Goal: Task Accomplishment & Management: Manage account settings

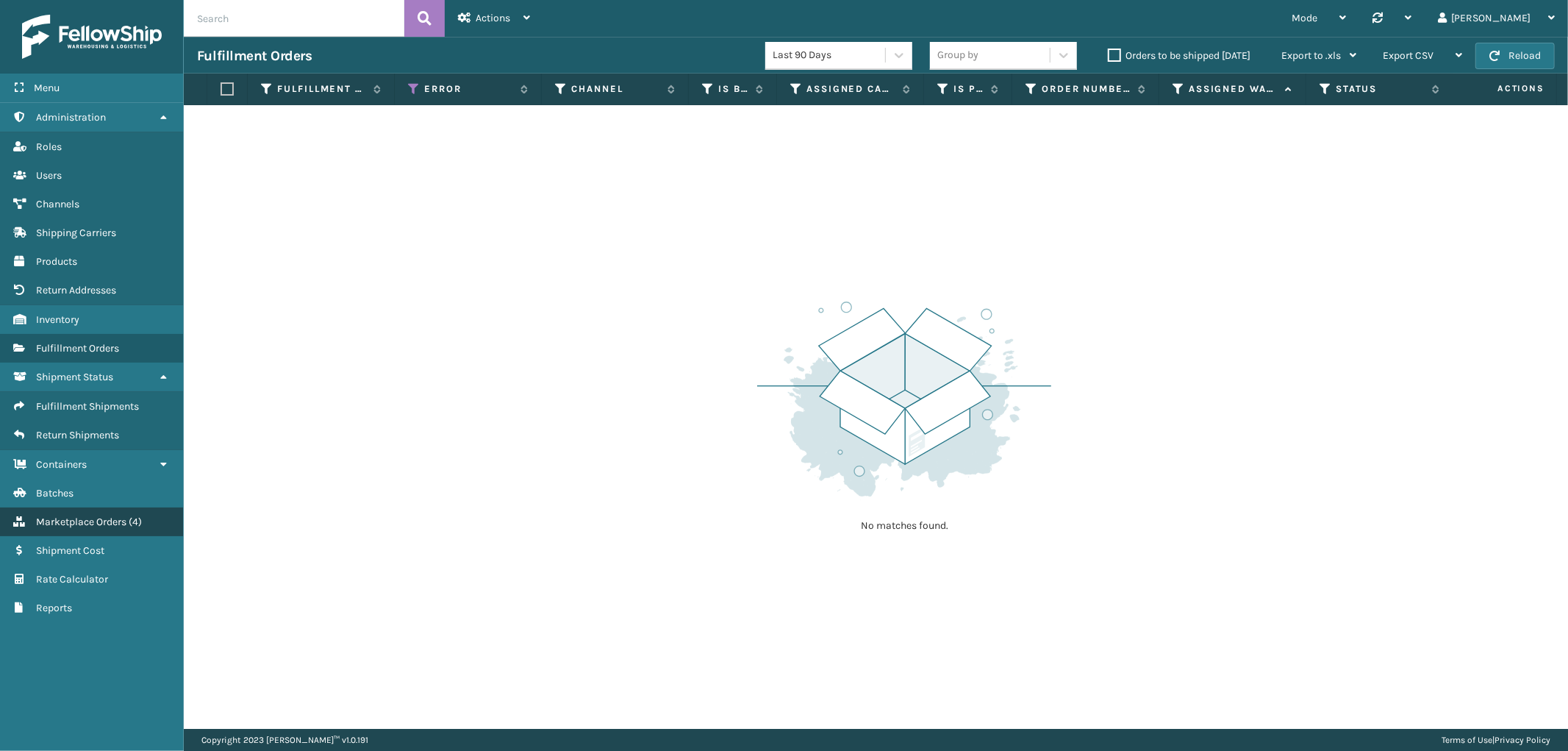
click at [88, 516] on span "Marketplace Orders" at bounding box center [81, 522] width 90 height 13
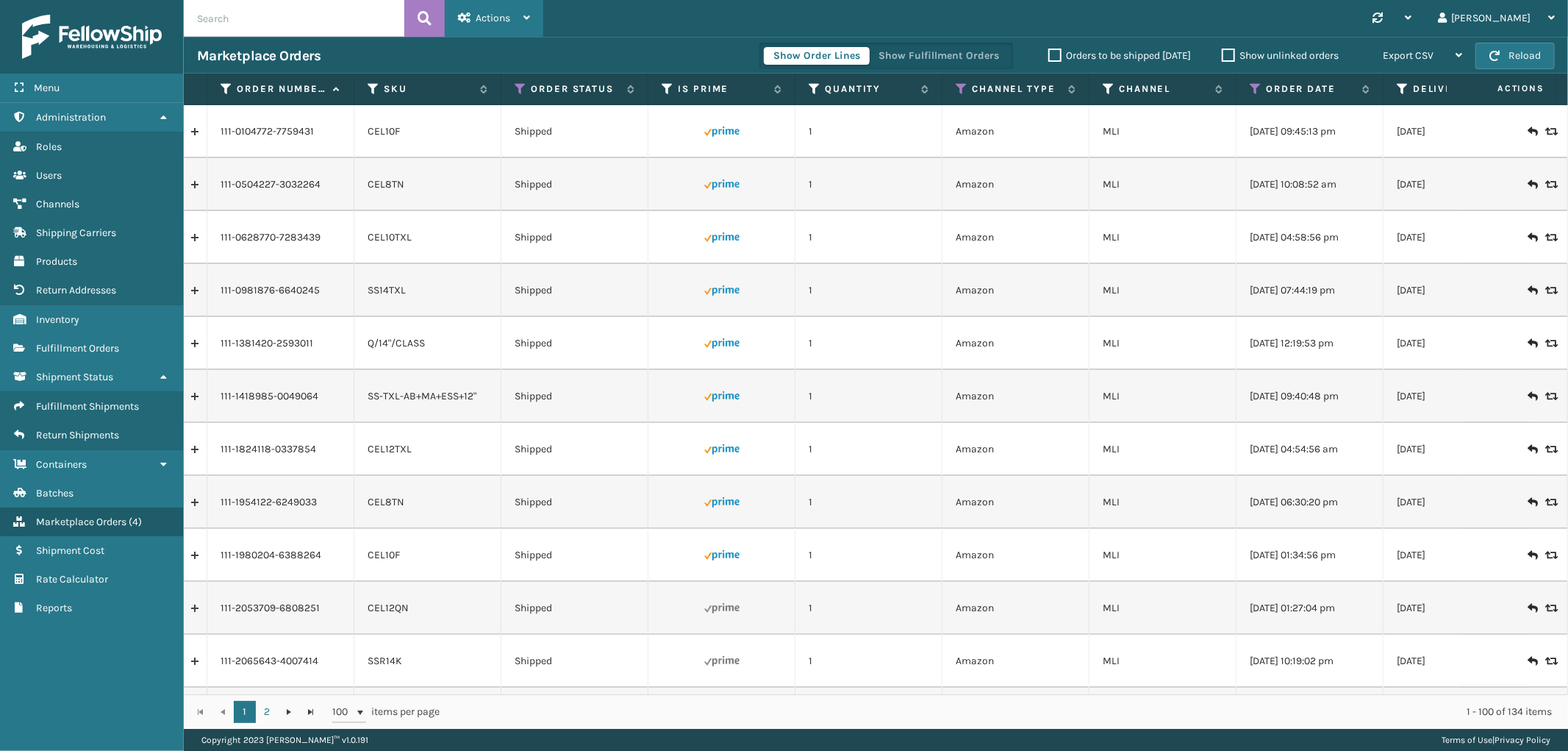
click at [515, 23] on div "Actions" at bounding box center [493, 18] width 72 height 36
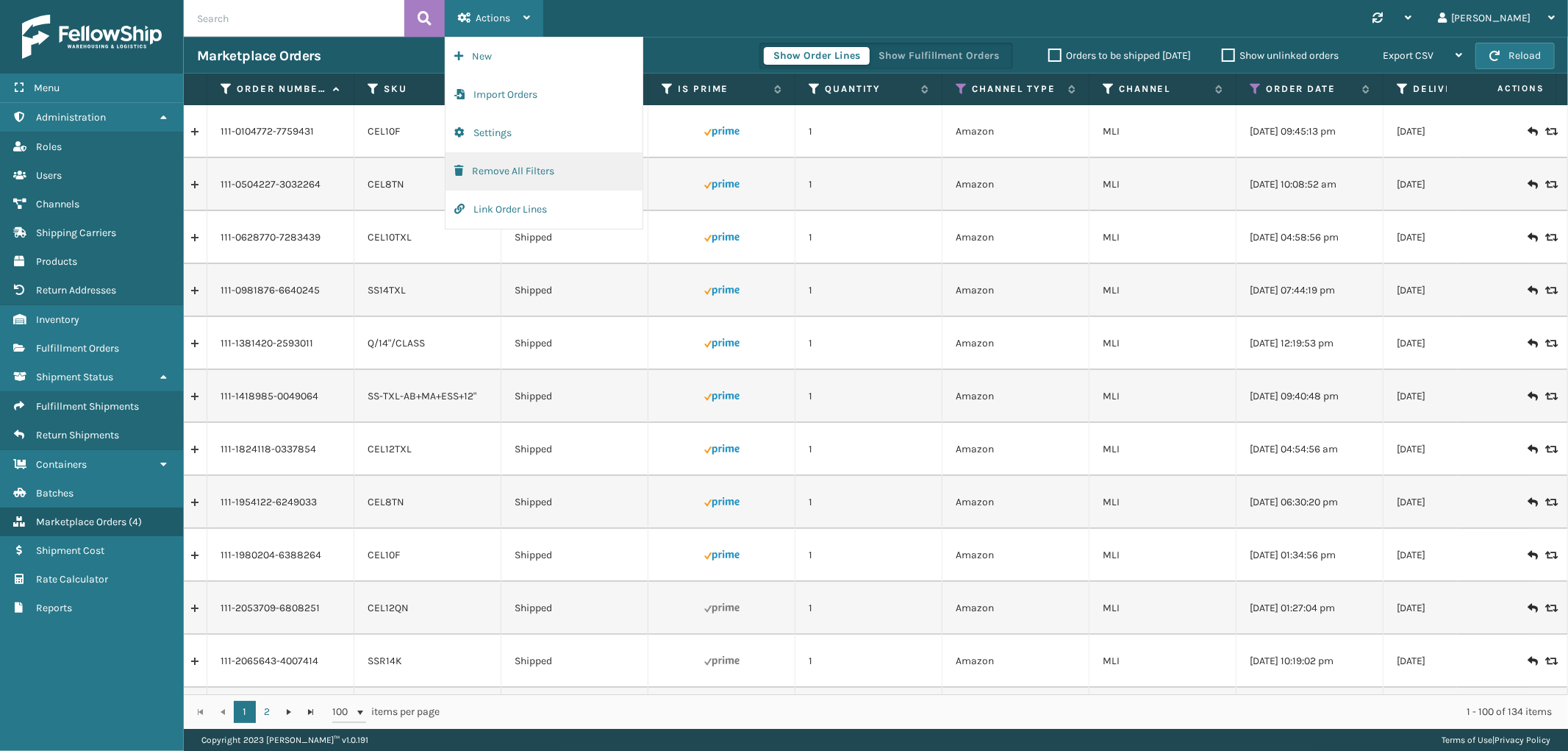
click at [502, 167] on button "Remove All Filters" at bounding box center [543, 171] width 197 height 38
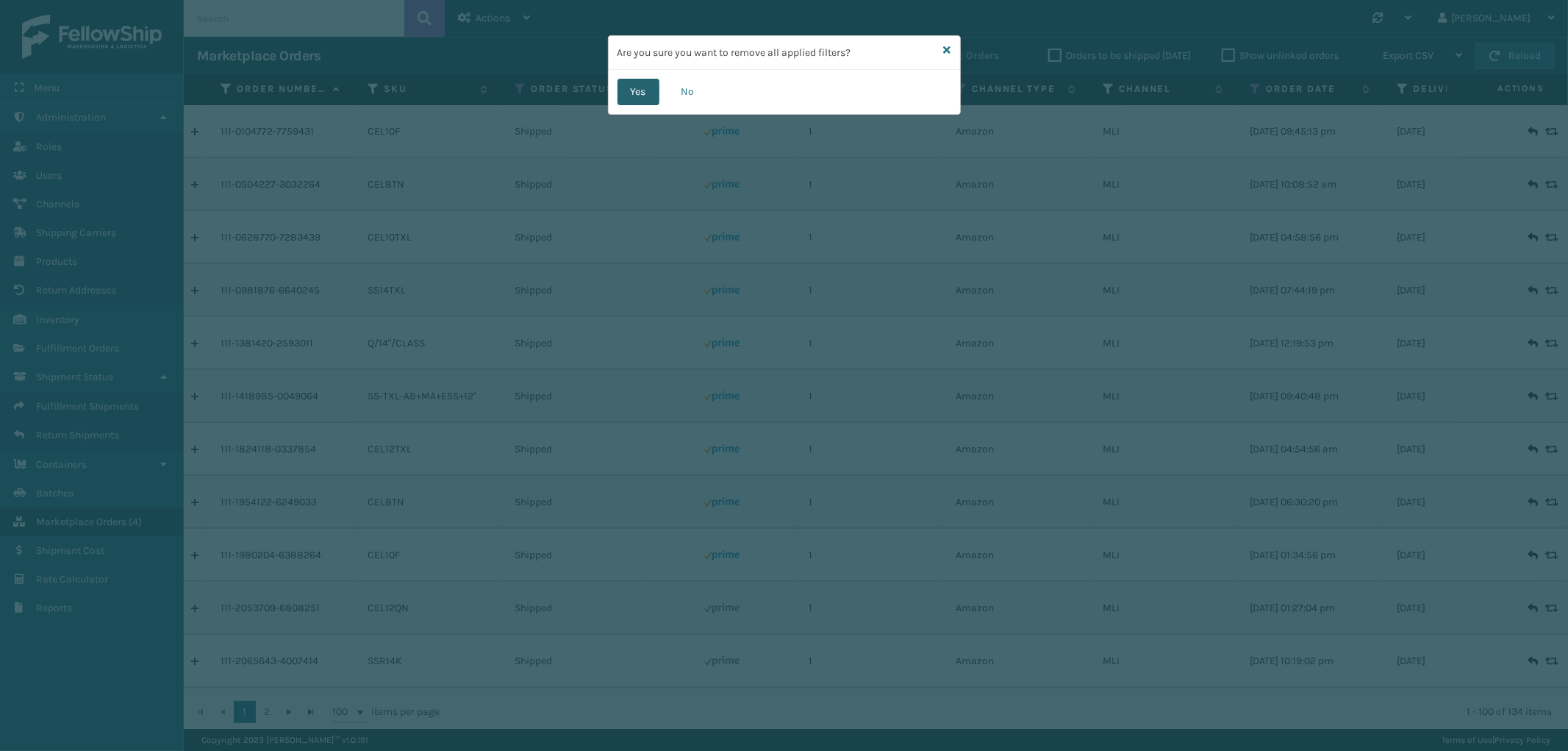
click at [650, 85] on button "Yes" at bounding box center [638, 91] width 42 height 26
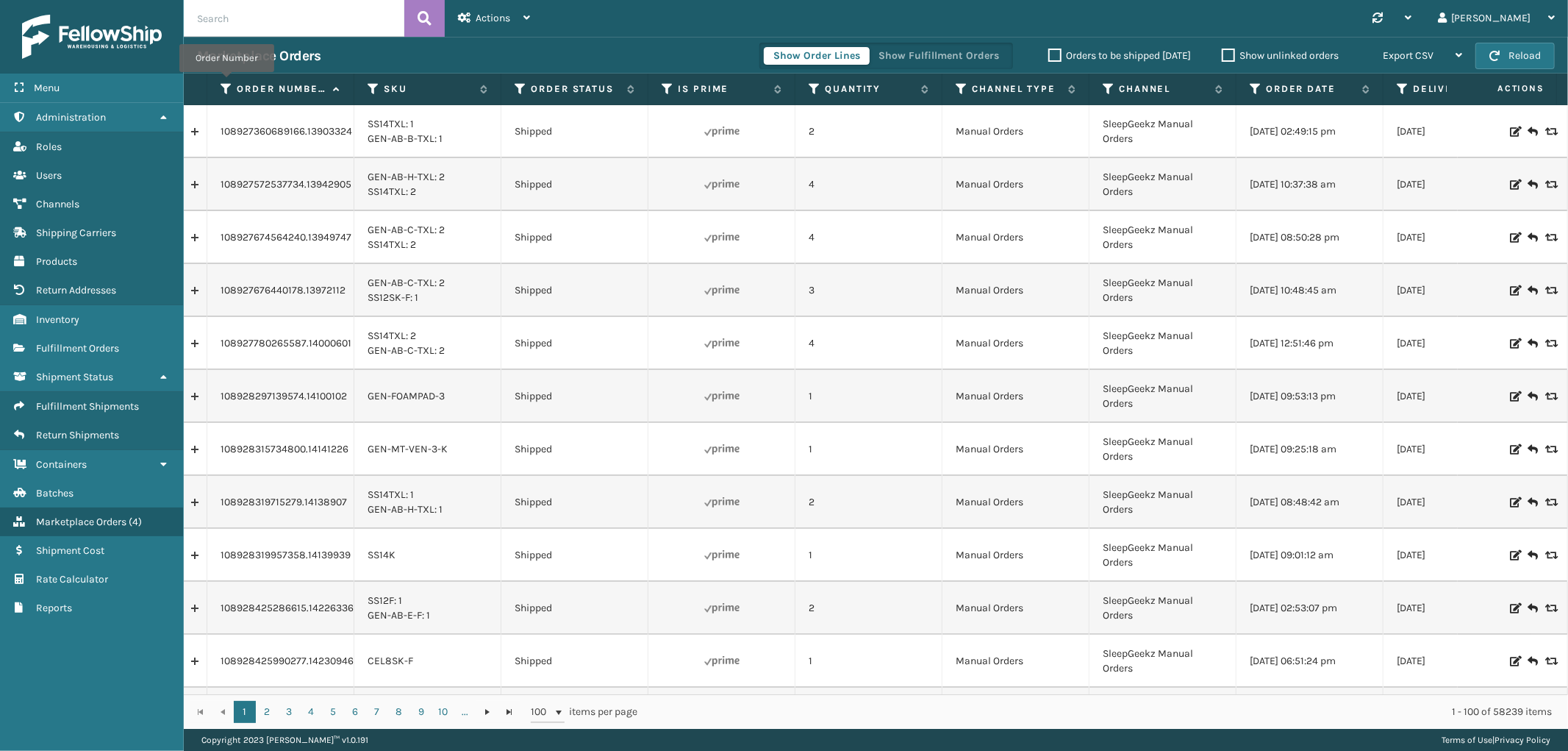
click at [226, 82] on icon at bounding box center [226, 88] width 12 height 13
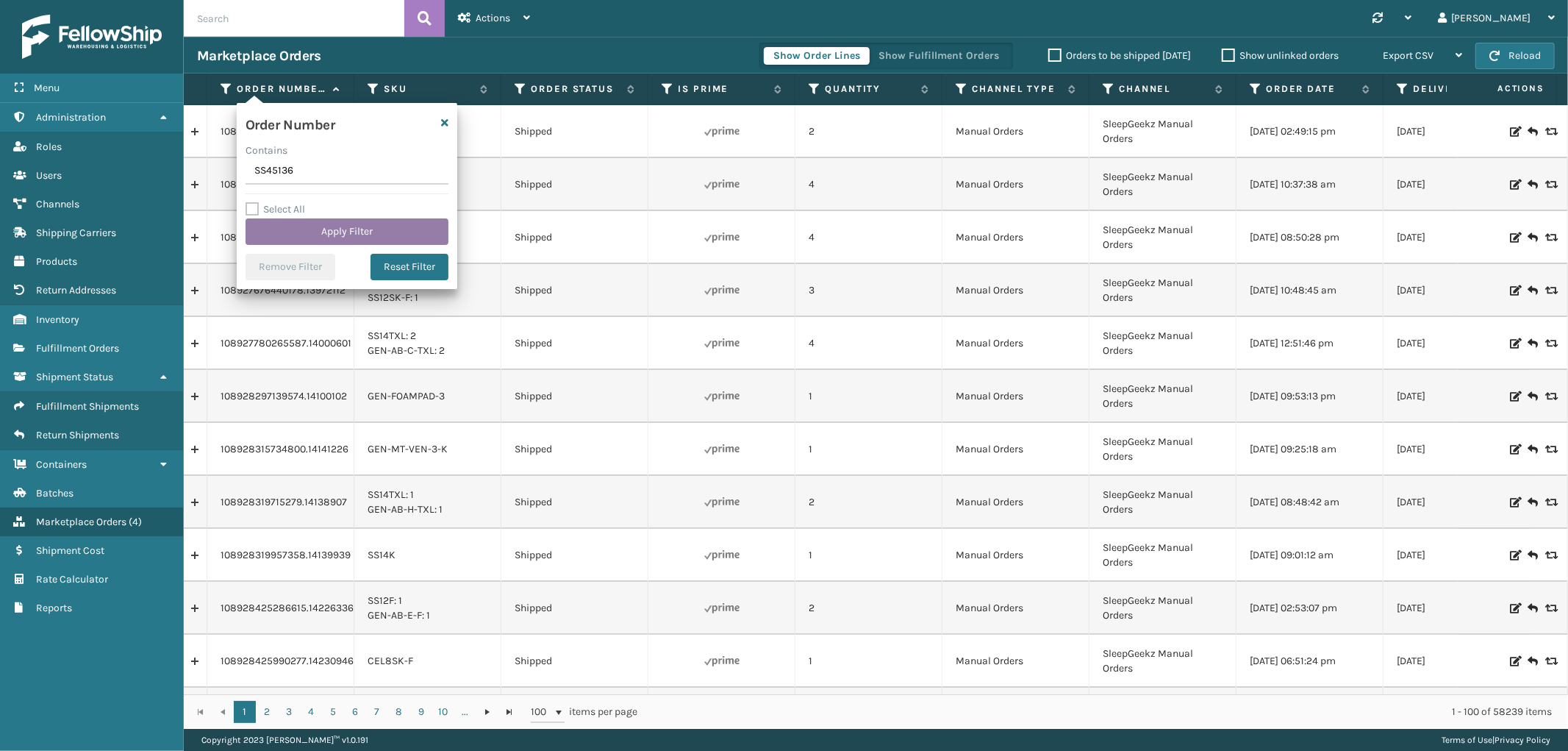
type input "SS45136"
click at [289, 231] on button "Apply Filter" at bounding box center [346, 231] width 203 height 26
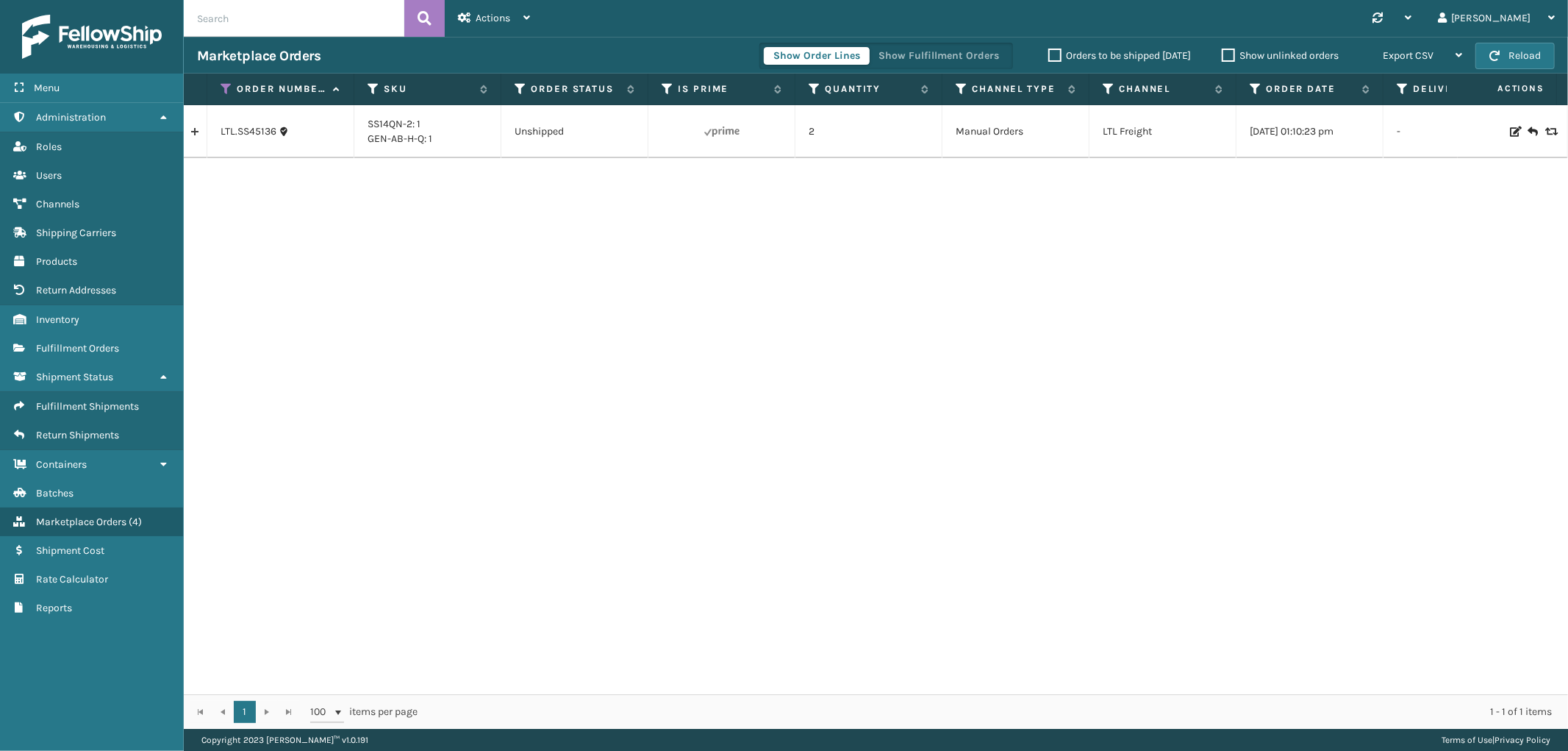
click at [192, 138] on link at bounding box center [194, 131] width 23 height 24
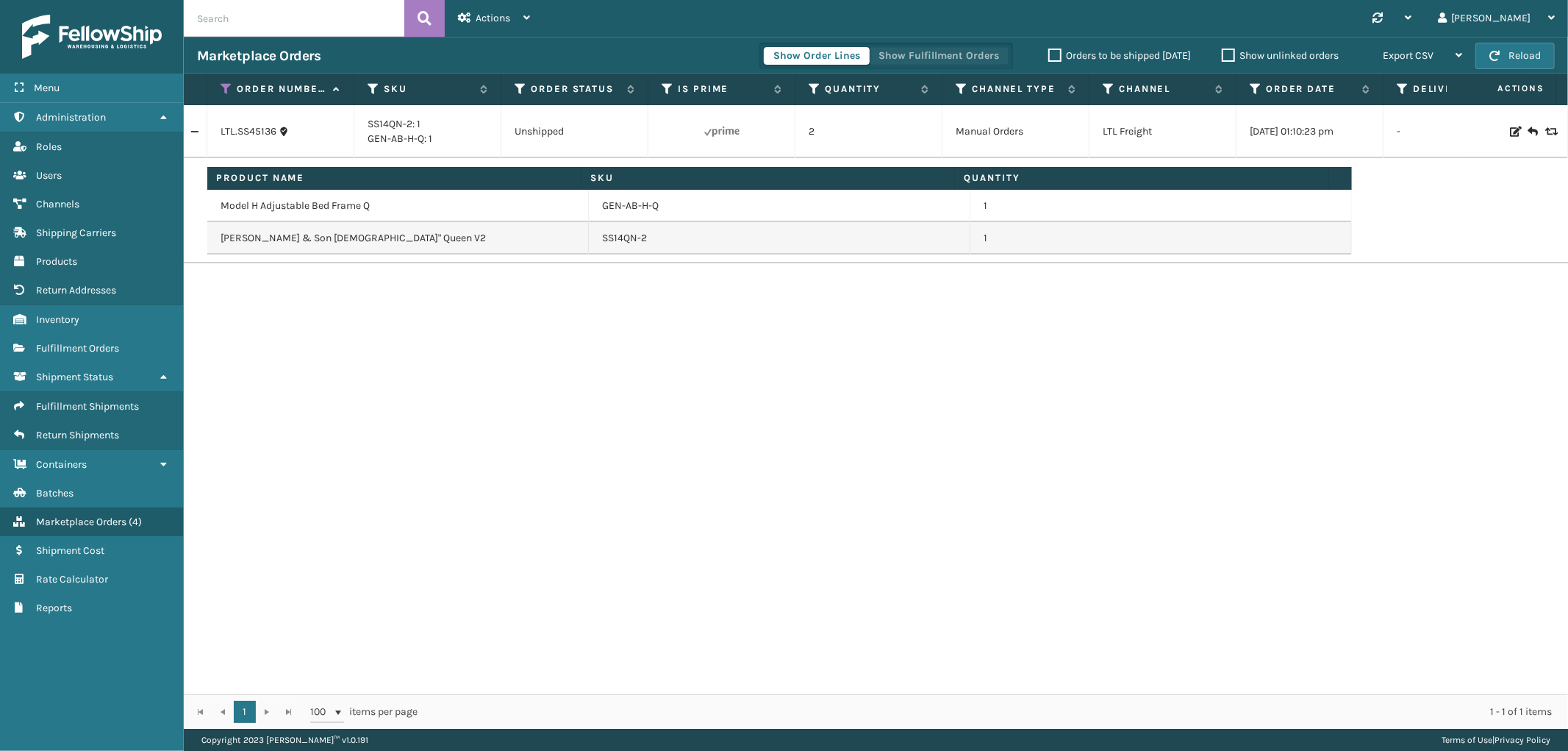
click at [945, 59] on button "Show Fulfillment Orders" at bounding box center [938, 56] width 139 height 18
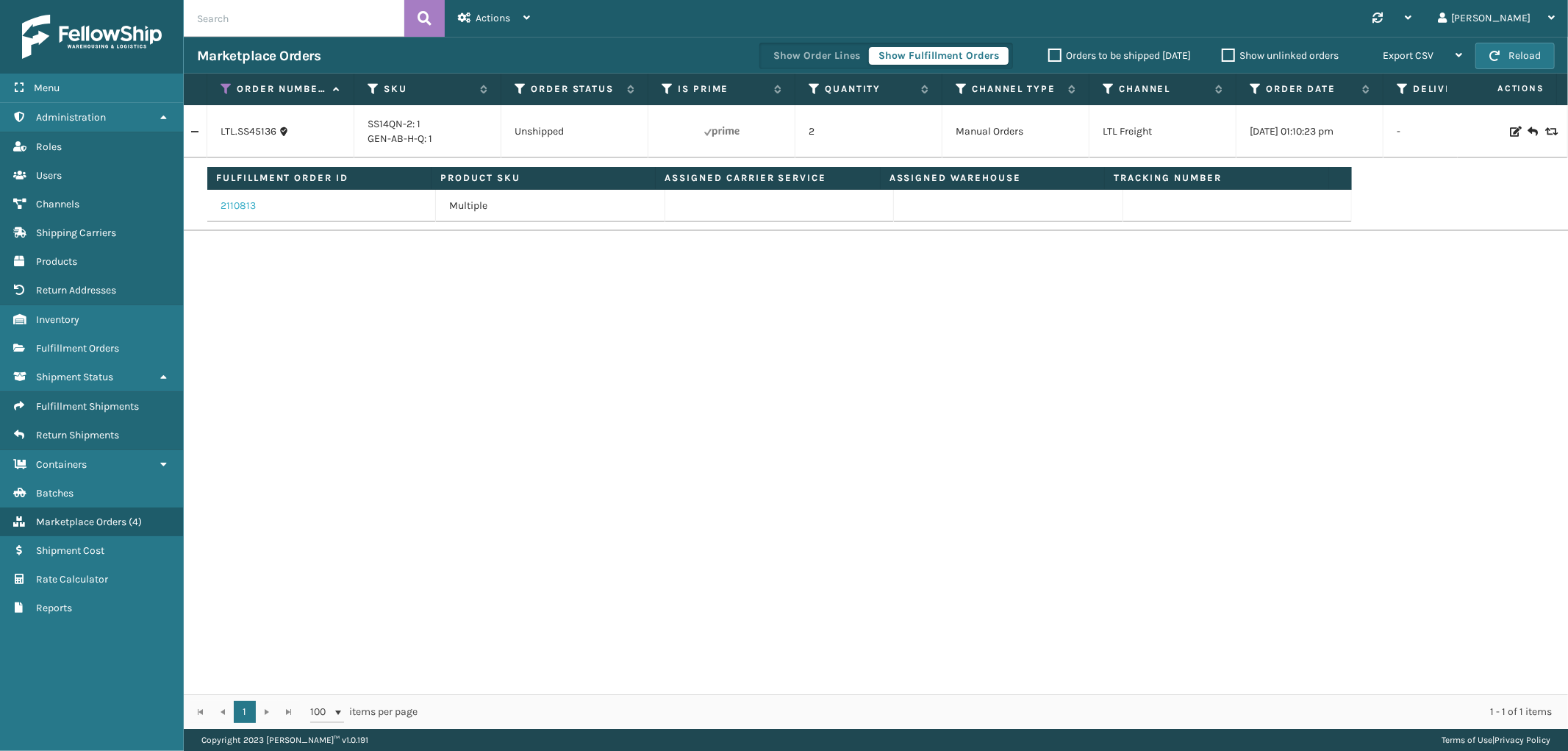
click at [245, 213] on link "2110813" at bounding box center [238, 205] width 35 height 15
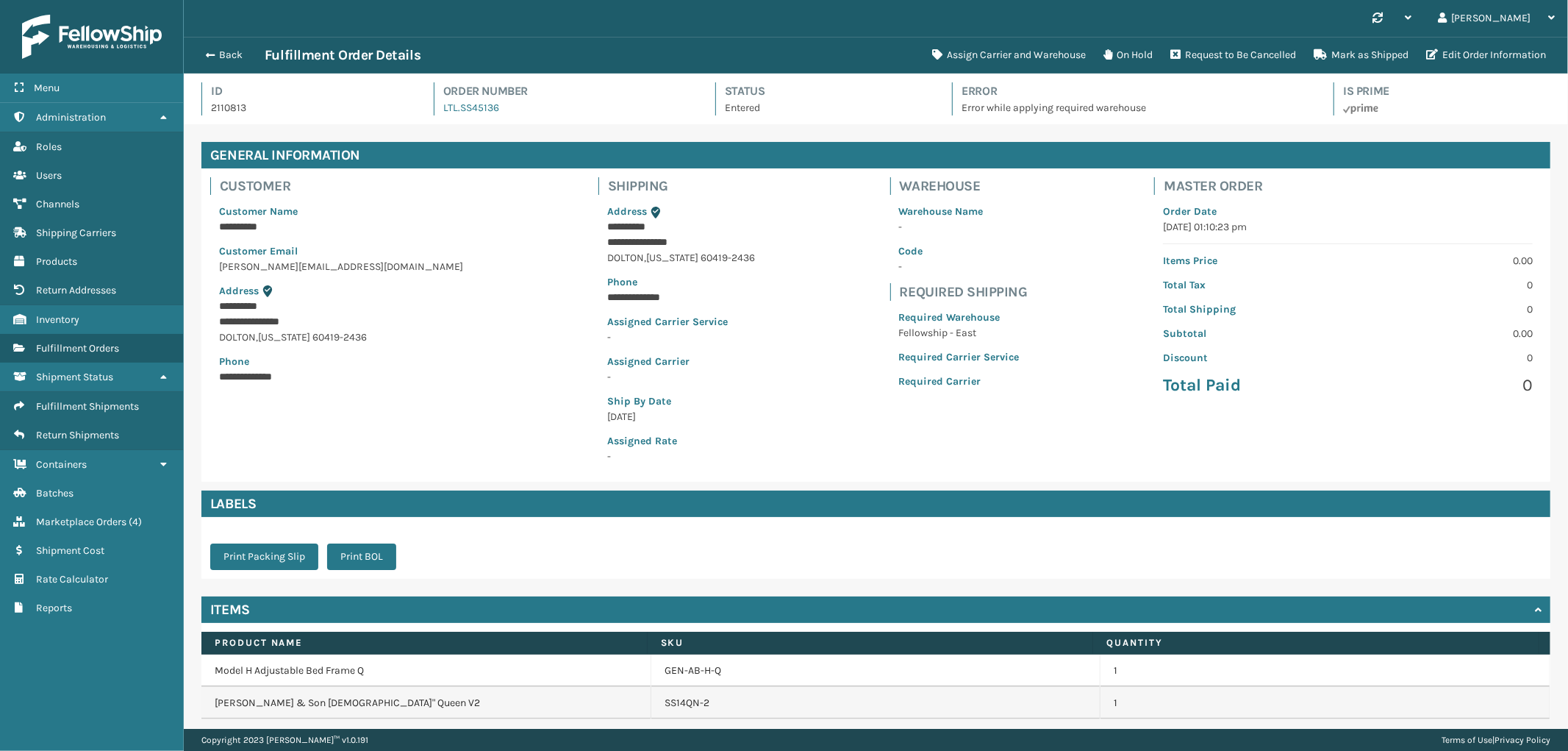
scroll to position [34, 1384]
click at [1253, 51] on button "Request to Be Cancelled" at bounding box center [1233, 55] width 143 height 29
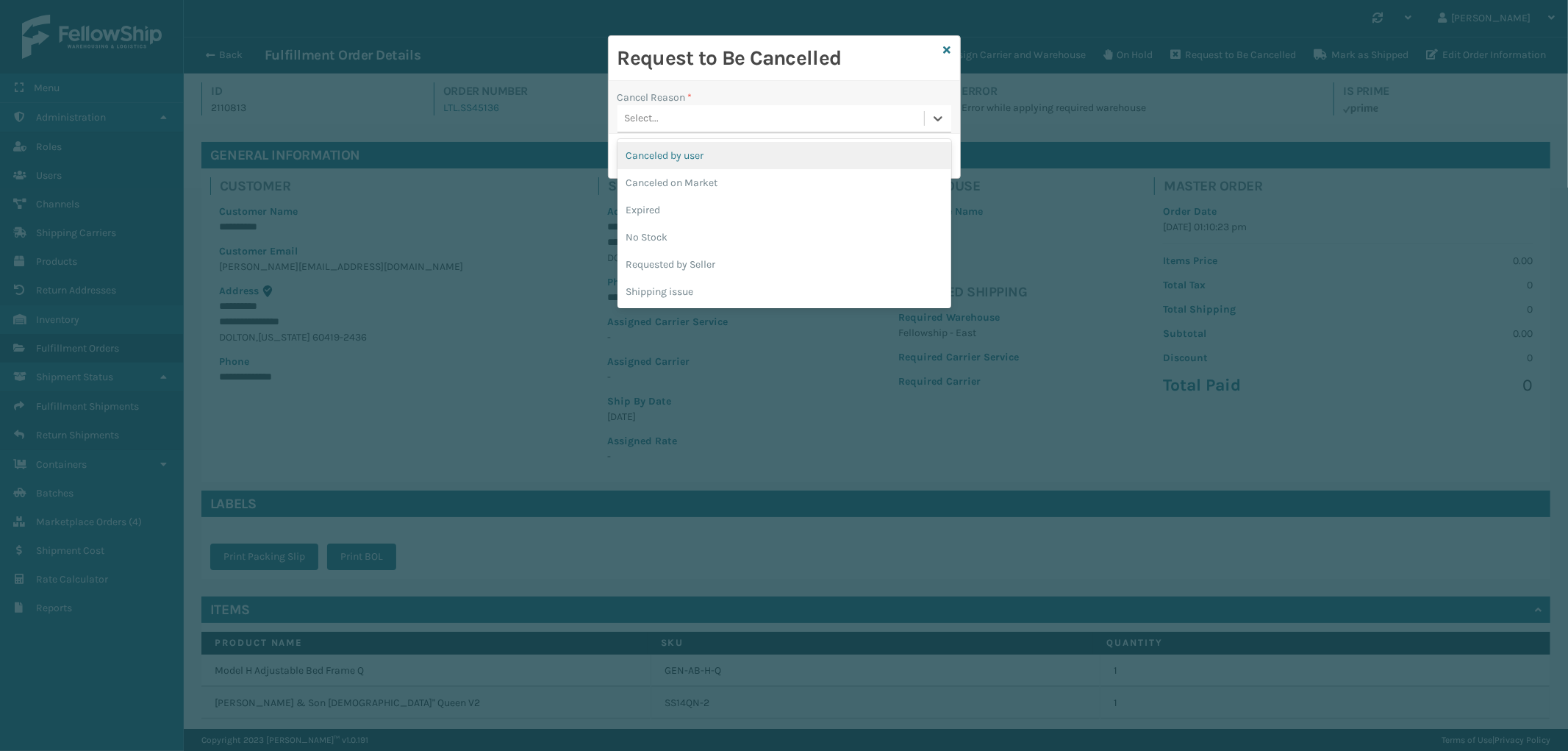
click at [689, 123] on div "Select..." at bounding box center [770, 119] width 307 height 25
click at [718, 288] on div "Shipping issue" at bounding box center [784, 291] width 333 height 27
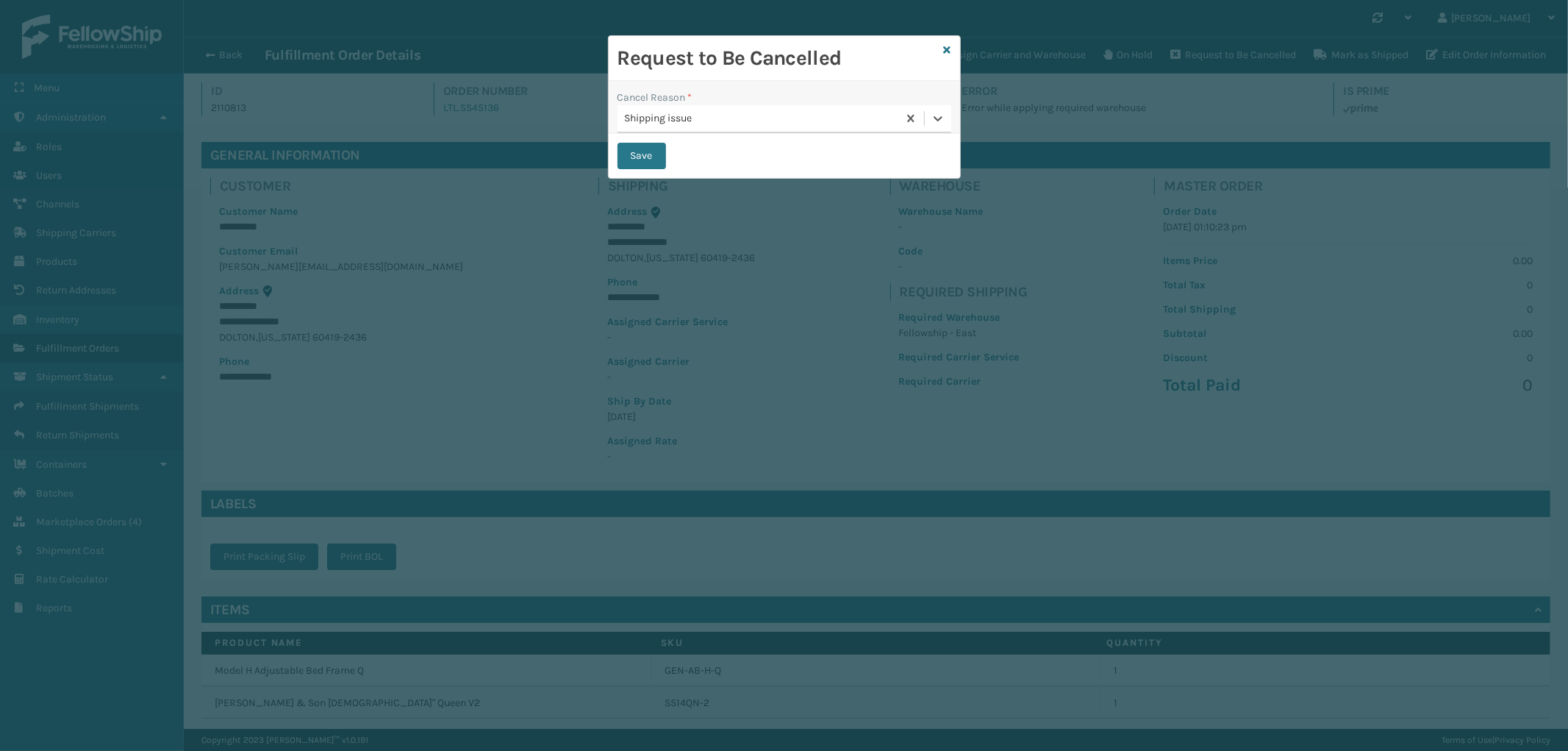
click at [739, 116] on div "Shipping issue" at bounding box center [761, 119] width 274 height 16
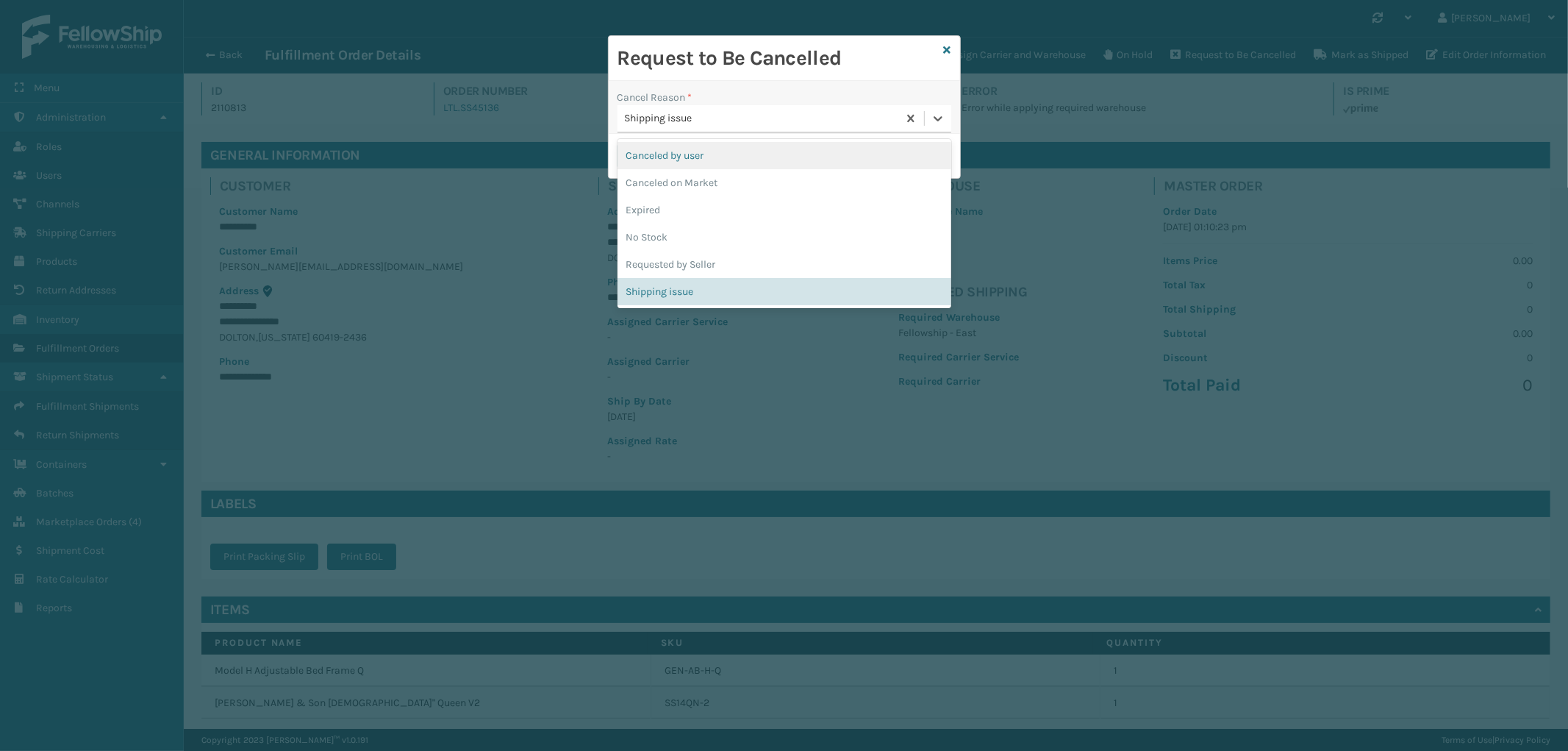
click at [724, 155] on div "Canceled by user" at bounding box center [784, 156] width 333 height 27
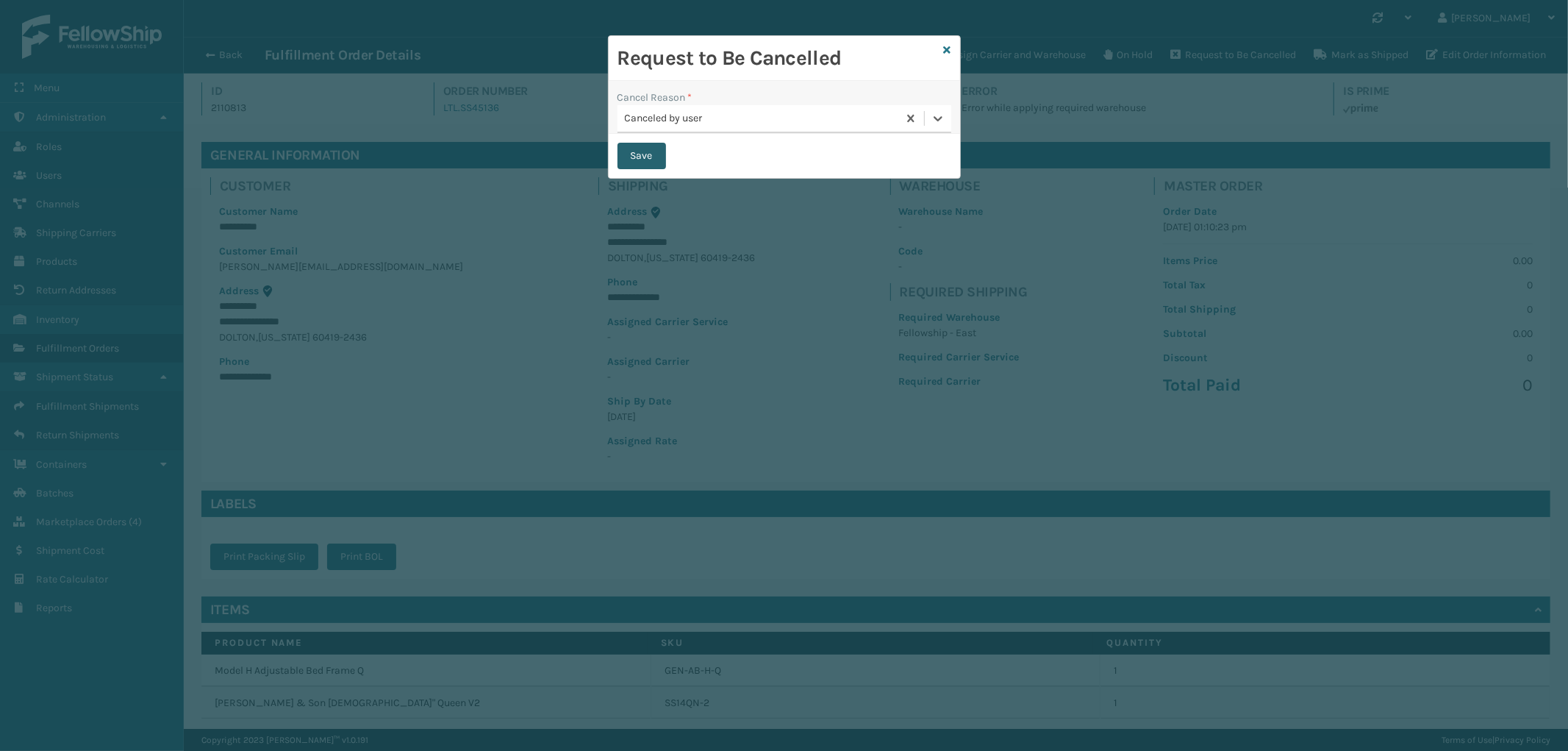
click at [650, 154] on button "Save" at bounding box center [641, 155] width 48 height 26
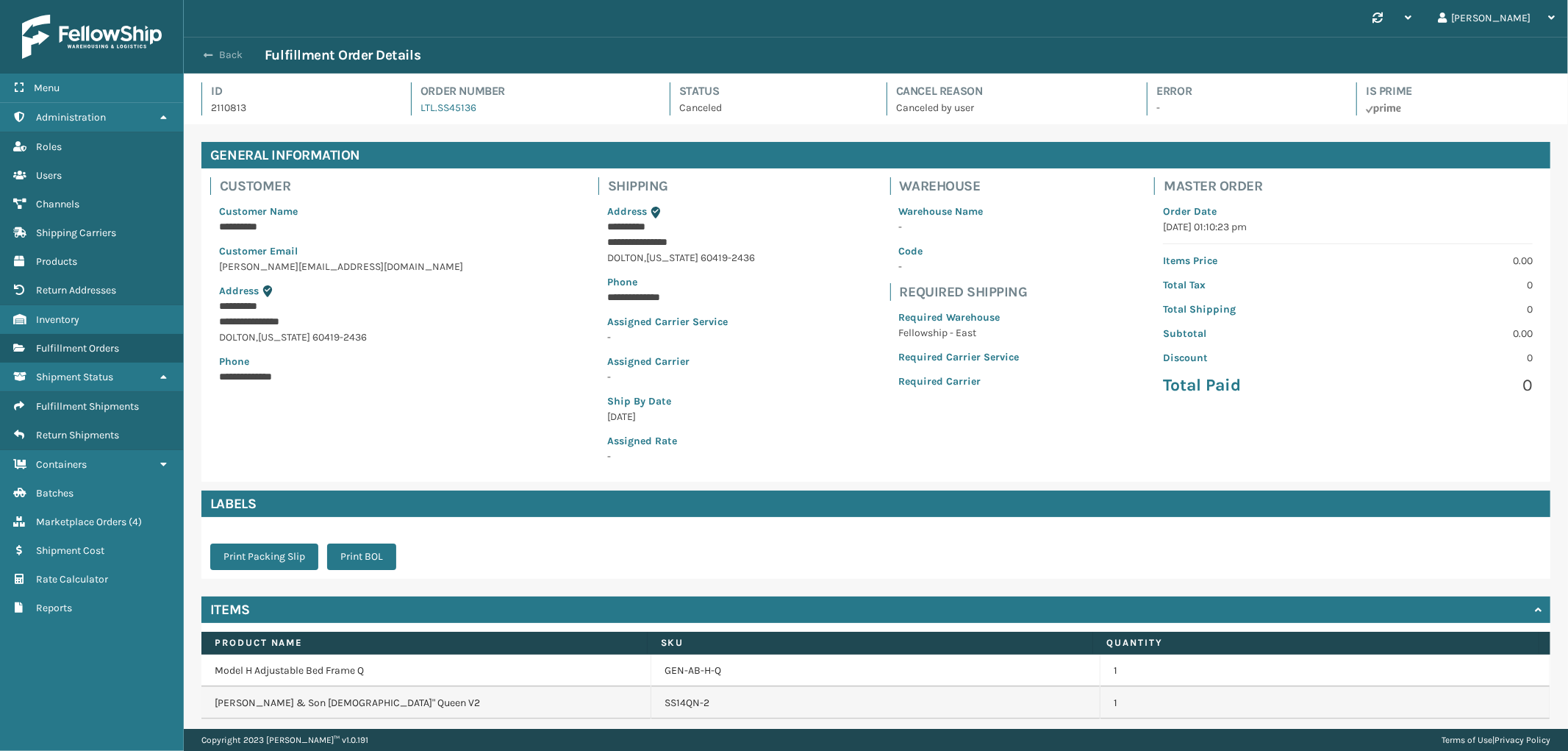
click at [239, 54] on button "Back" at bounding box center [230, 54] width 68 height 13
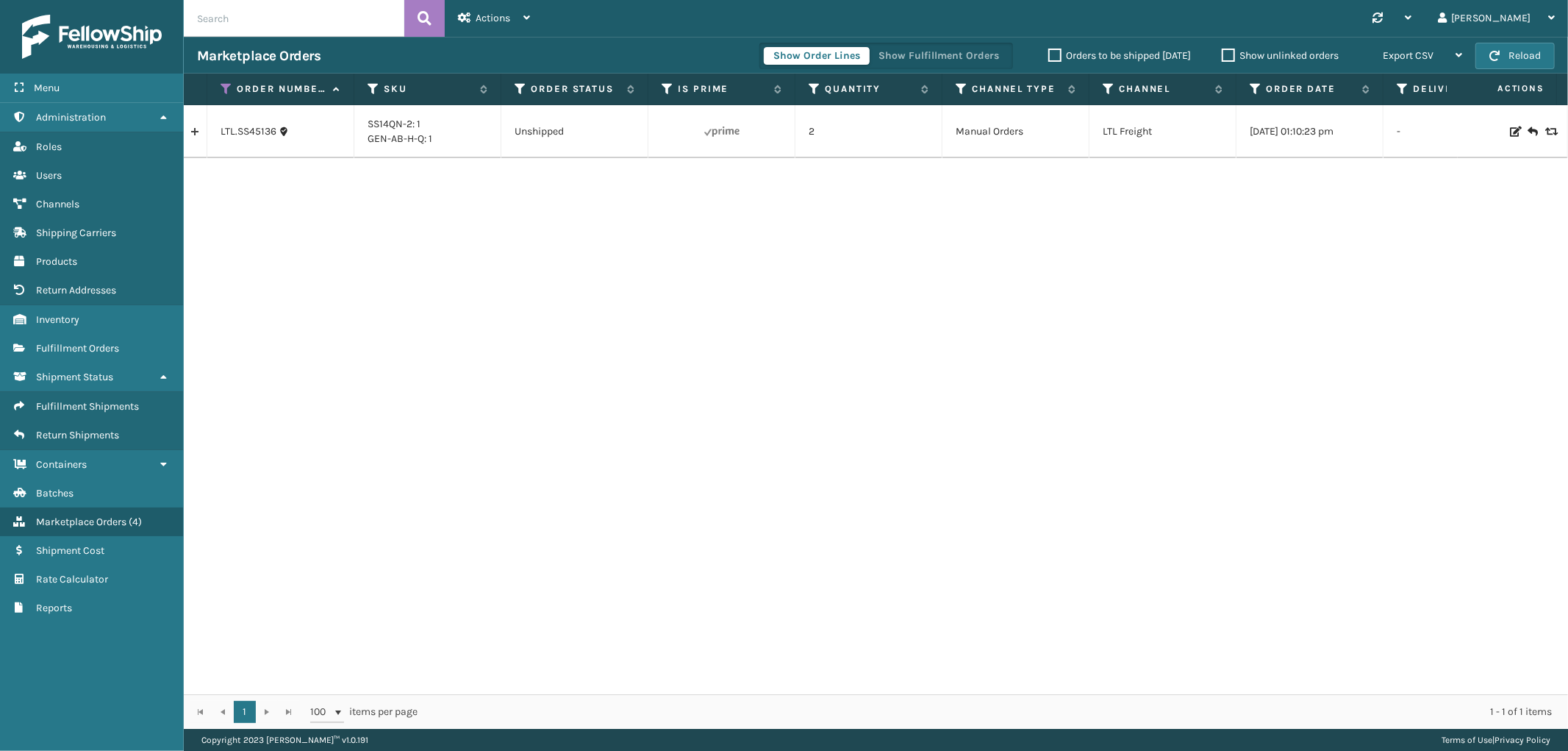
click at [1509, 130] on icon at bounding box center [1513, 131] width 9 height 10
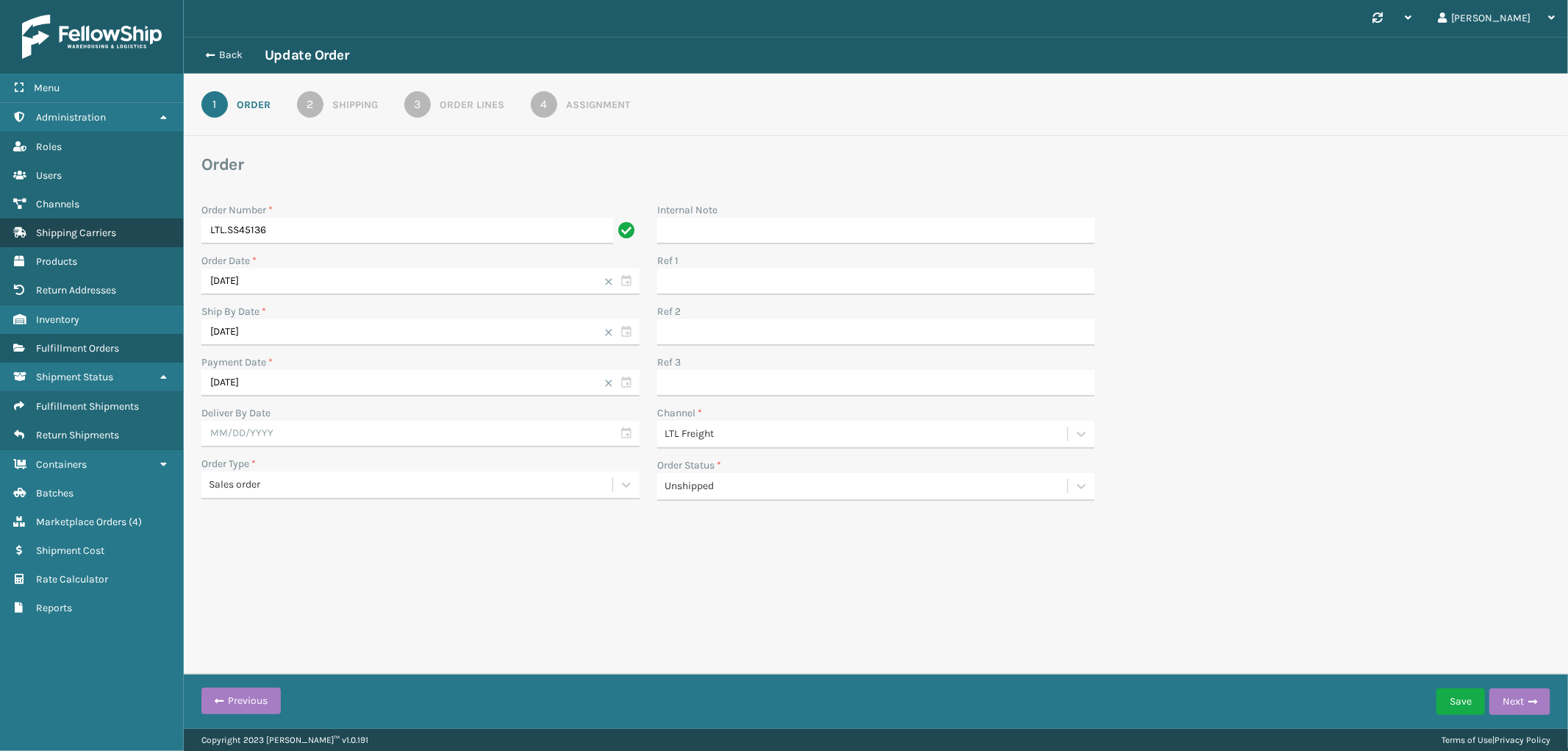
drag, startPoint x: 225, startPoint y: 235, endPoint x: 171, endPoint y: 230, distance: 54.2
click at [171, 0] on div "Menu Administration Roles Users Channels Shipping Carriers Products Return Addr…" at bounding box center [784, 0] width 1568 height 0
click at [270, 232] on input "SS45136" at bounding box center [407, 230] width 412 height 26
type input "SS45136-cancel"
click at [1445, 695] on button "Save" at bounding box center [1459, 701] width 48 height 26
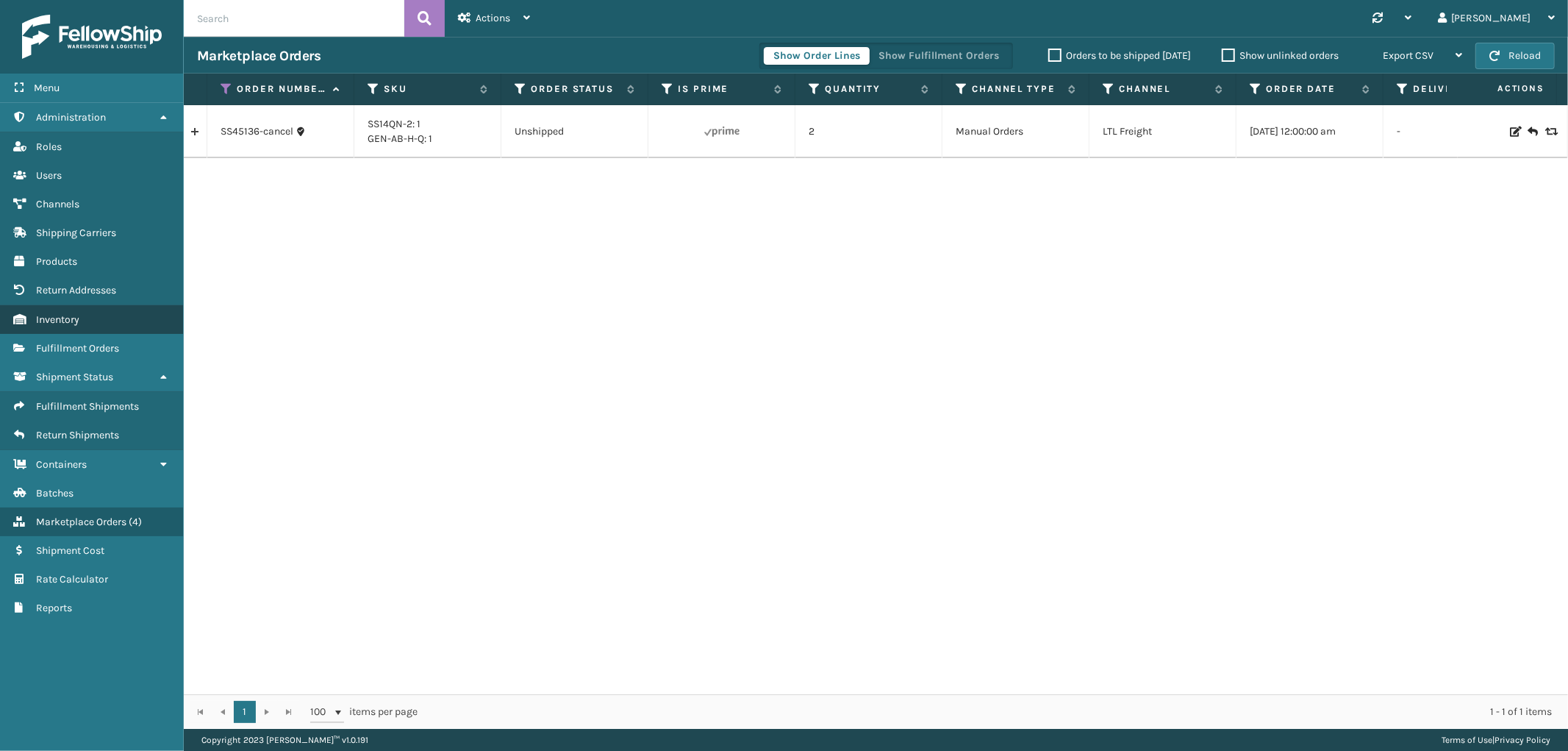
click at [106, 314] on link "Inventory" at bounding box center [91, 319] width 183 height 28
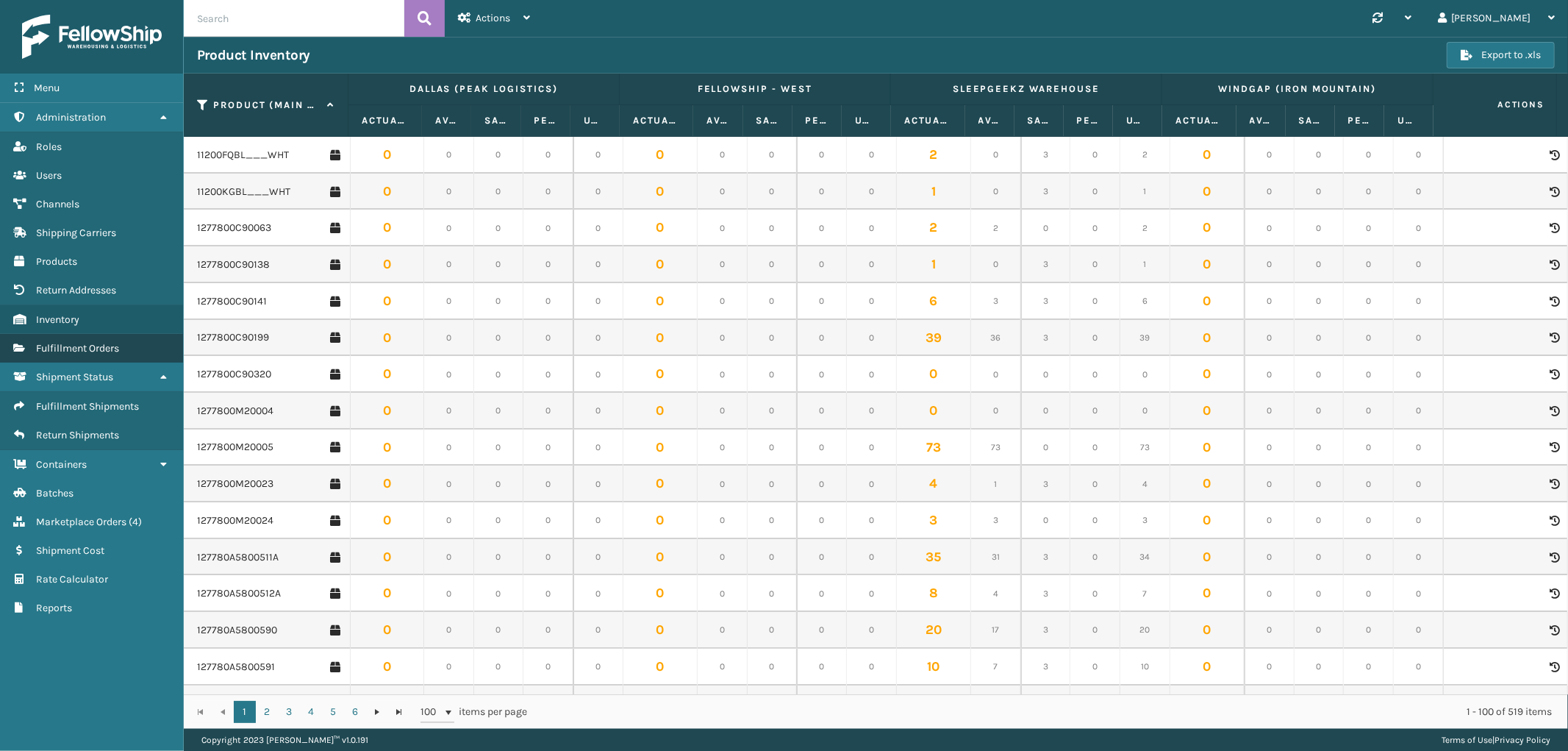
click at [114, 342] on span "Fulfillment Orders" at bounding box center [77, 348] width 83 height 13
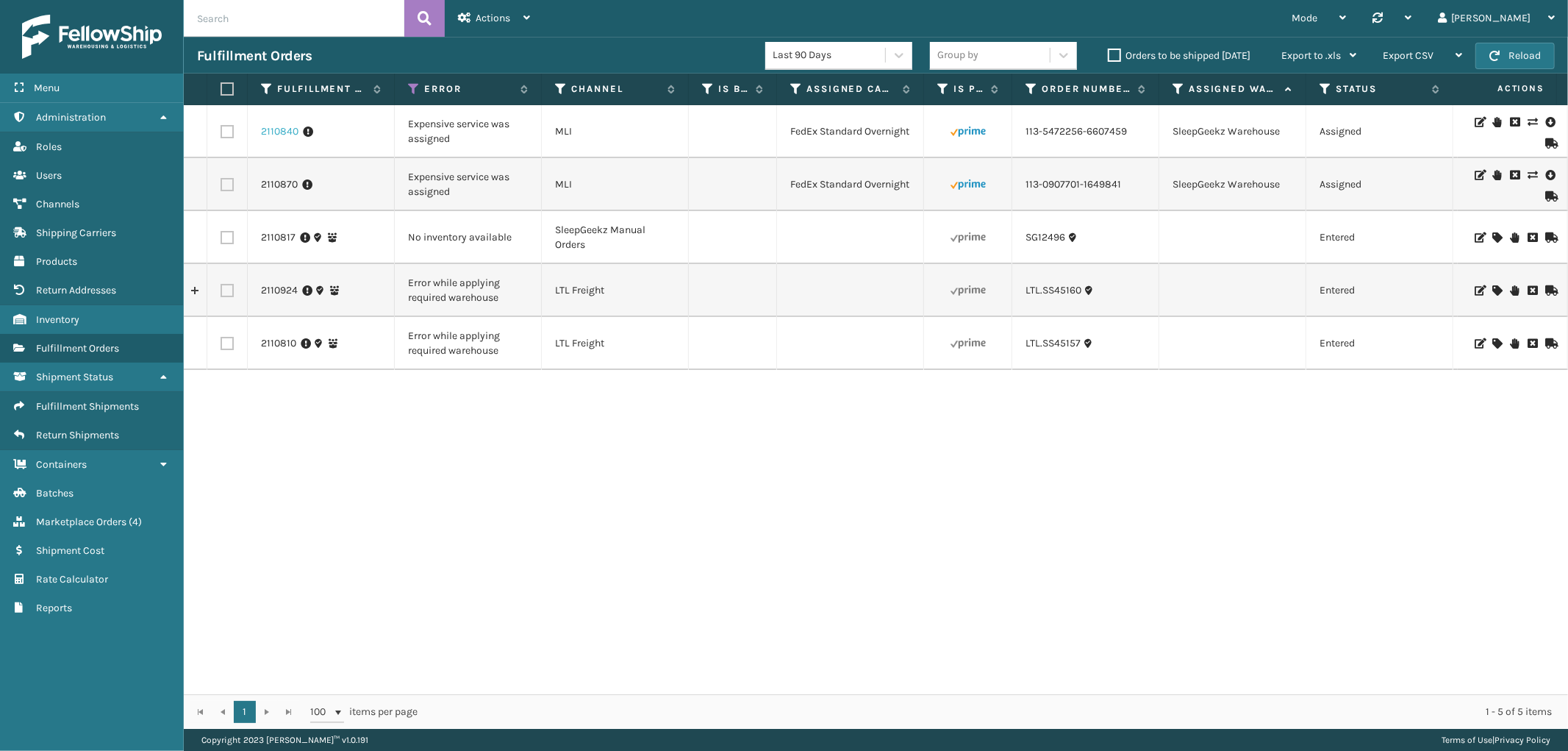
click at [279, 133] on link "2110840" at bounding box center [279, 131] width 37 height 15
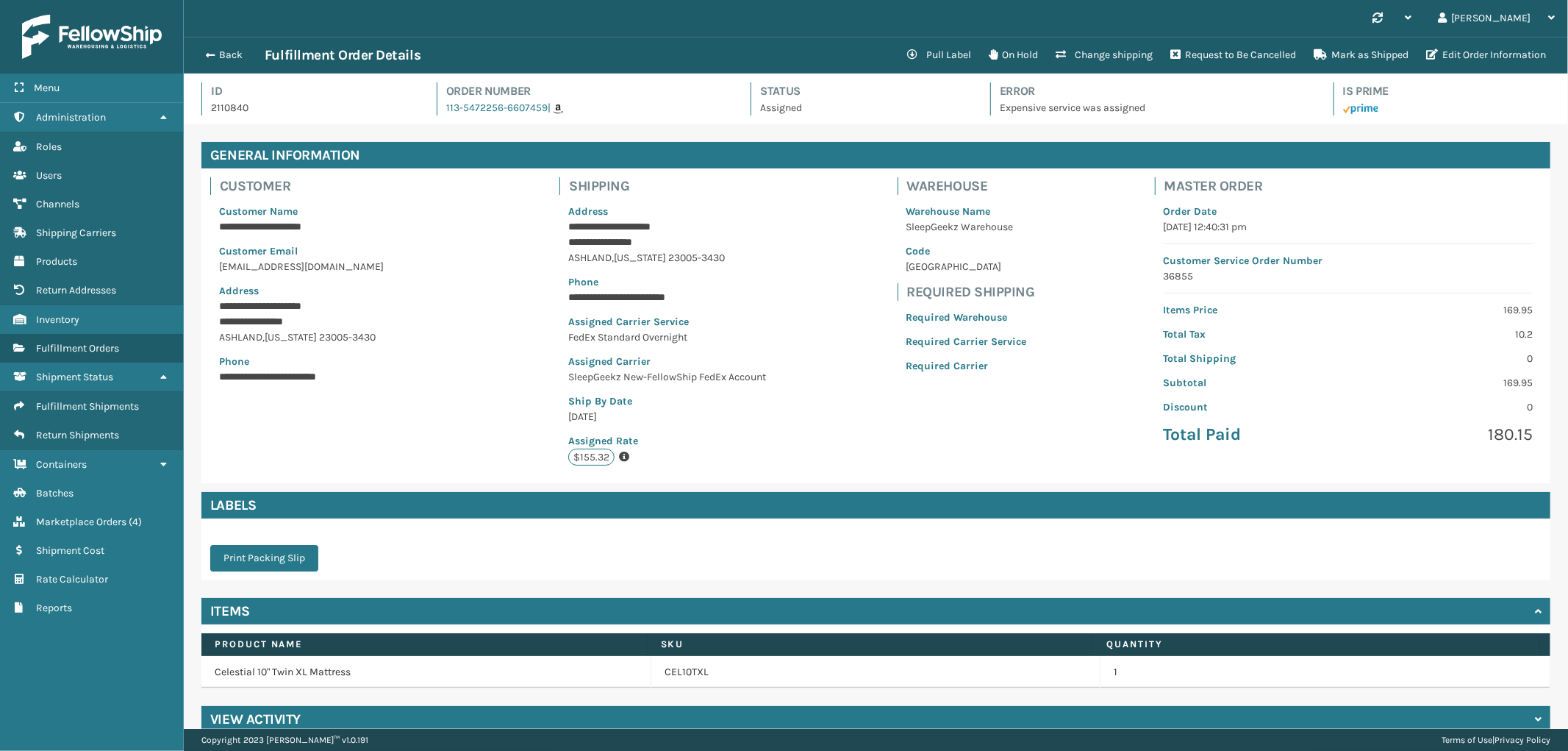
scroll to position [34, 1384]
drag, startPoint x: 546, startPoint y: 119, endPoint x: 460, endPoint y: 122, distance: 86.1
click at [460, 122] on div "Id 2110840 Order Number 113-5472256-6607459 | Status Assigned Error Expensive s…" at bounding box center [875, 103] width 1348 height 42
drag, startPoint x: 436, startPoint y: 113, endPoint x: 540, endPoint y: 124, distance: 104.6
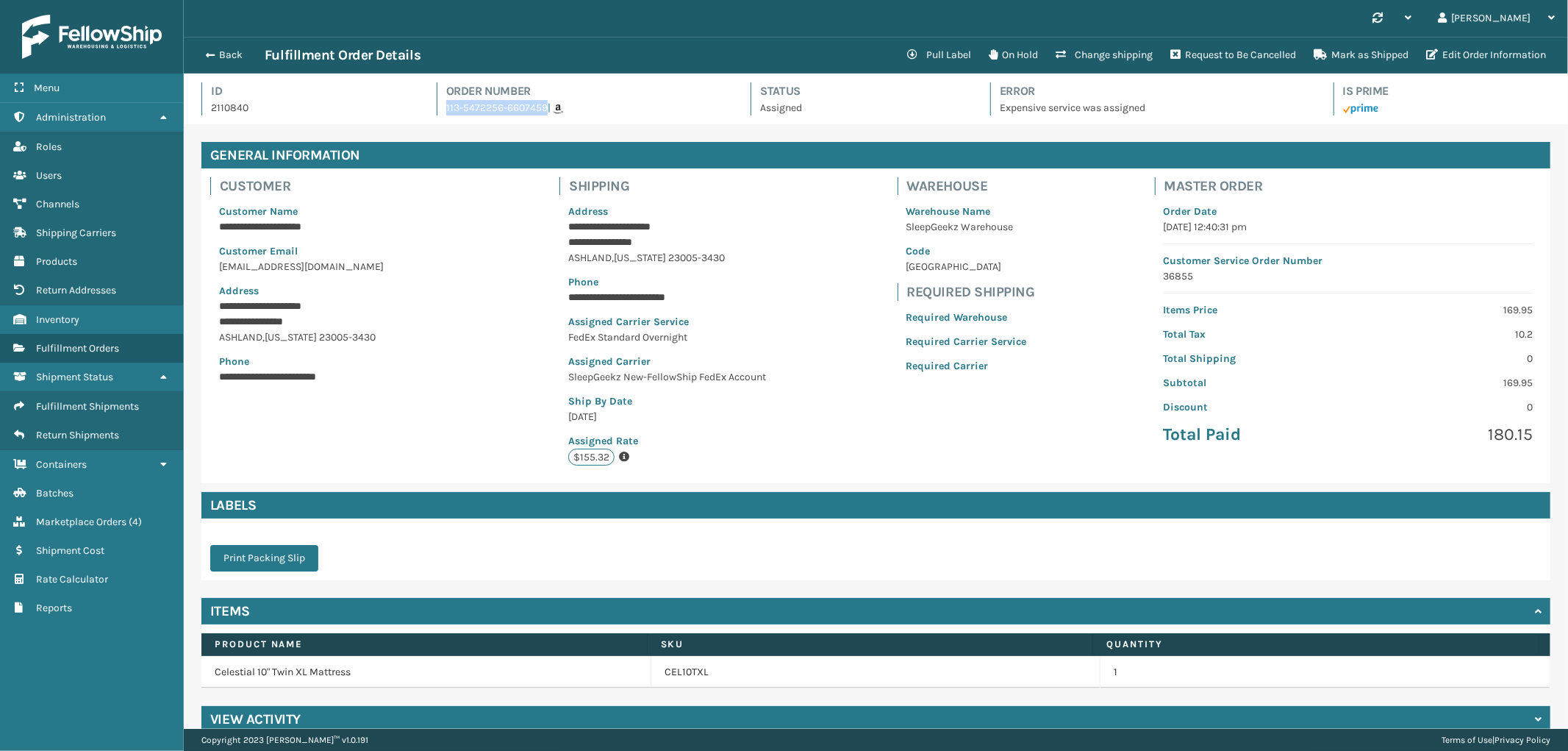
click at [540, 123] on div "Id 2110840 Order Number 113-5472256-6607459 | Status Assigned Error Expensive s…" at bounding box center [875, 103] width 1348 height 42
copy link "113-5472256-6607459"
click at [1118, 59] on button "Change shipping" at bounding box center [1103, 55] width 115 height 29
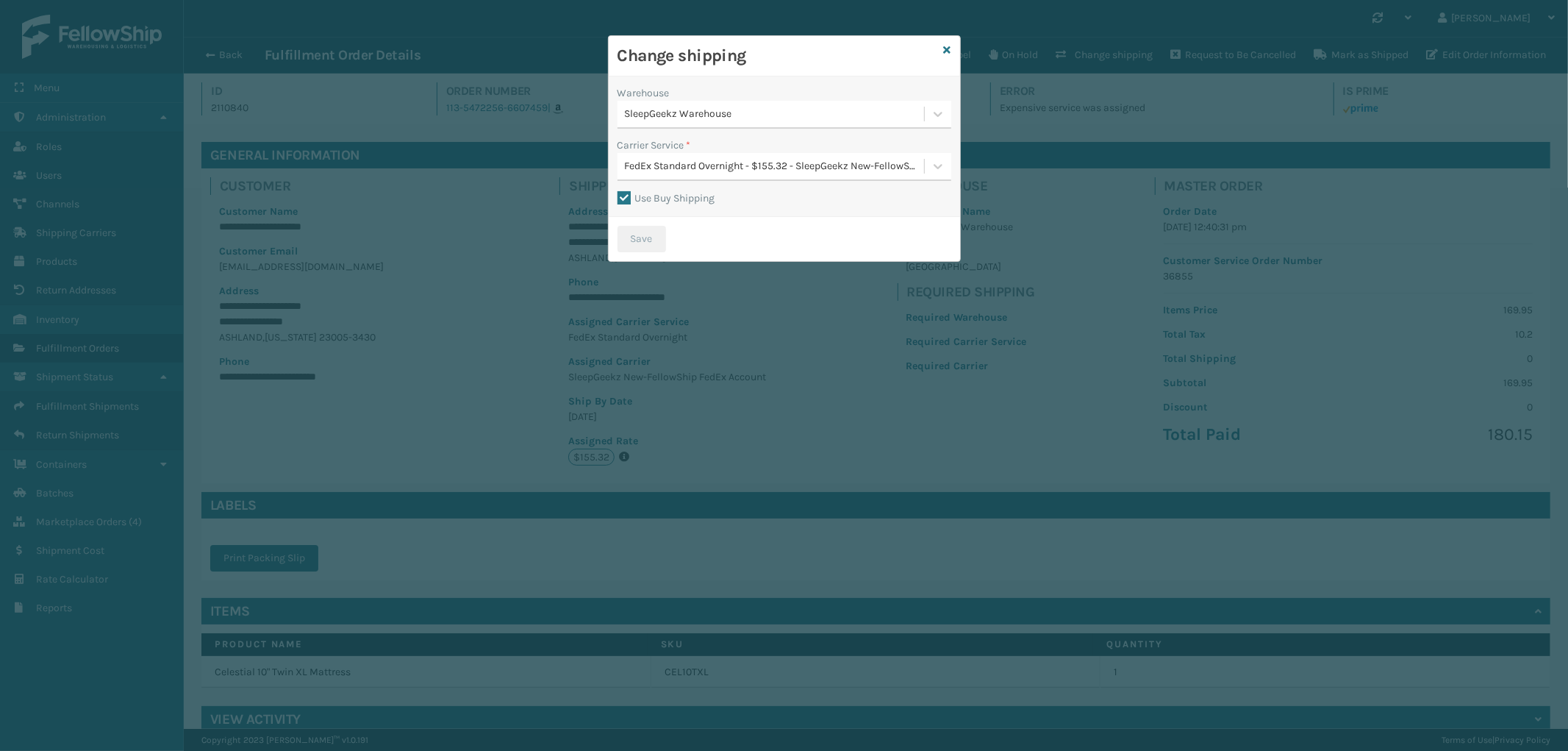
click at [738, 182] on div "Warehouse SleepGeekz Warehouse Carrier Service * FedEx Standard Overnight - $15…" at bounding box center [784, 146] width 351 height 140
click at [742, 175] on div "FedEx Standard Overnight - $155.32 - SleepGeekz New-FellowShip FedEx Account" at bounding box center [770, 166] width 307 height 25
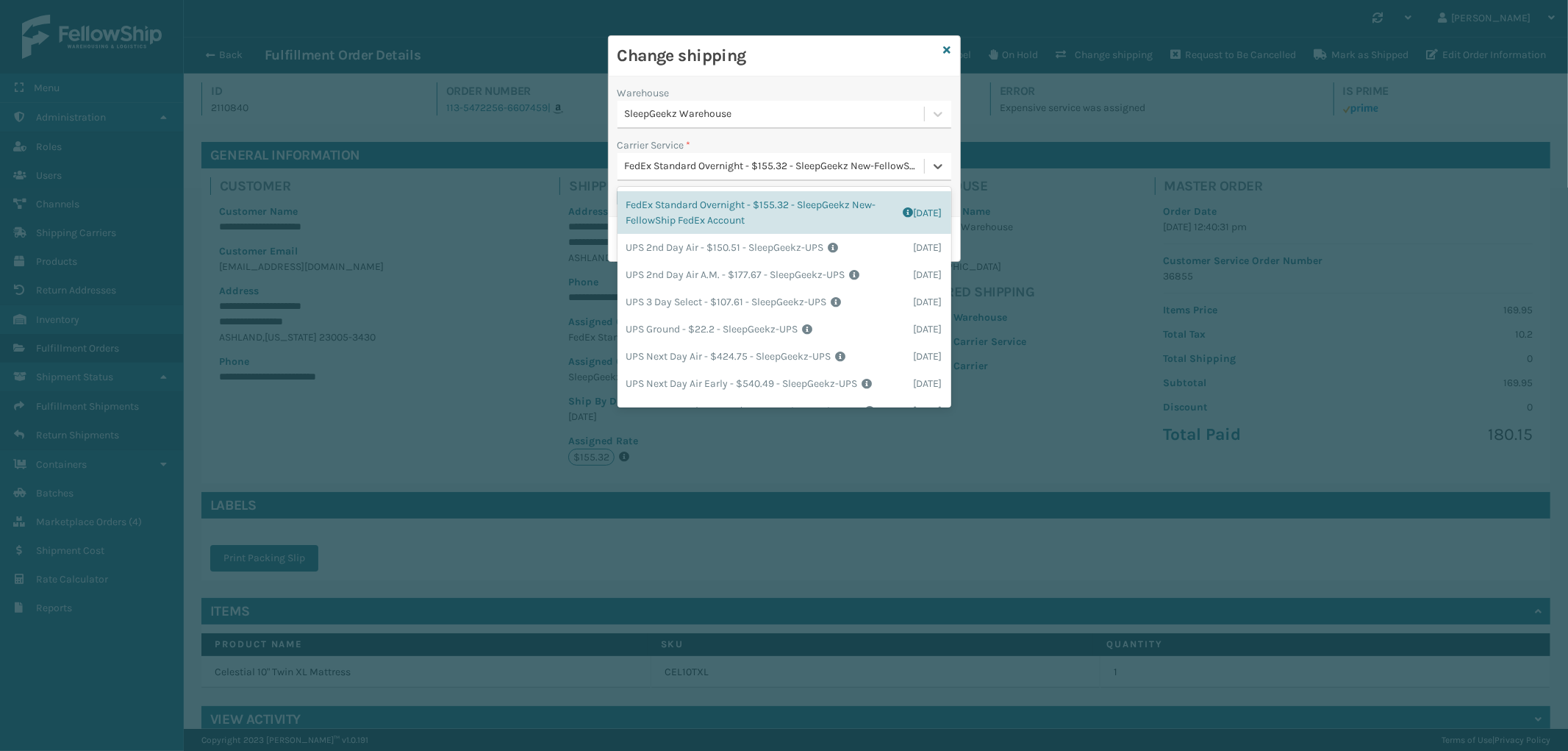
scroll to position [258, 0]
click at [842, 315] on div "UPS Ground - $22.2 - SleepGeekz-UPS Shipping Cost $22.2 Surplus Cost $0 Total $…" at bounding box center [784, 325] width 333 height 27
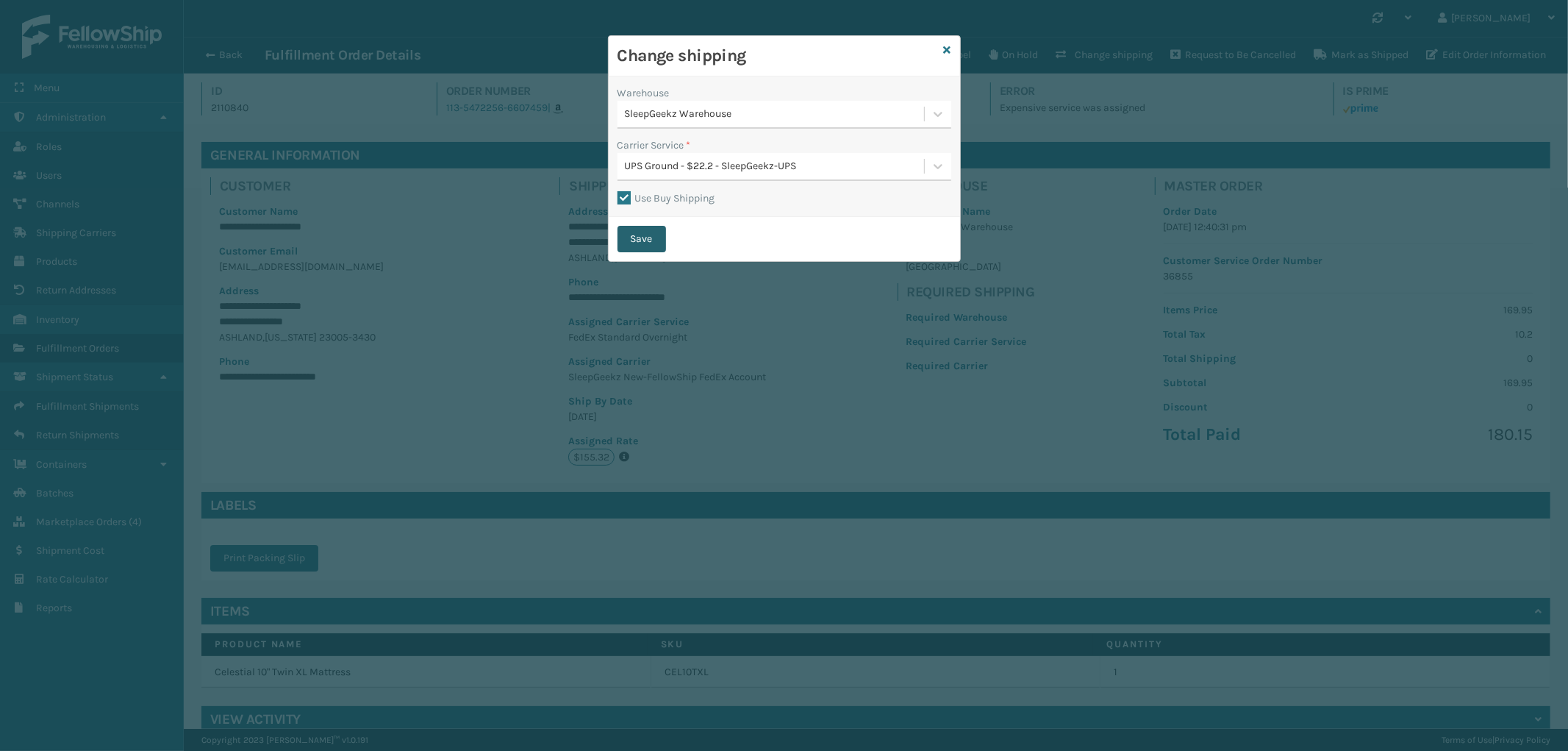
click at [653, 236] on button "Save" at bounding box center [641, 238] width 48 height 26
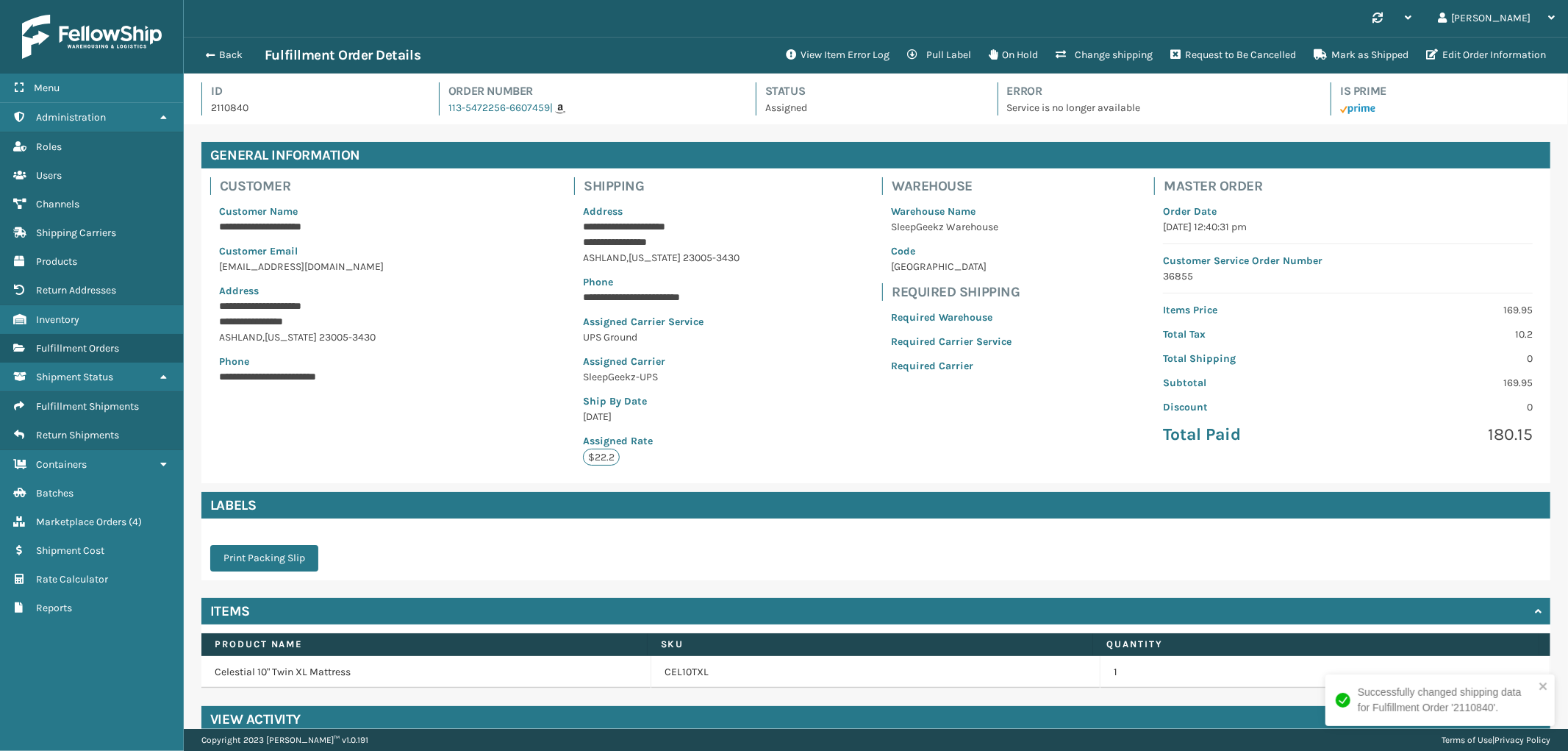
scroll to position [34, 1384]
click at [210, 52] on span "button" at bounding box center [208, 55] width 9 height 10
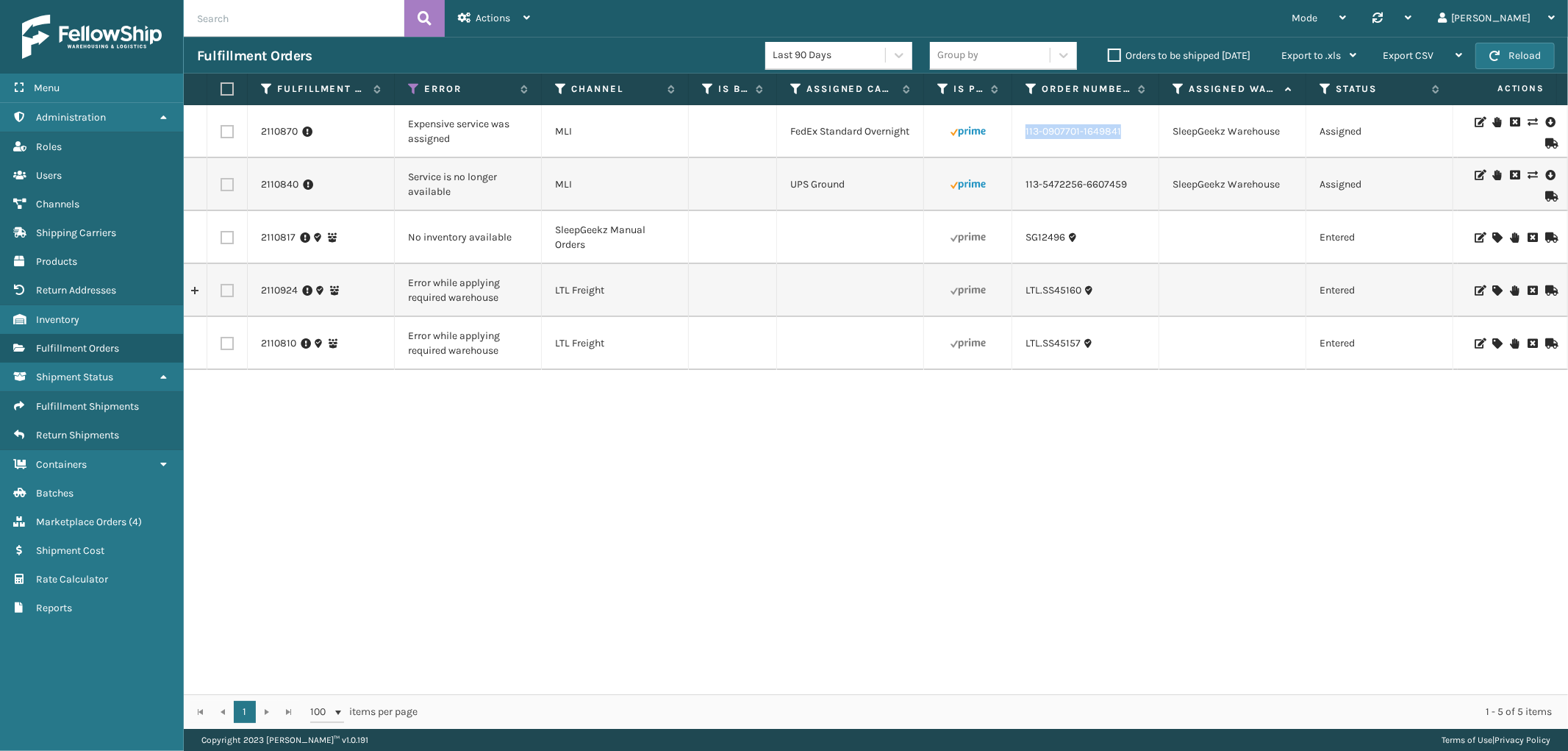
drag, startPoint x: 1134, startPoint y: 139, endPoint x: 1023, endPoint y: 143, distance: 111.1
click at [1023, 143] on td "113-0907701-1649841" at bounding box center [1086, 131] width 147 height 53
copy link "113-0907701-1649841"
click at [1527, 119] on icon at bounding box center [1531, 122] width 9 height 10
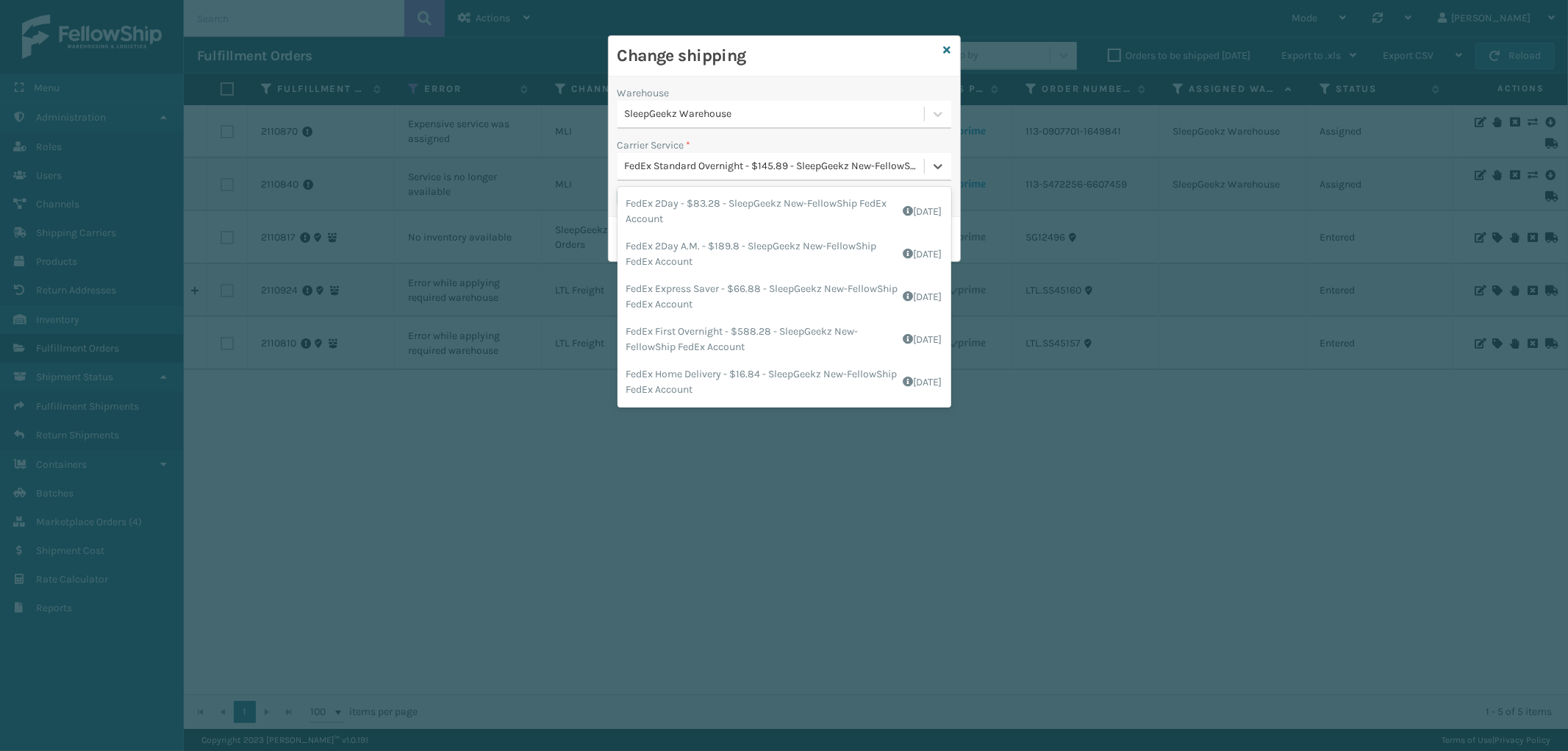
click at [764, 163] on div "FedEx Standard Overnight - $145.89 - SleepGeekz New-FellowShip FedEx Account" at bounding box center [774, 167] width 301 height 16
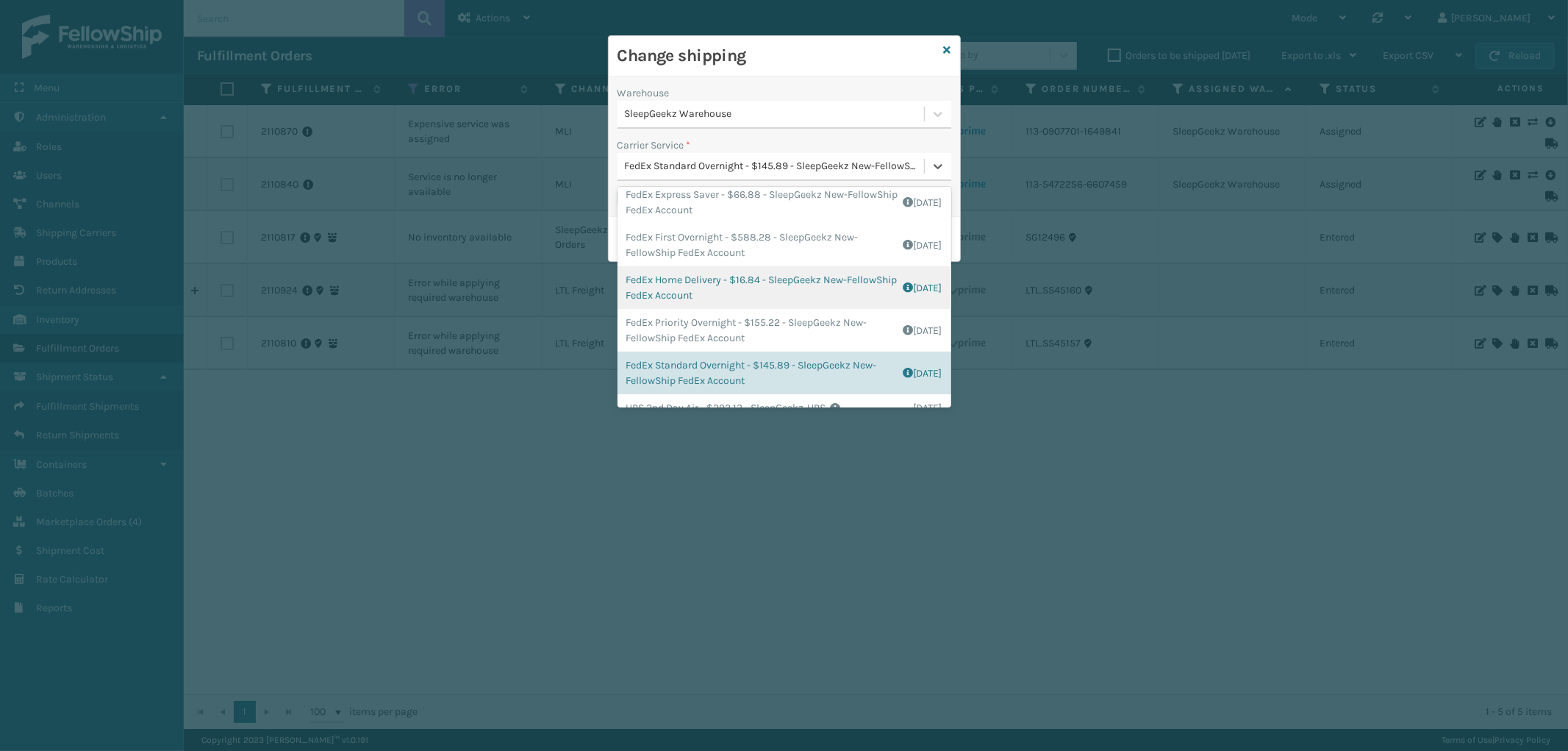
click at [804, 291] on div "FedEx Home Delivery - $16.84 - SleepGeekz New-FellowShip FedEx Account Shipping…" at bounding box center [784, 286] width 333 height 42
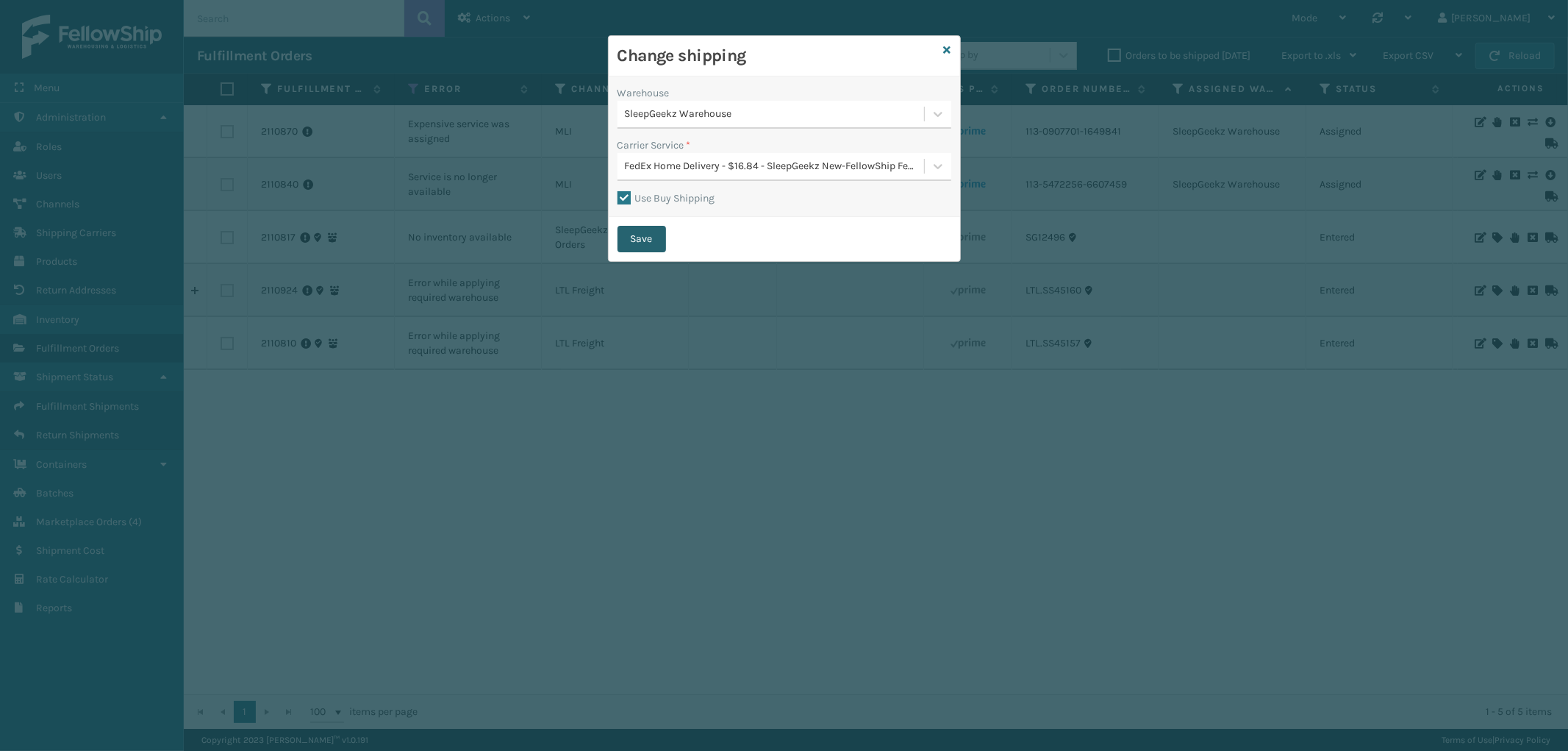
click at [642, 236] on button "Save" at bounding box center [641, 238] width 48 height 26
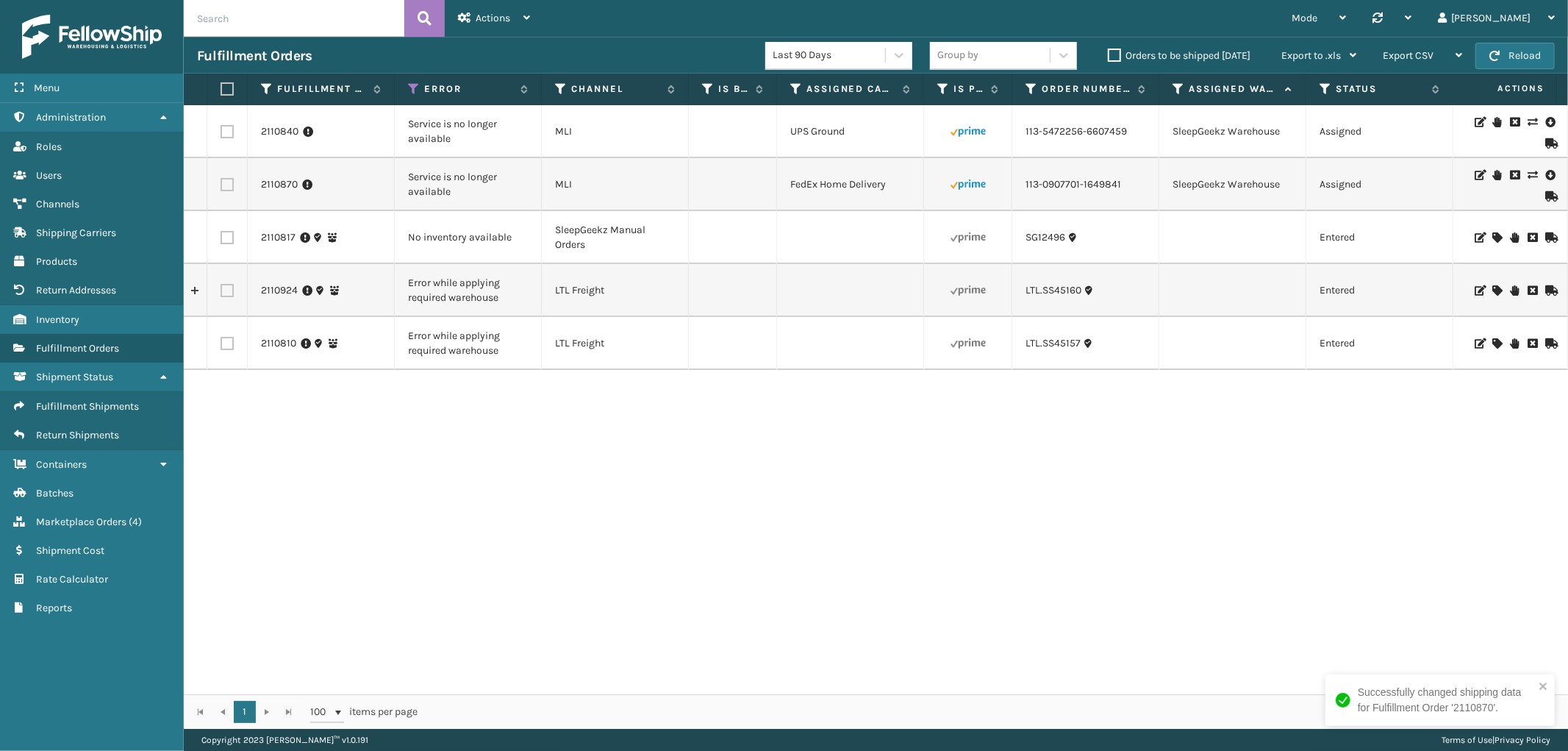
click at [1527, 173] on icon at bounding box center [1531, 175] width 9 height 10
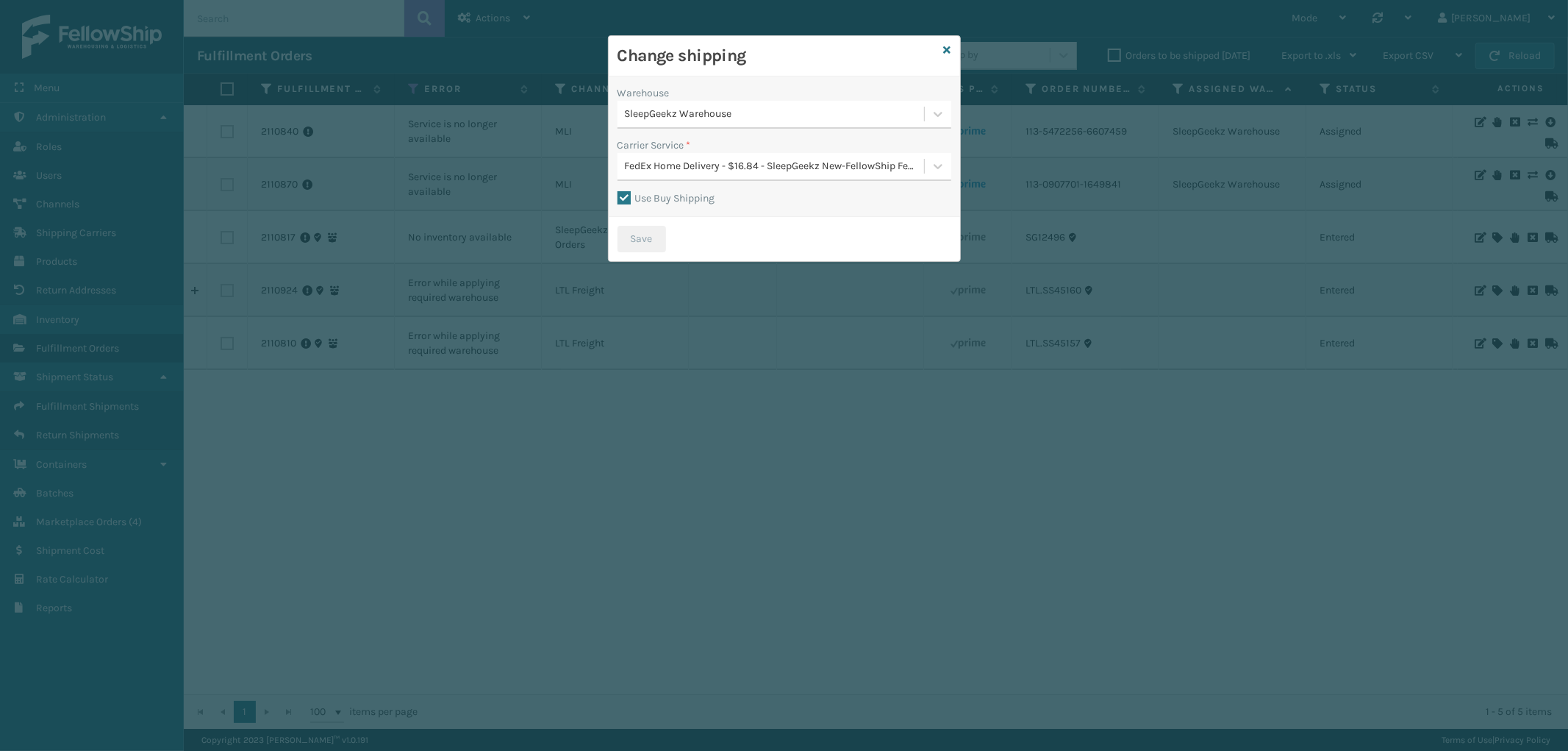
click at [777, 166] on div "FedEx Home Delivery - $16.84 - SleepGeekz New-FellowShip FedEx Account" at bounding box center [774, 167] width 301 height 16
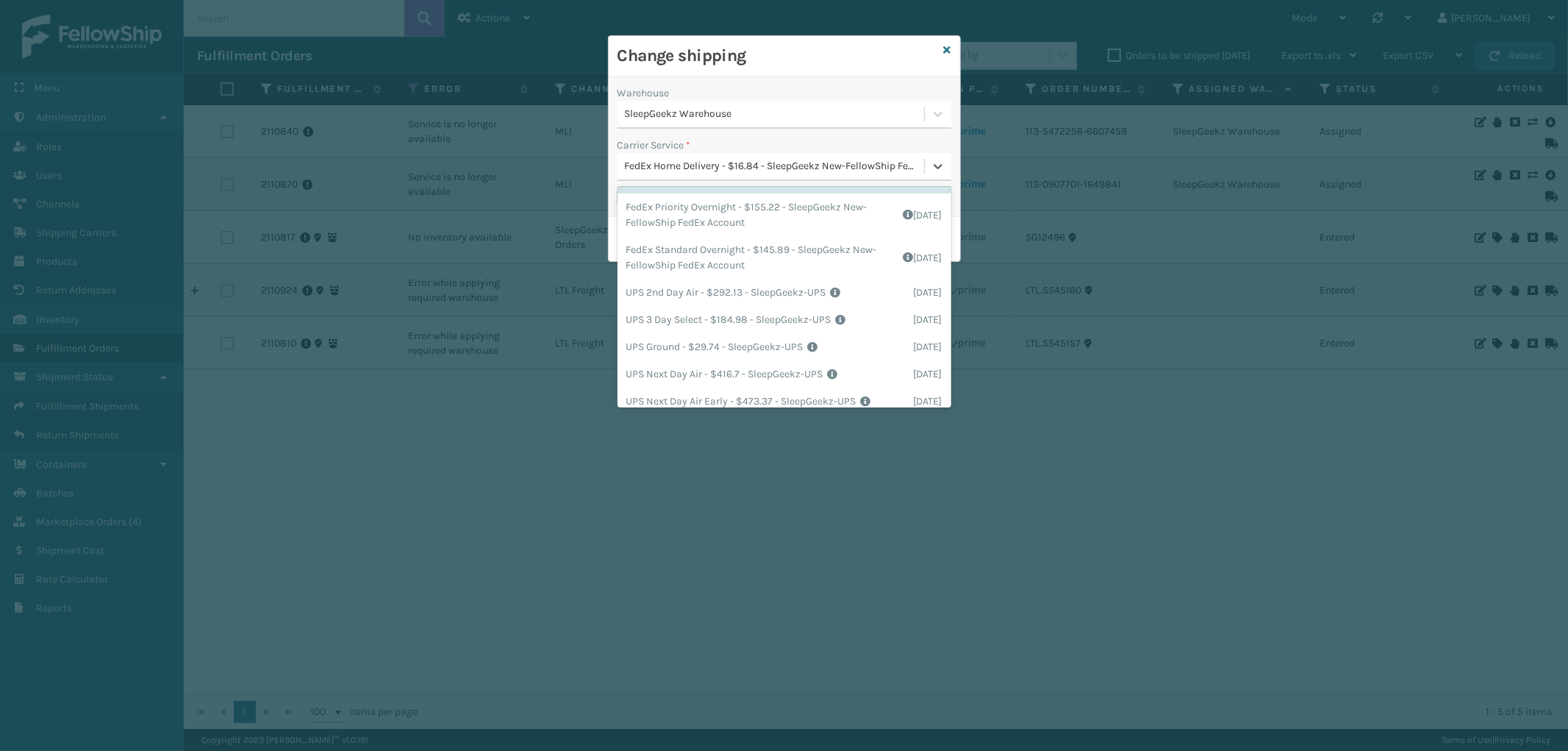
scroll to position [246, 0]
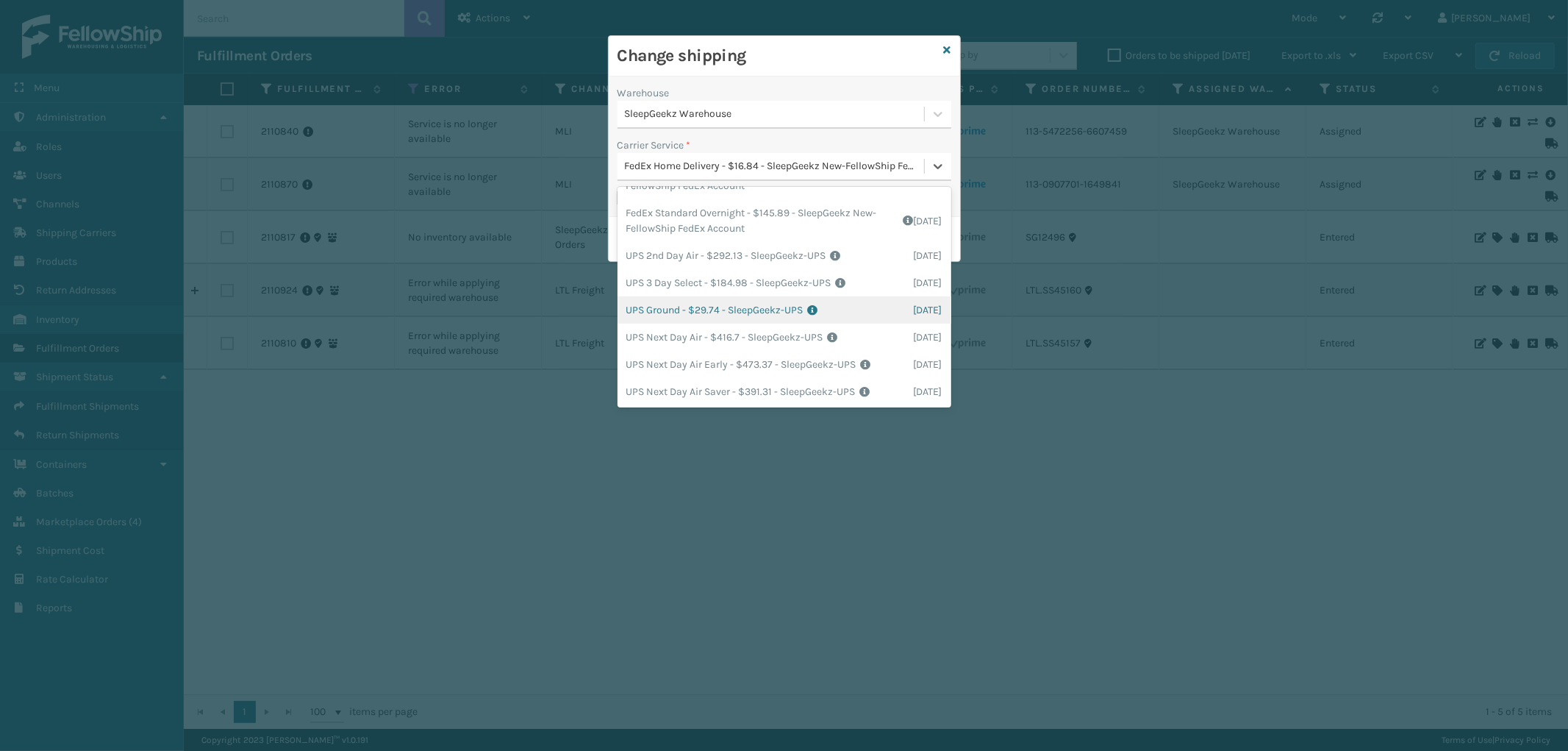
click at [794, 303] on div "UPS Ground - $29.74 - SleepGeekz-UPS Shipping Cost $29.74 Surplus Cost $0 Total…" at bounding box center [784, 310] width 333 height 27
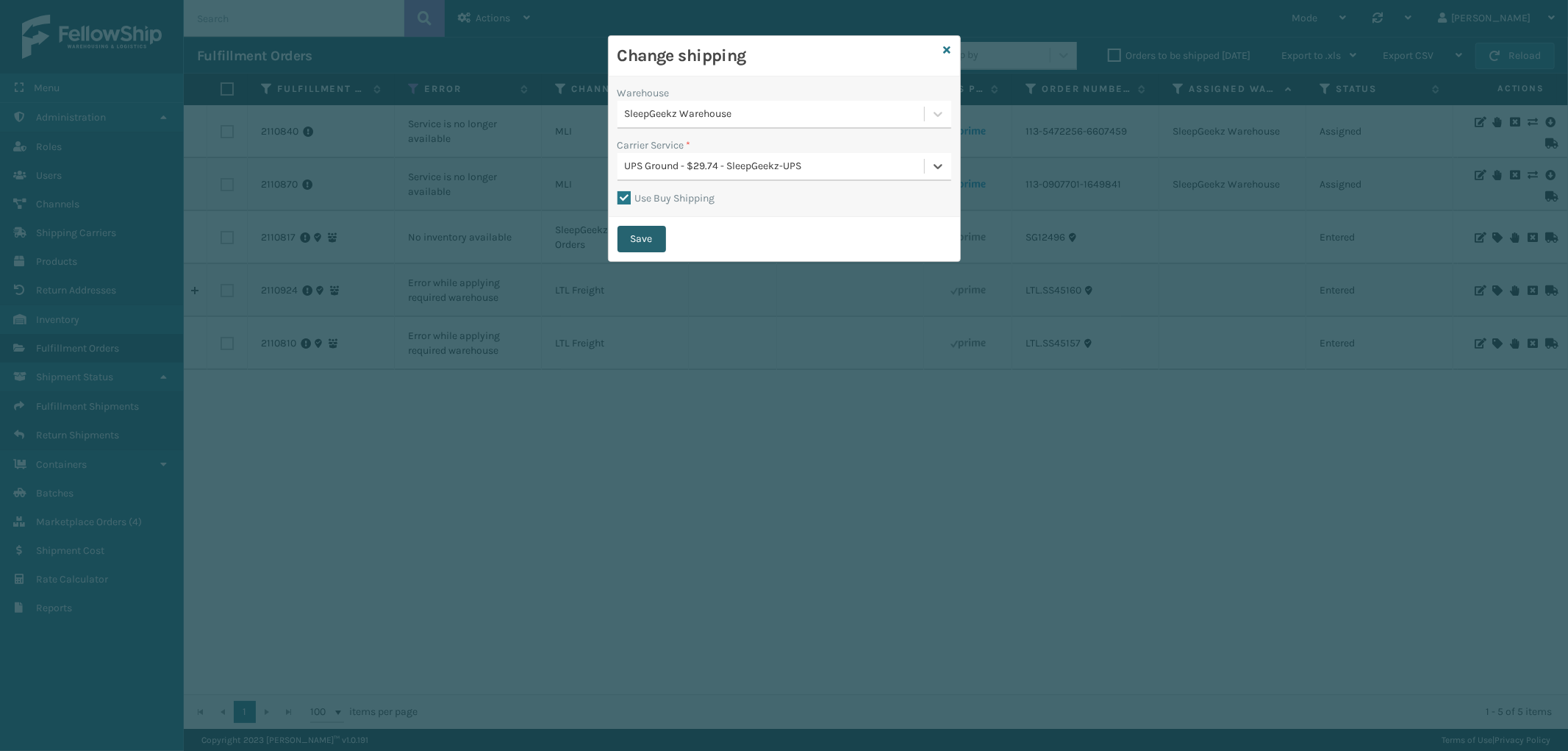
click at [637, 229] on button "Save" at bounding box center [641, 238] width 48 height 26
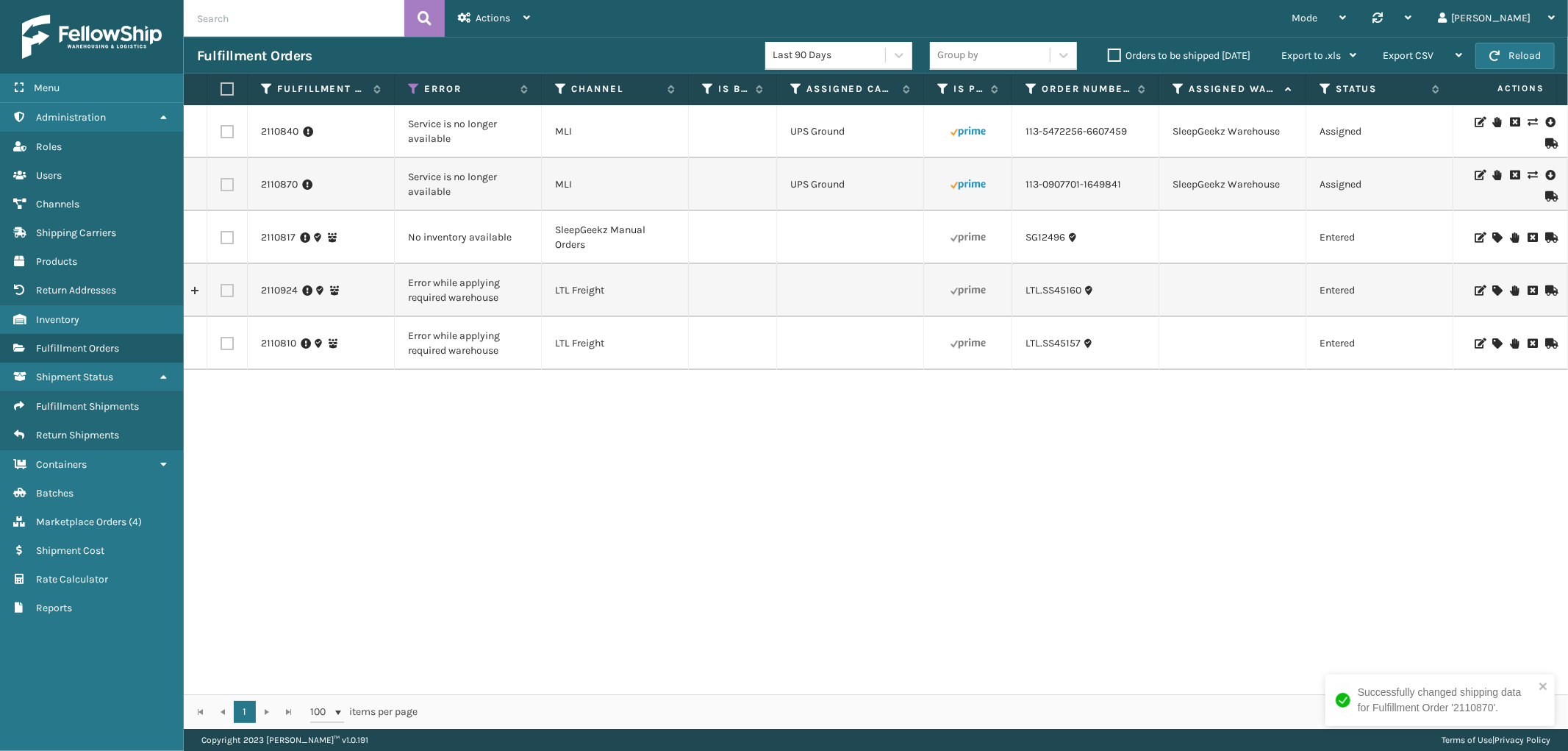
click at [224, 130] on label at bounding box center [226, 130] width 13 height 13
click at [221, 130] on input "checkbox" at bounding box center [220, 129] width 1 height 10
checkbox input "true"
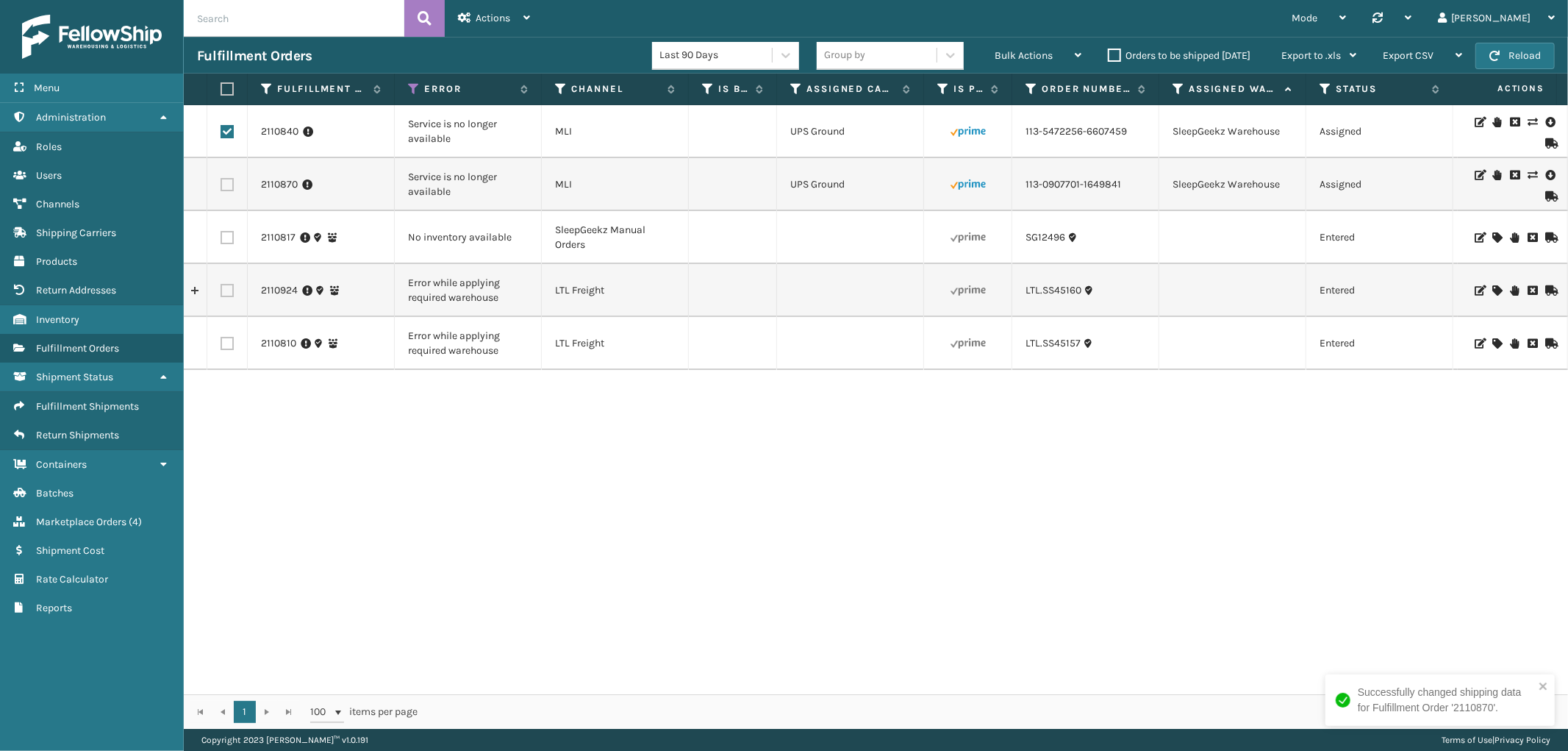
click at [228, 180] on label at bounding box center [226, 183] width 13 height 13
click at [221, 180] on input "checkbox" at bounding box center [220, 182] width 1 height 10
checkbox input "true"
click at [1039, 55] on span "Bulk Actions" at bounding box center [1023, 55] width 58 height 13
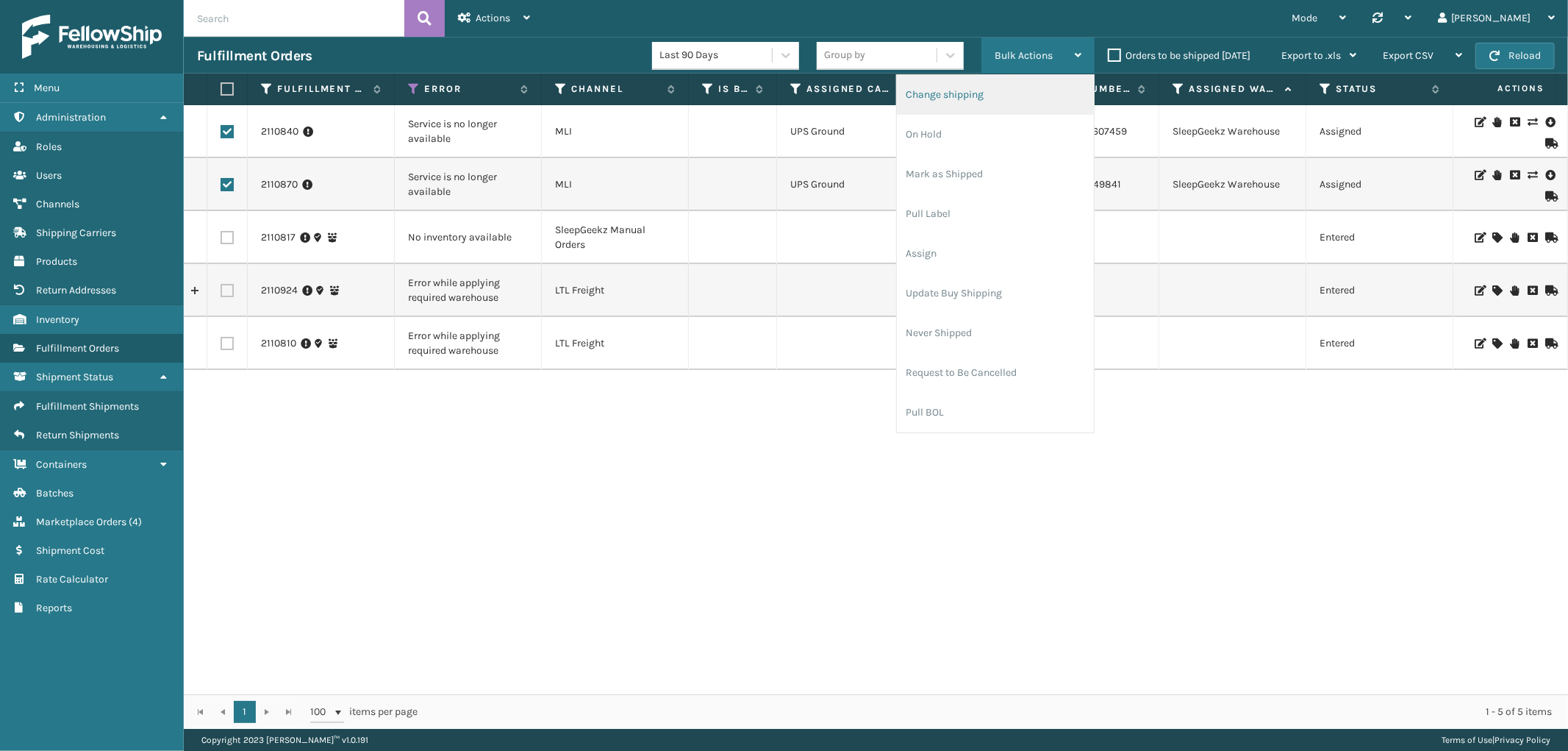
click at [993, 85] on li "Change shipping" at bounding box center [995, 94] width 197 height 39
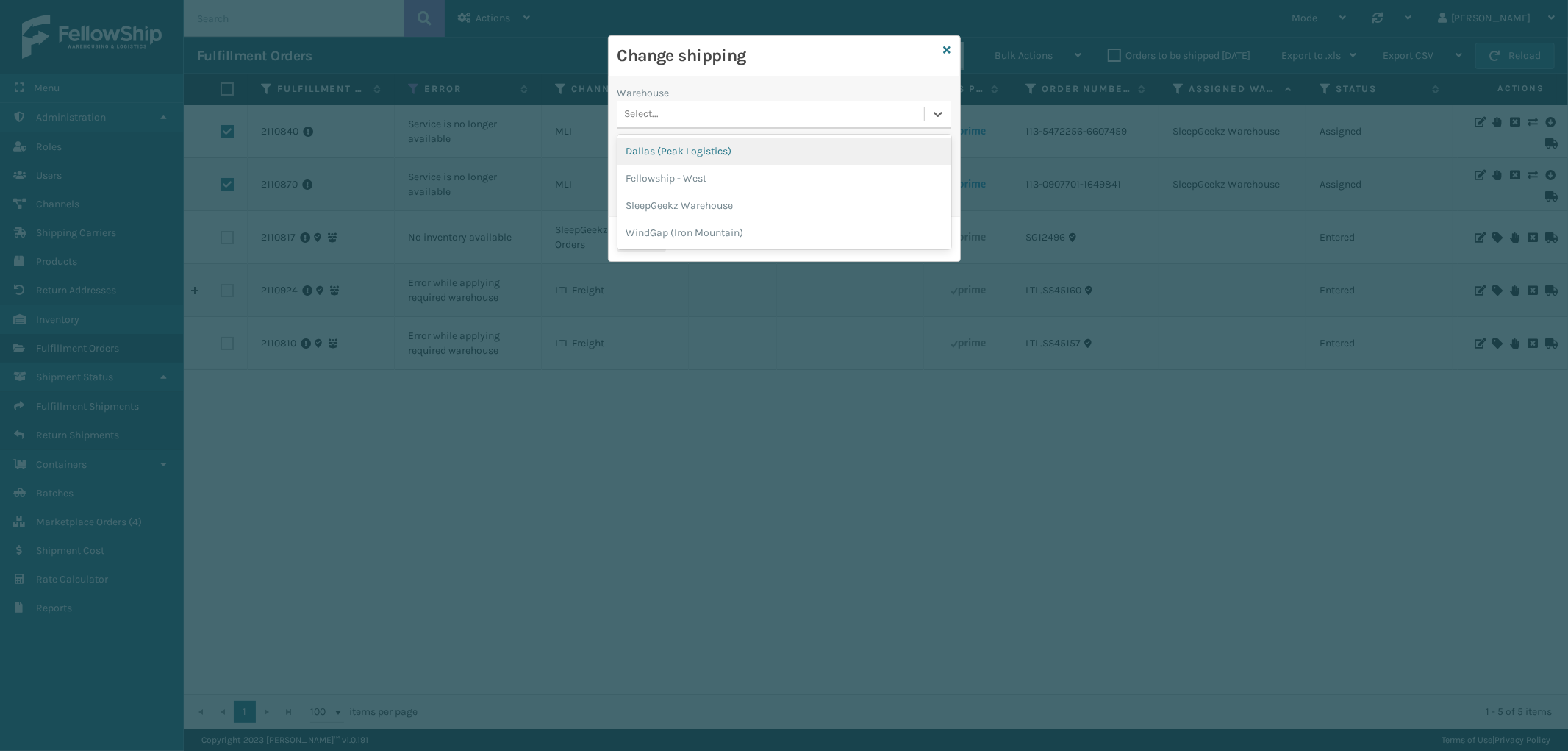
click at [737, 114] on div "Select..." at bounding box center [770, 114] width 307 height 25
click at [718, 193] on div "SleepGeekz Warehouse" at bounding box center [784, 206] width 333 height 27
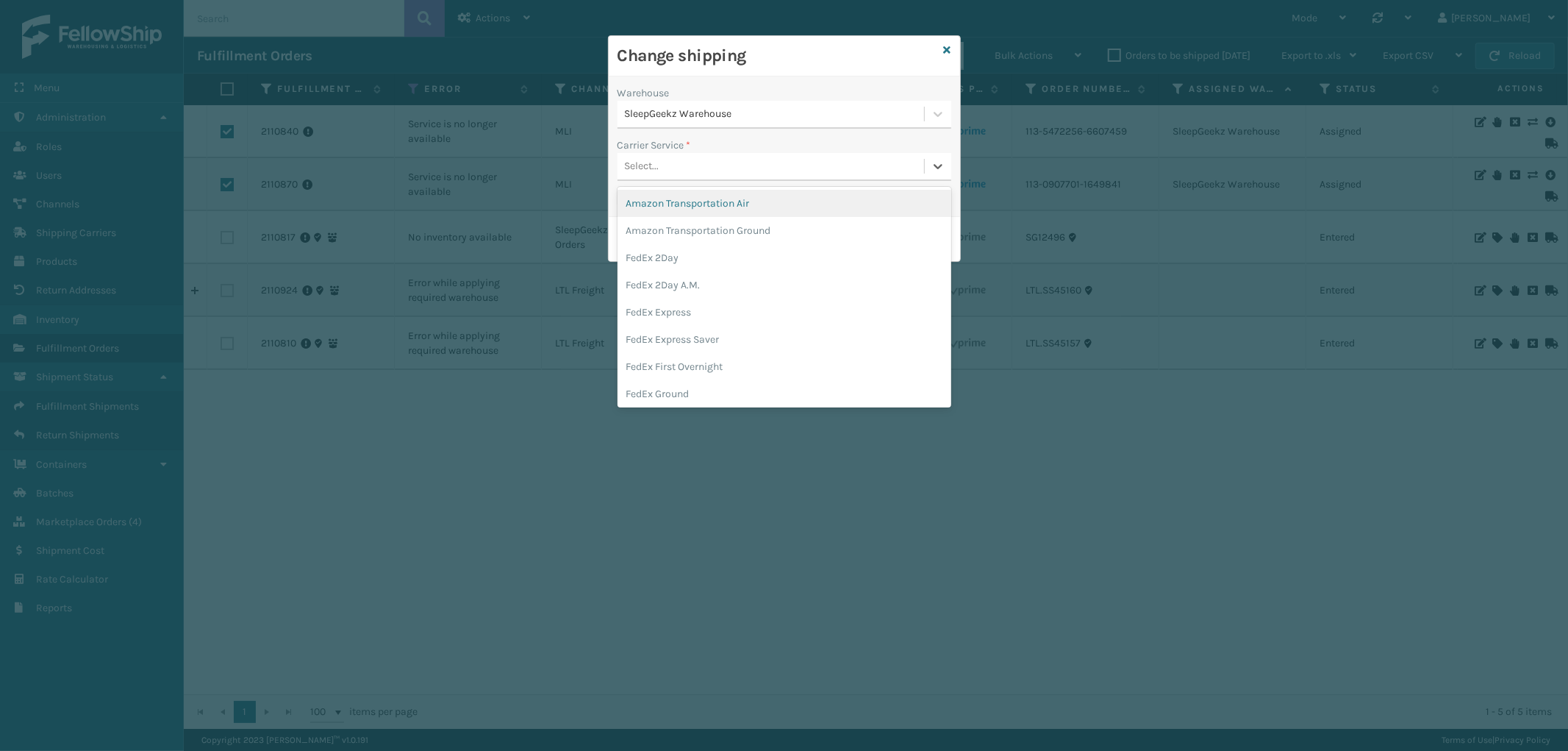
click at [739, 163] on div "Select..." at bounding box center [770, 166] width 307 height 25
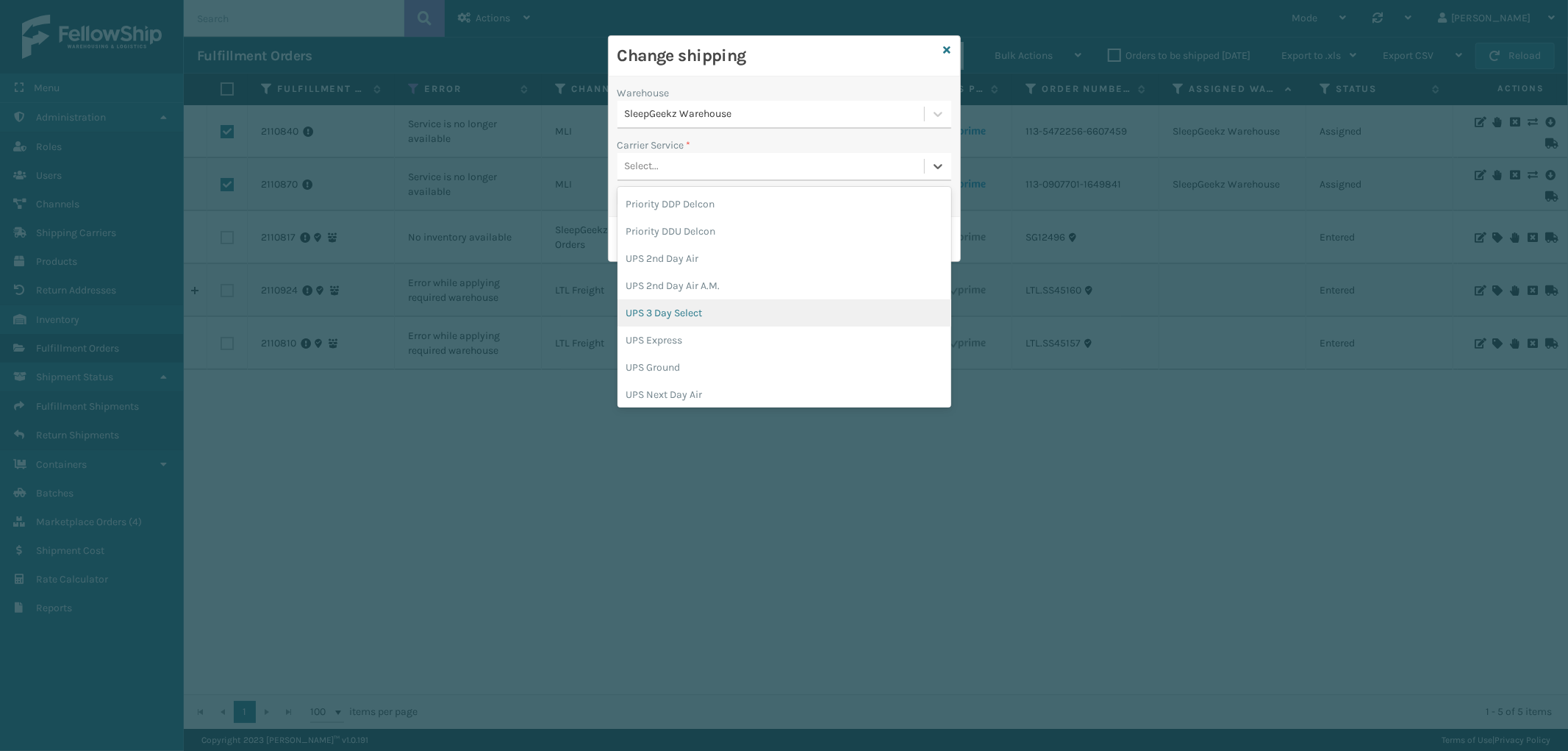
scroll to position [408, 0]
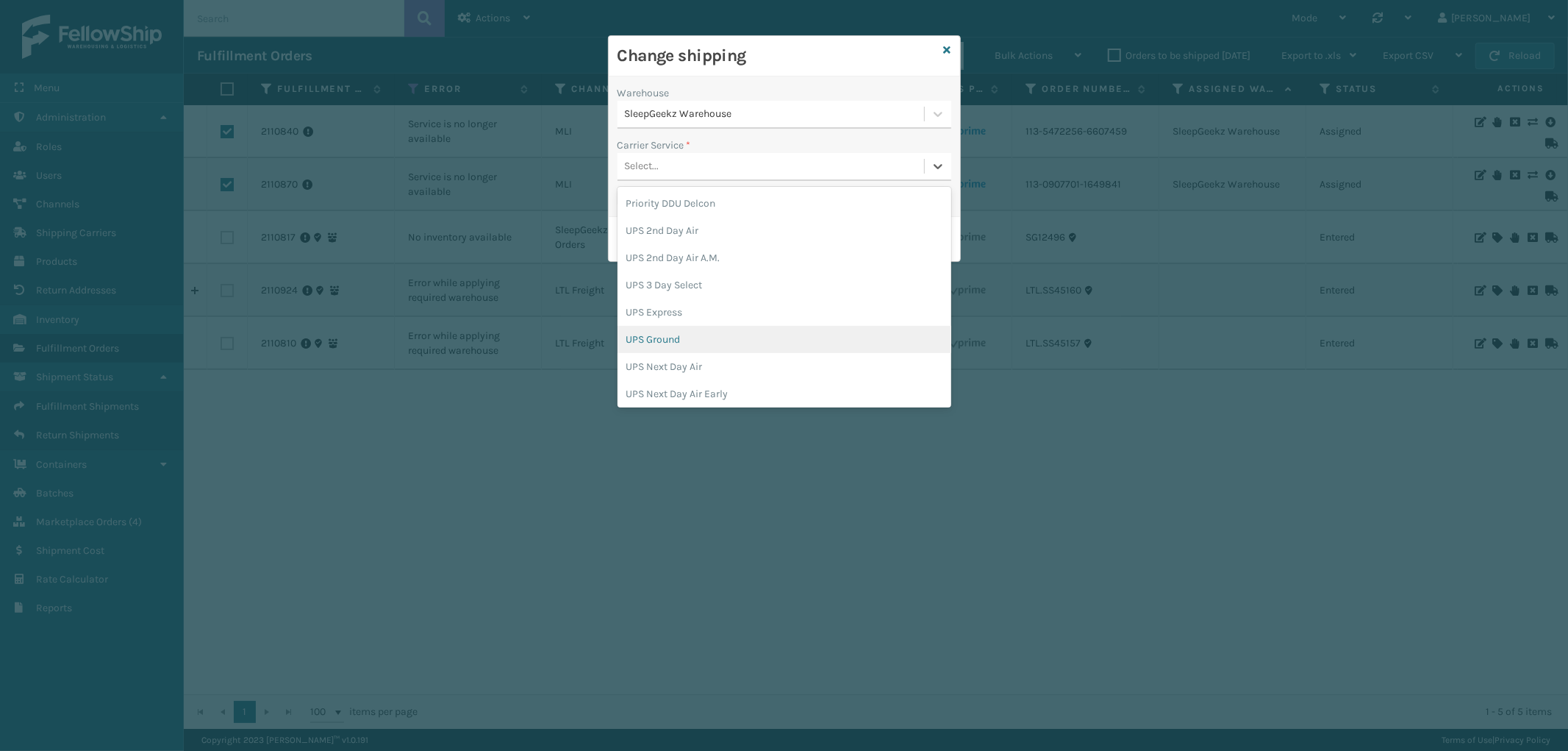
click at [741, 328] on div "UPS Ground" at bounding box center [784, 339] width 333 height 27
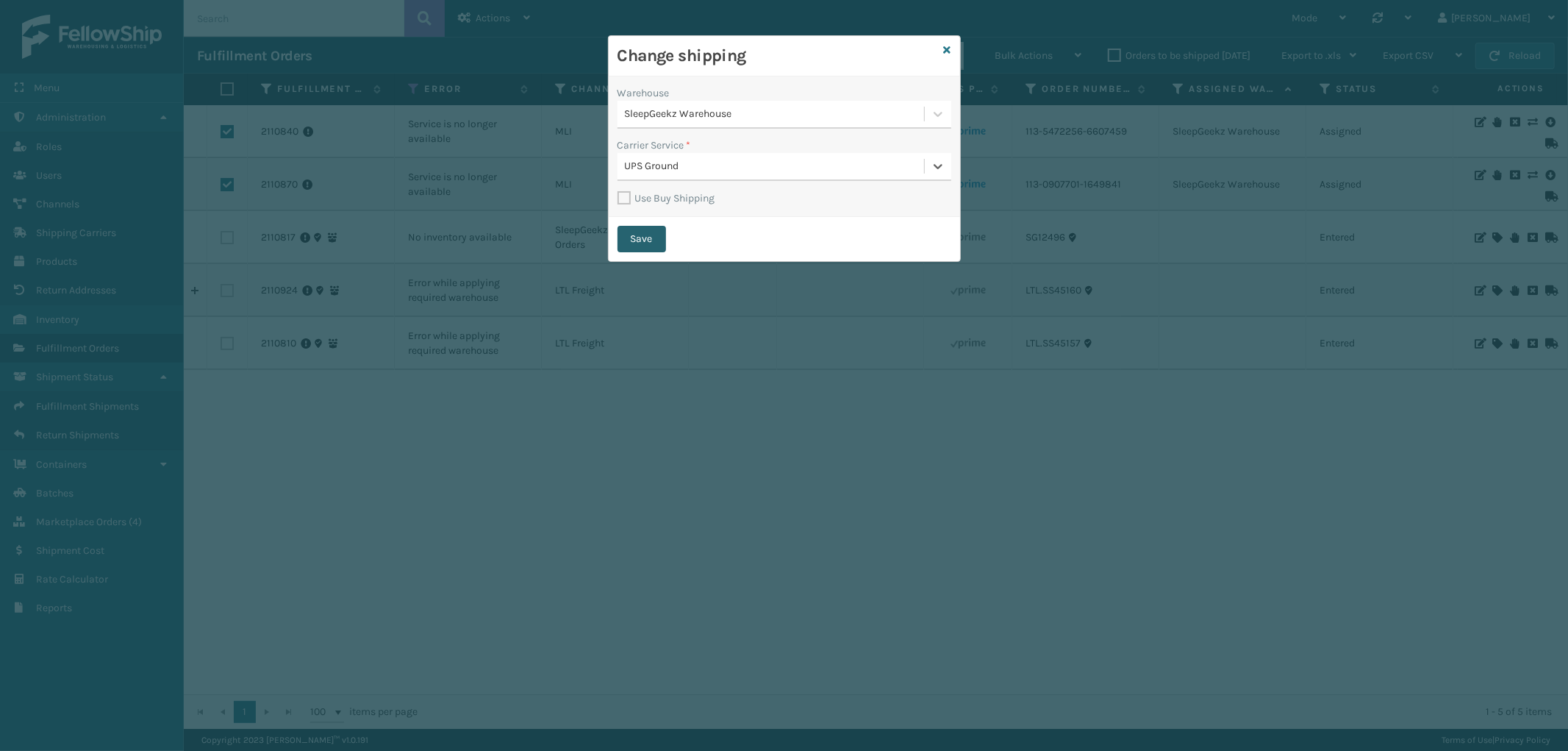
click at [648, 237] on button "Save" at bounding box center [641, 238] width 48 height 26
checkbox input "false"
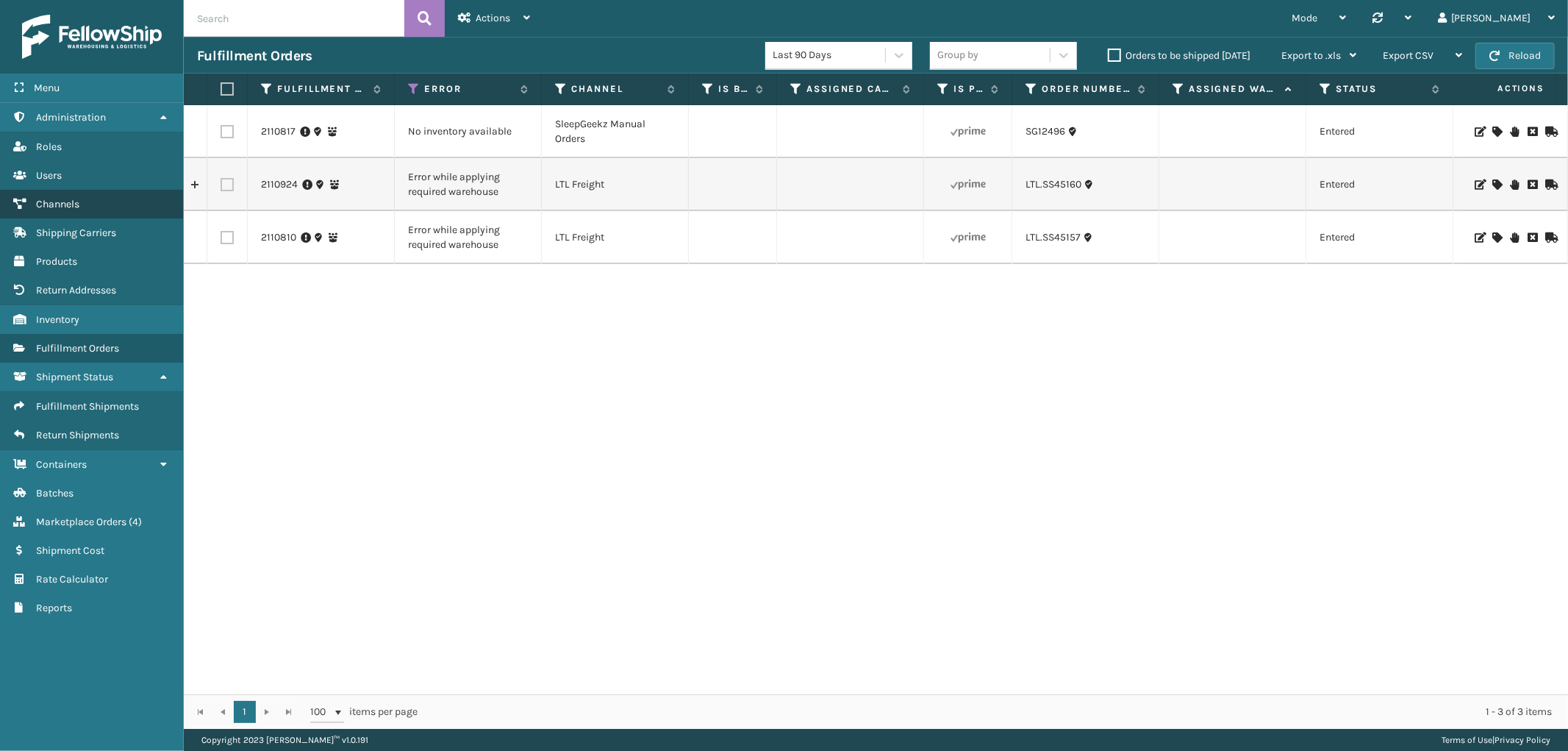
click at [98, 198] on link "Channels" at bounding box center [91, 203] width 183 height 28
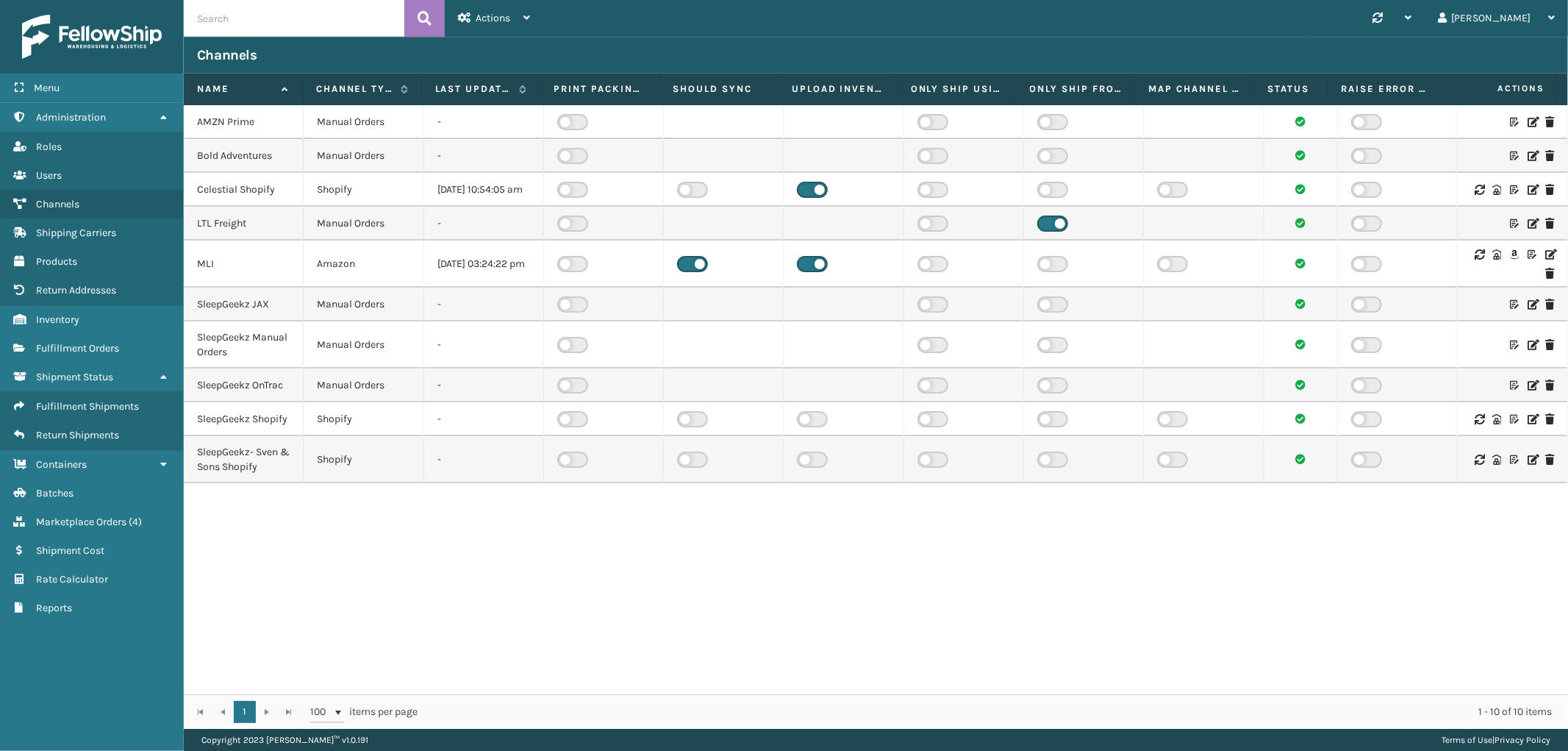
click at [1544, 260] on icon at bounding box center [1548, 254] width 9 height 10
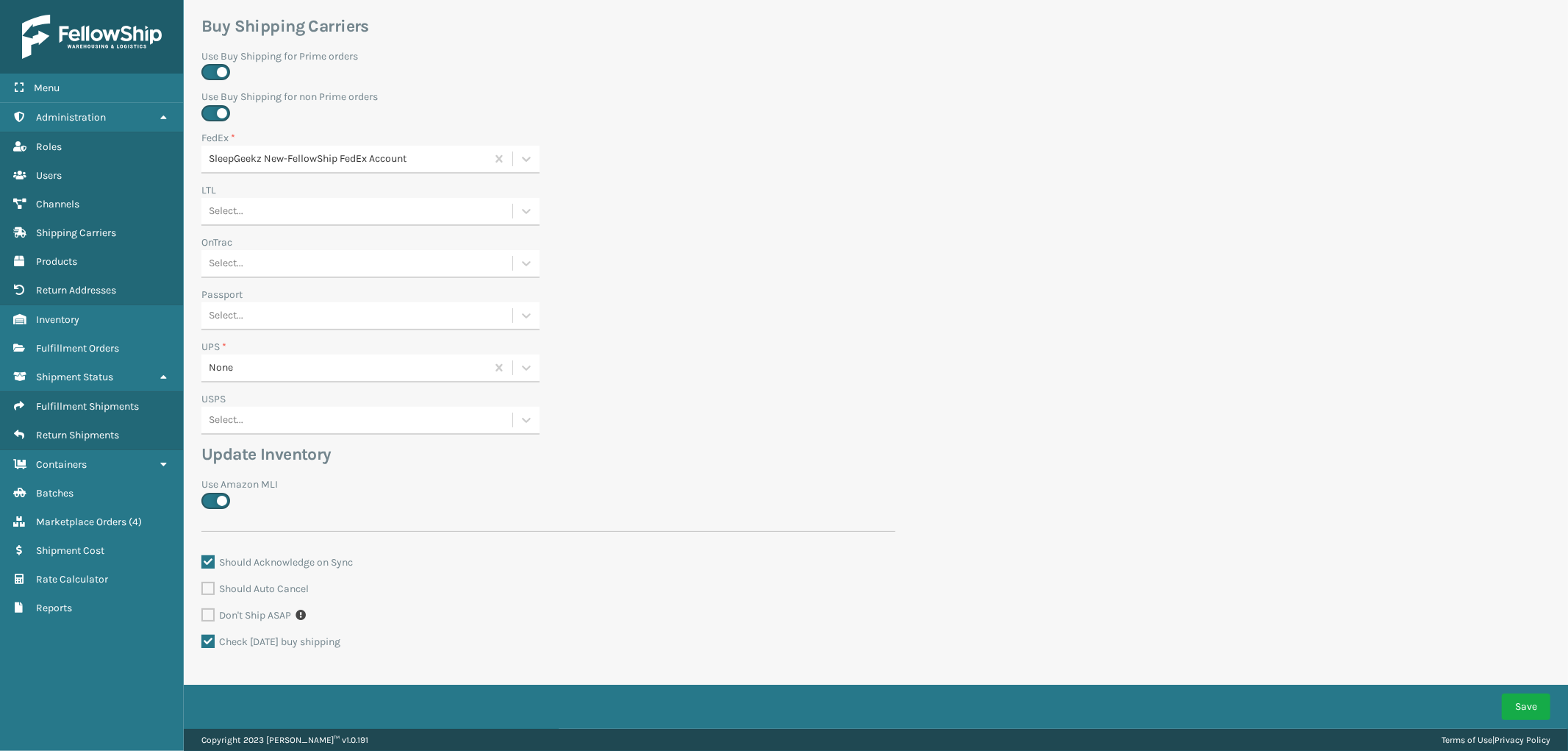
scroll to position [425, 0]
click at [324, 358] on div "None" at bounding box center [348, 365] width 278 height 16
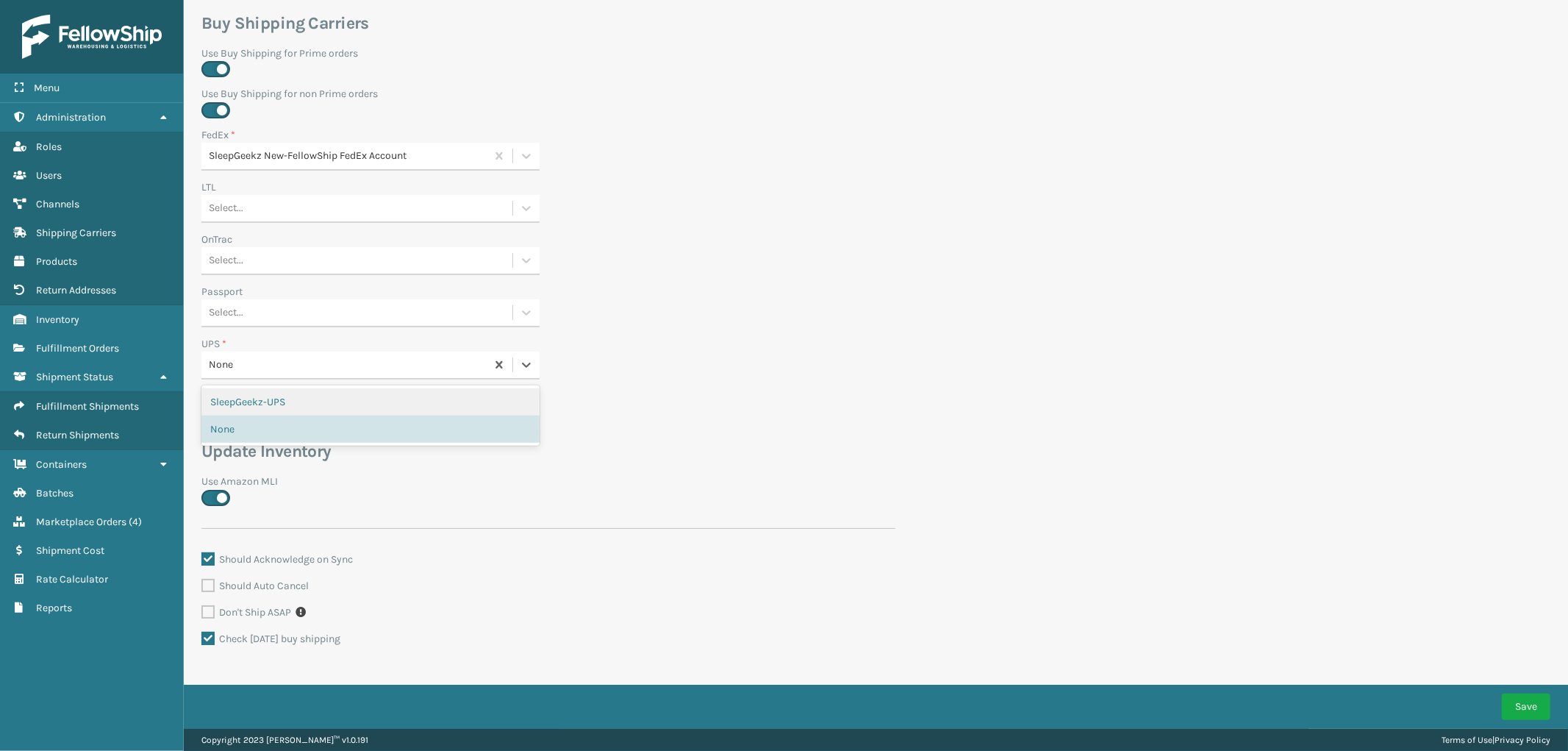
click at [316, 394] on div "SleepGeekz-UPS" at bounding box center [369, 402] width 338 height 27
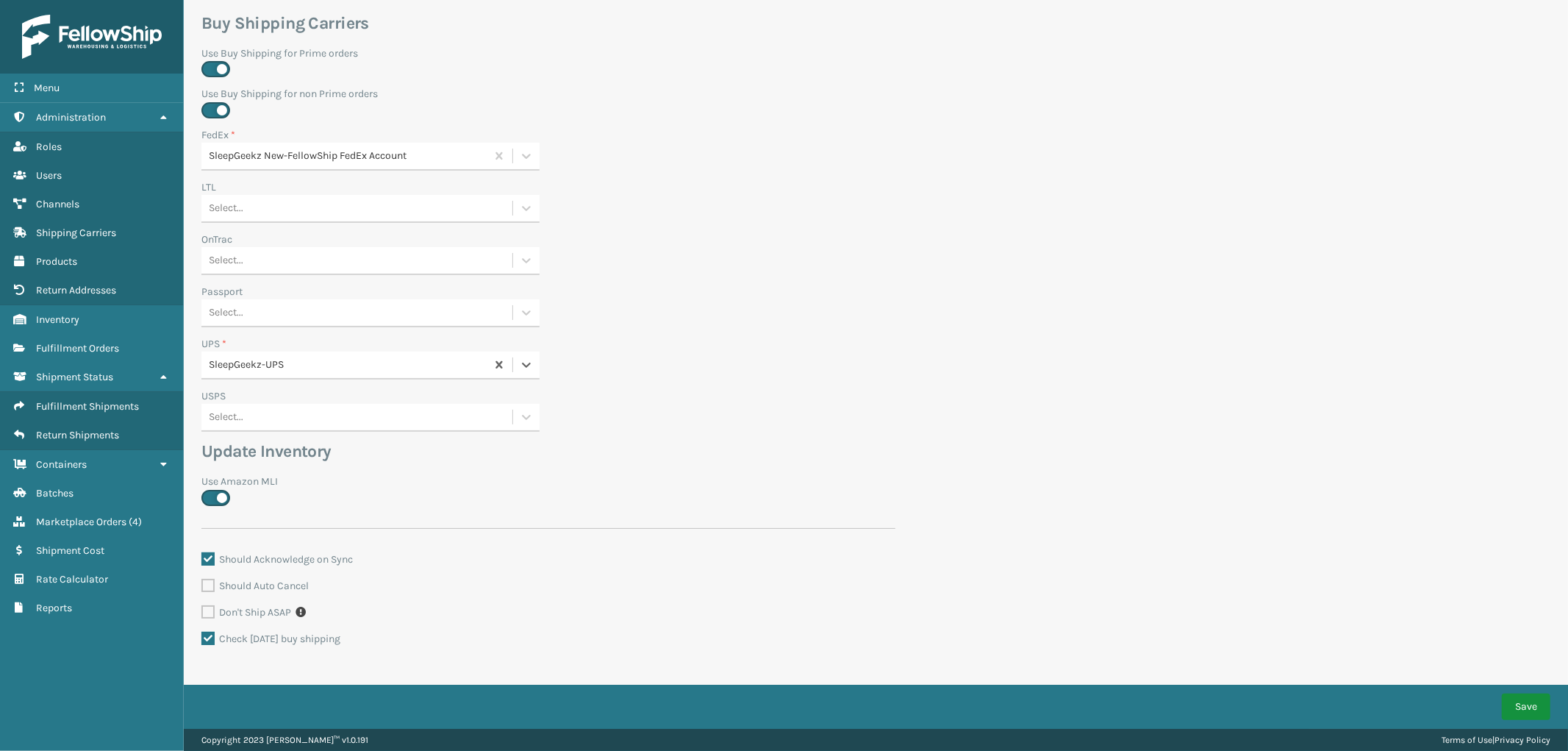
click at [1530, 701] on button "Save" at bounding box center [1525, 706] width 48 height 26
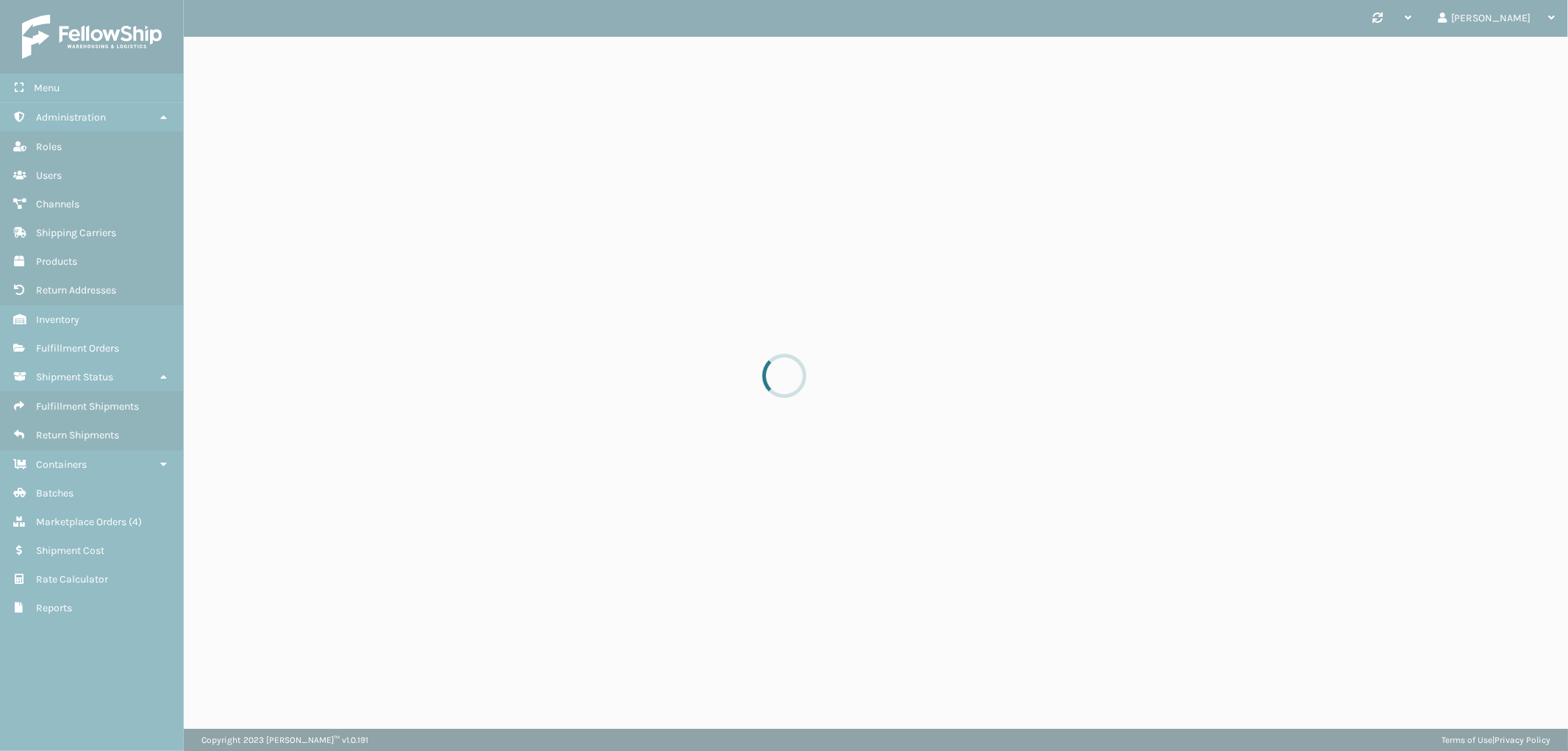
scroll to position [0, 0]
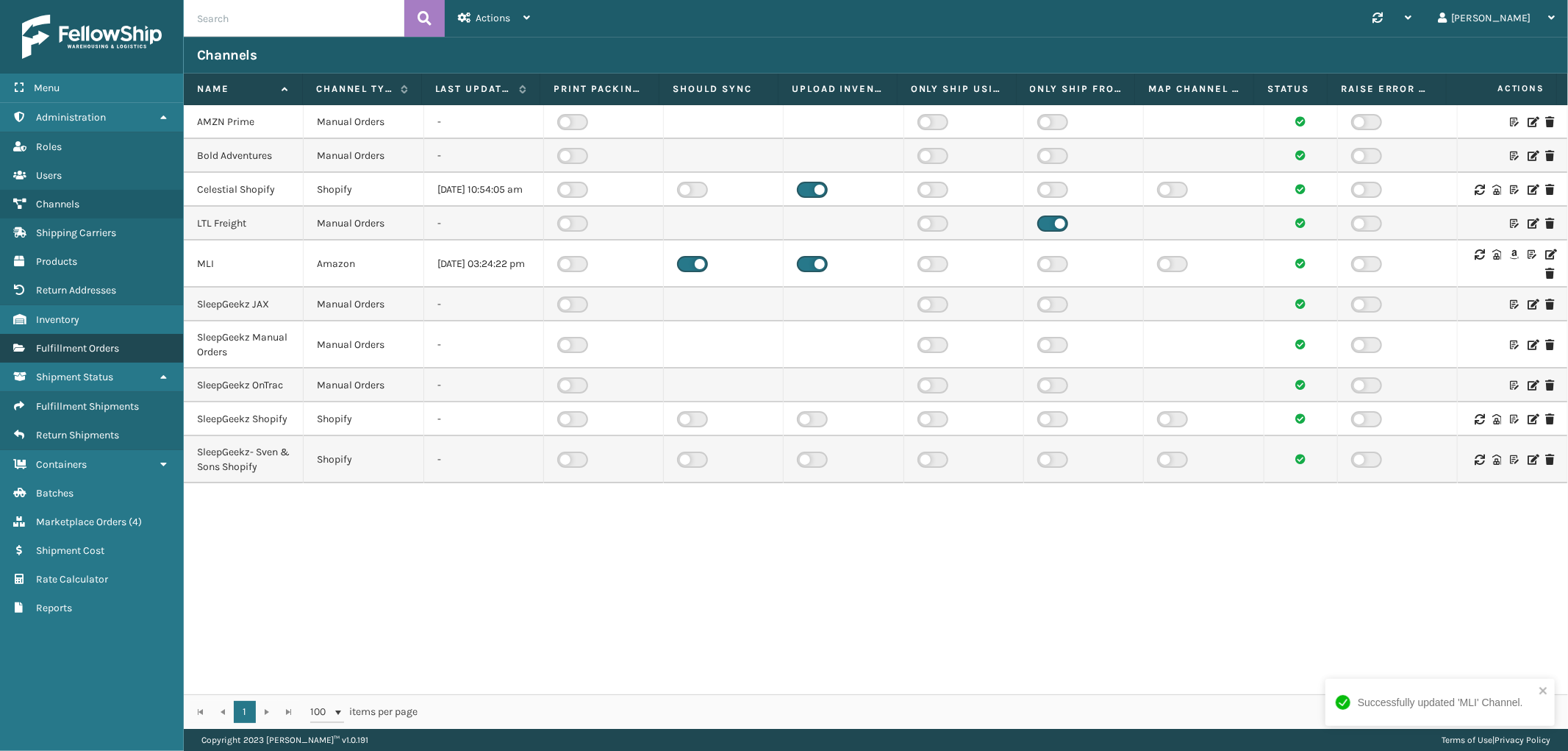
click at [89, 333] on link "Fulfillment Orders" at bounding box center [91, 347] width 183 height 28
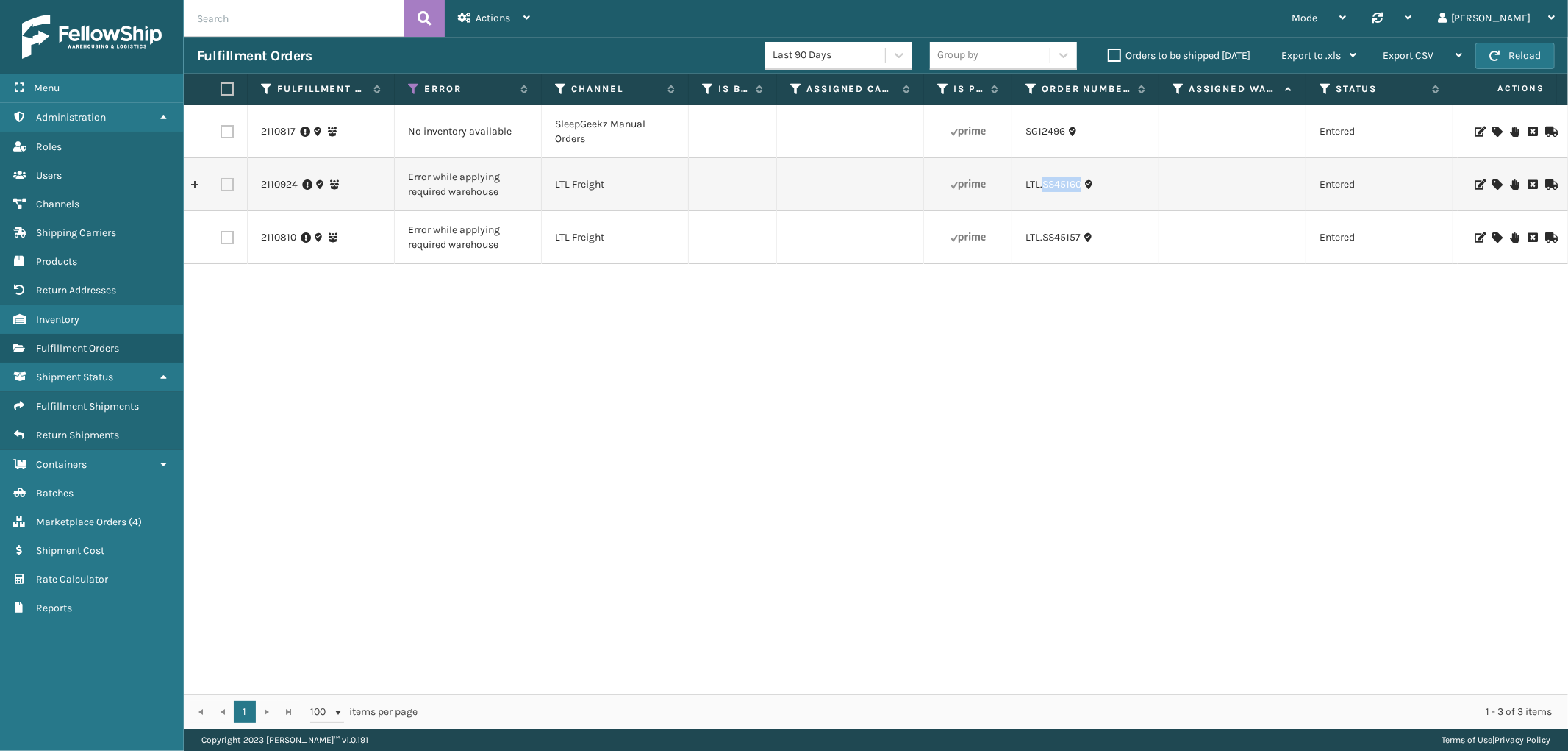
drag, startPoint x: 1083, startPoint y: 203, endPoint x: 1044, endPoint y: 203, distance: 39.0
click at [1044, 203] on td "LTL.SS45160" at bounding box center [1086, 184] width 147 height 53
copy link "SS45160"
click at [1492, 182] on icon at bounding box center [1495, 184] width 9 height 10
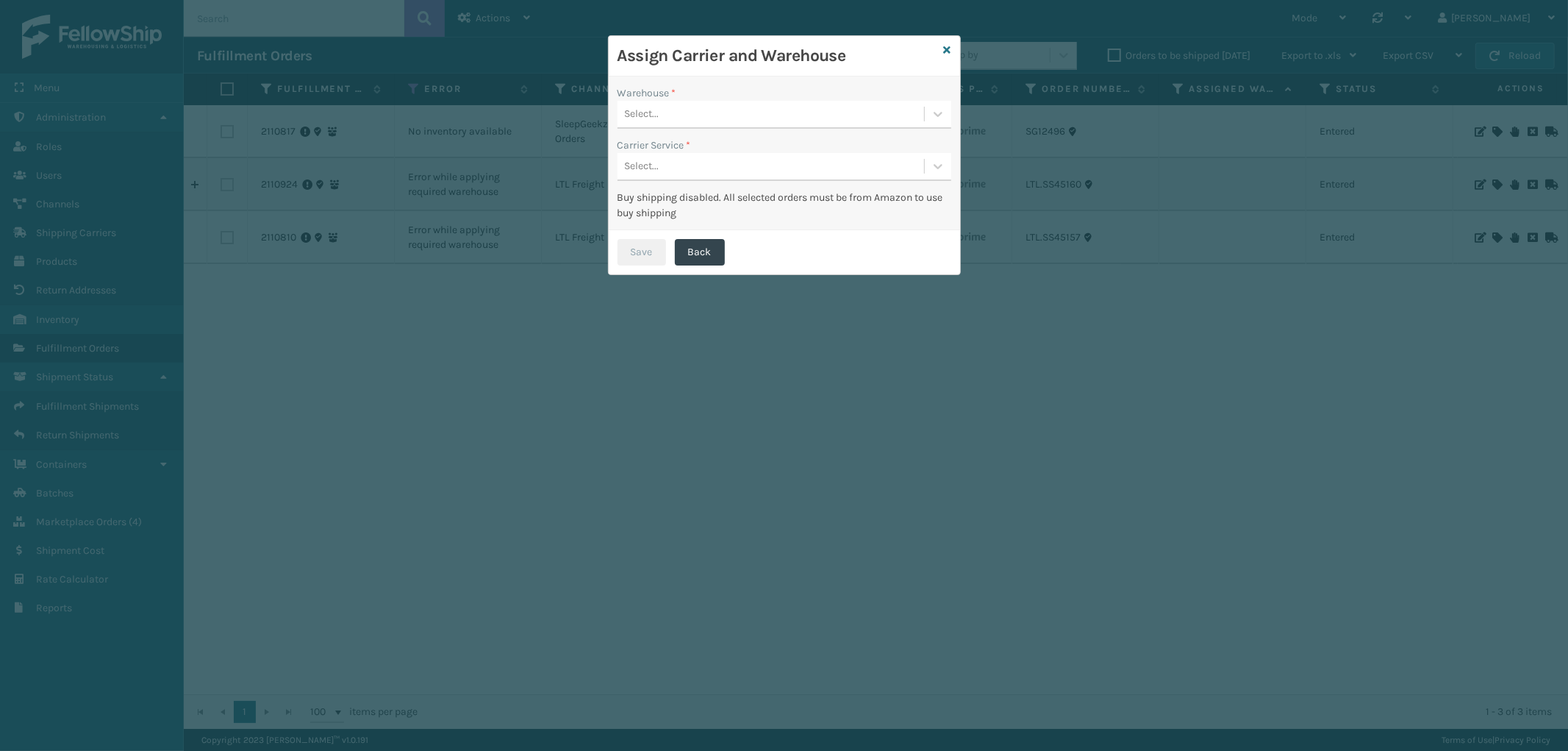
click at [748, 107] on div "Select..." at bounding box center [770, 114] width 307 height 25
click at [951, 47] on icon at bounding box center [947, 50] width 7 height 10
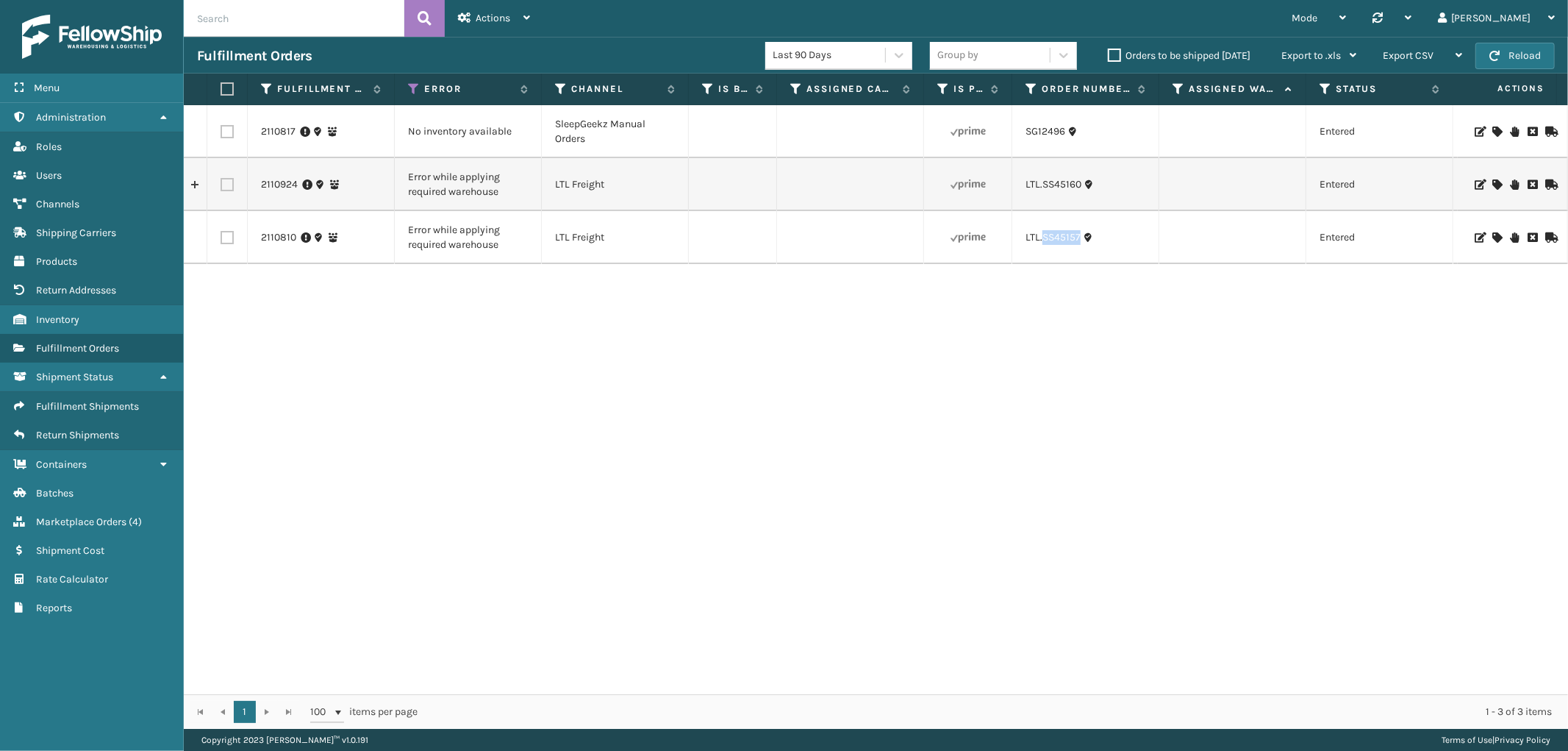
drag, startPoint x: 1080, startPoint y: 246, endPoint x: 1045, endPoint y: 247, distance: 35.0
click at [1045, 247] on td "LTL.SS45157" at bounding box center [1086, 237] width 147 height 53
copy link "SS45157"
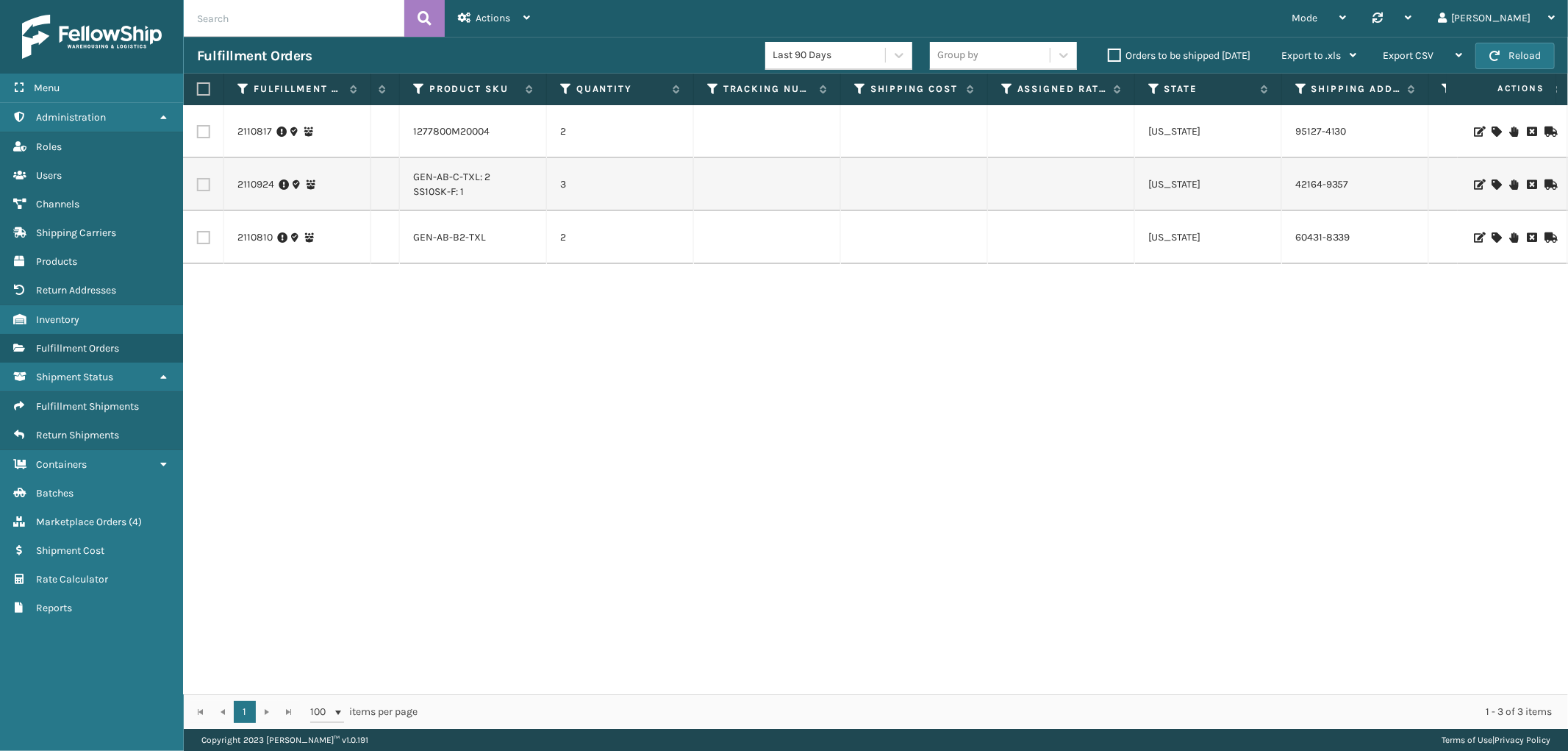
click at [468, 137] on li "1277800M20004" at bounding box center [451, 131] width 76 height 15
click at [467, 133] on link "1277800M20004" at bounding box center [451, 130] width 76 height 13
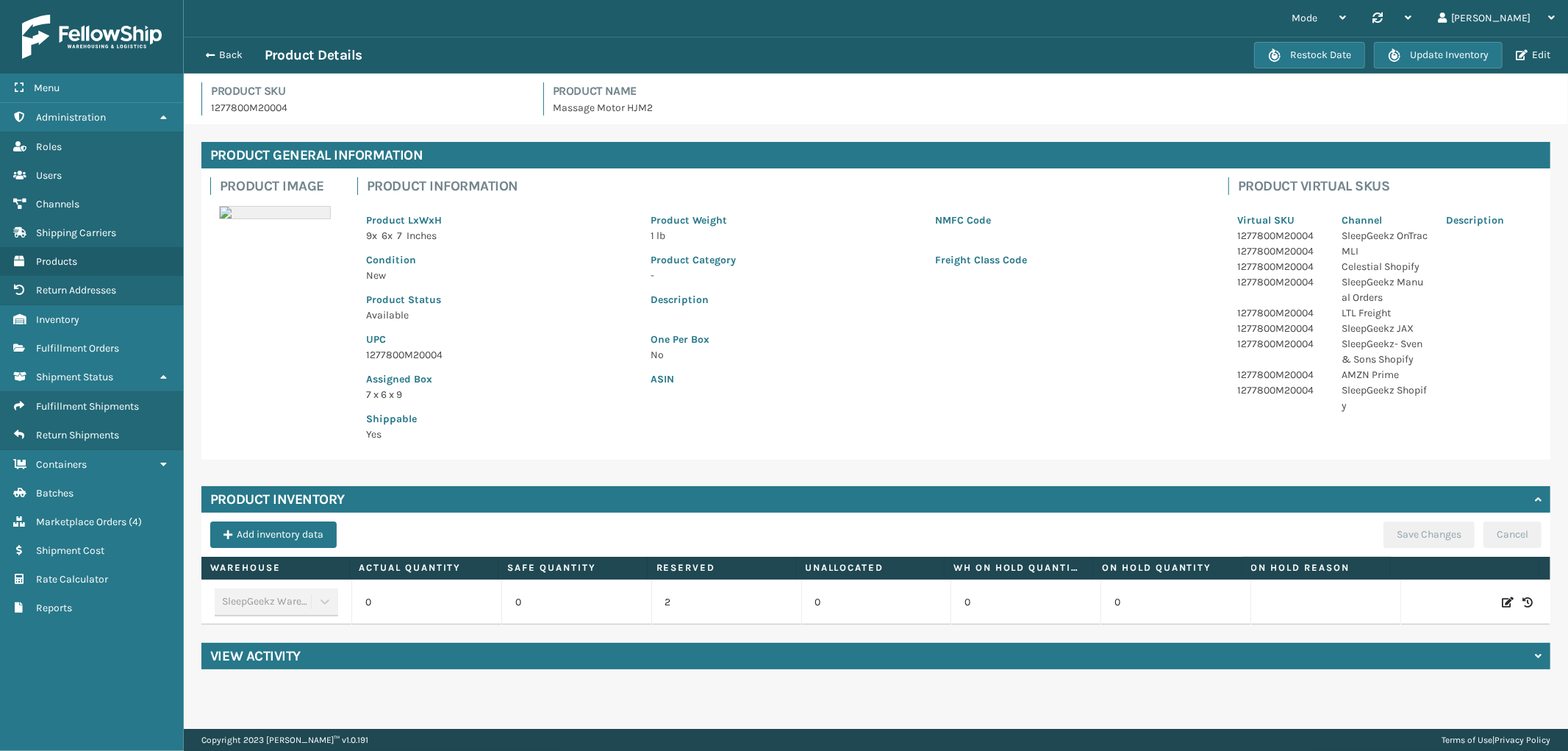
click at [1501, 604] on icon at bounding box center [1507, 602] width 12 height 15
click at [478, 607] on span "Increase value" at bounding box center [477, 604] width 12 height 12
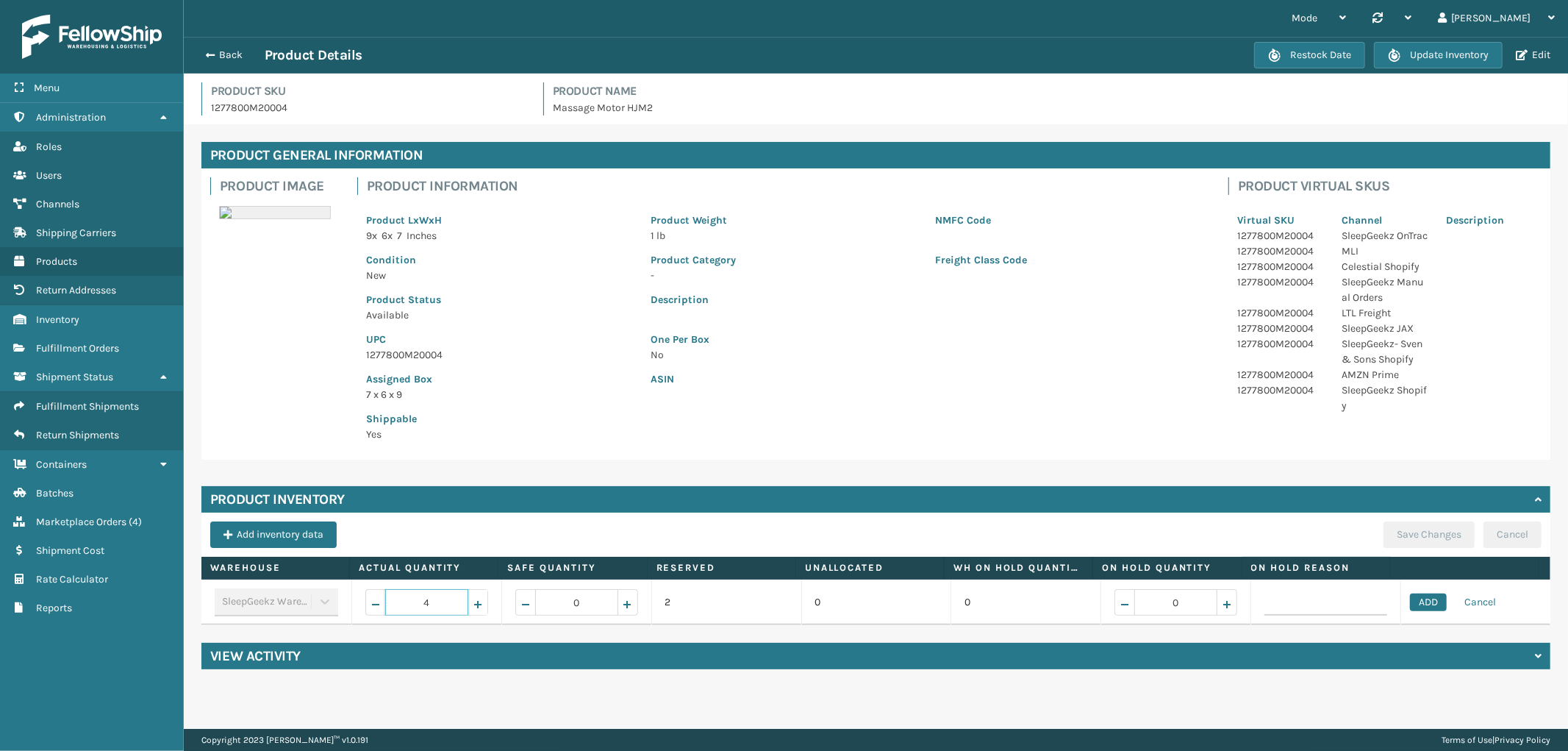
click at [478, 607] on span "Increase value" at bounding box center [477, 604] width 12 height 12
type input "7"
click at [1412, 603] on button "ADD" at bounding box center [1427, 602] width 36 height 18
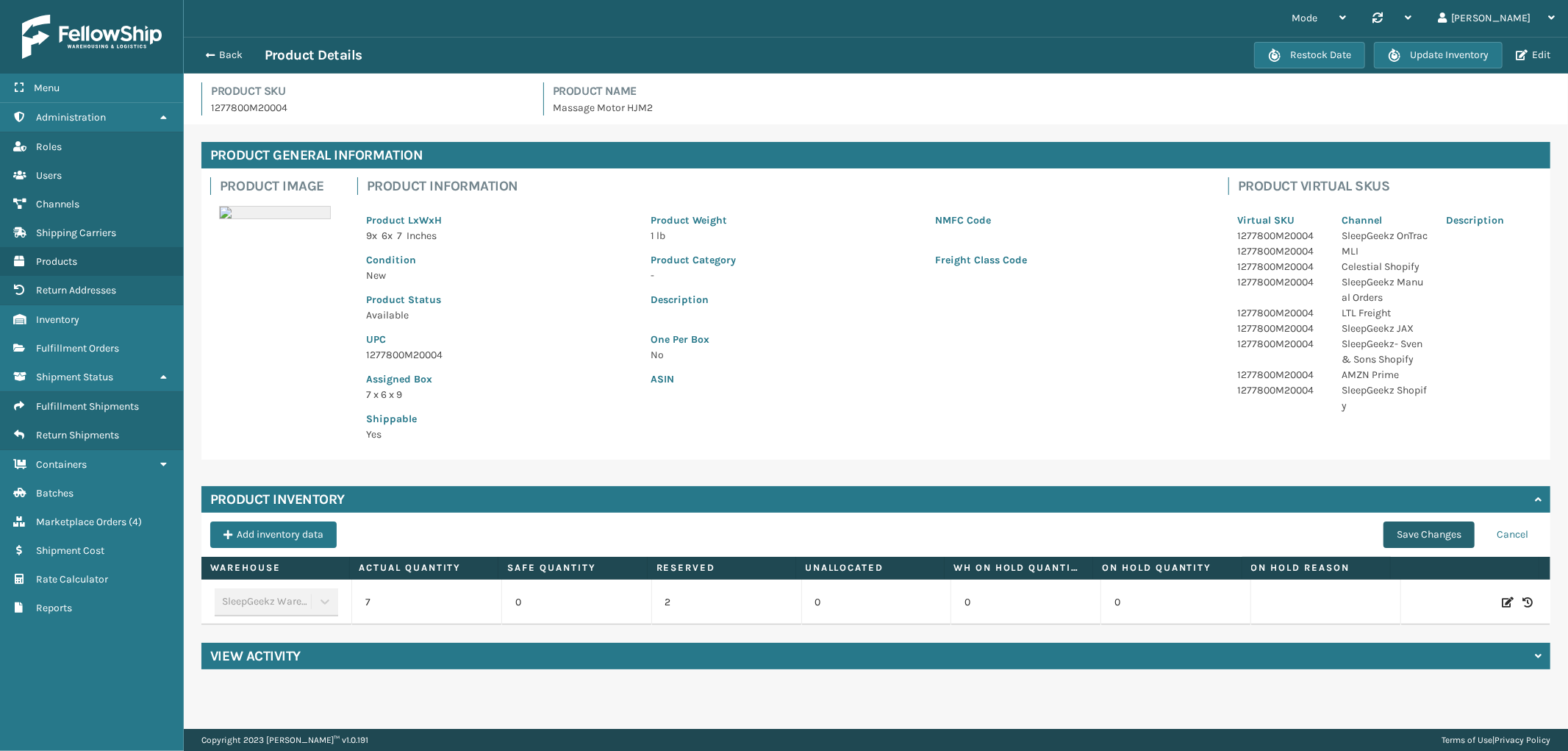
click at [1413, 539] on button "Save Changes" at bounding box center [1428, 534] width 91 height 26
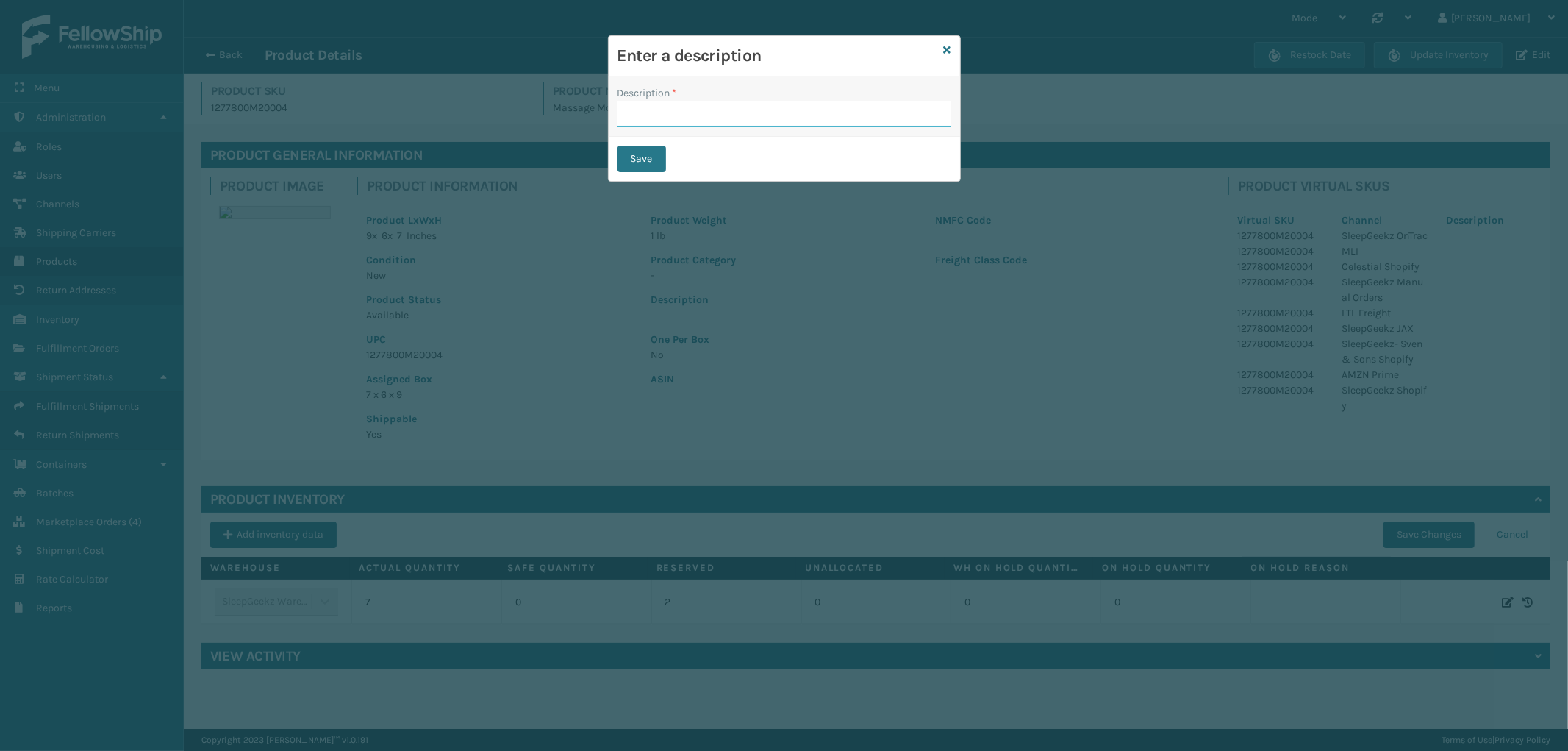
click at [725, 104] on input "Description *" at bounding box center [784, 114] width 333 height 26
type input "from inventory"
click at [629, 150] on button "Save" at bounding box center [641, 158] width 48 height 26
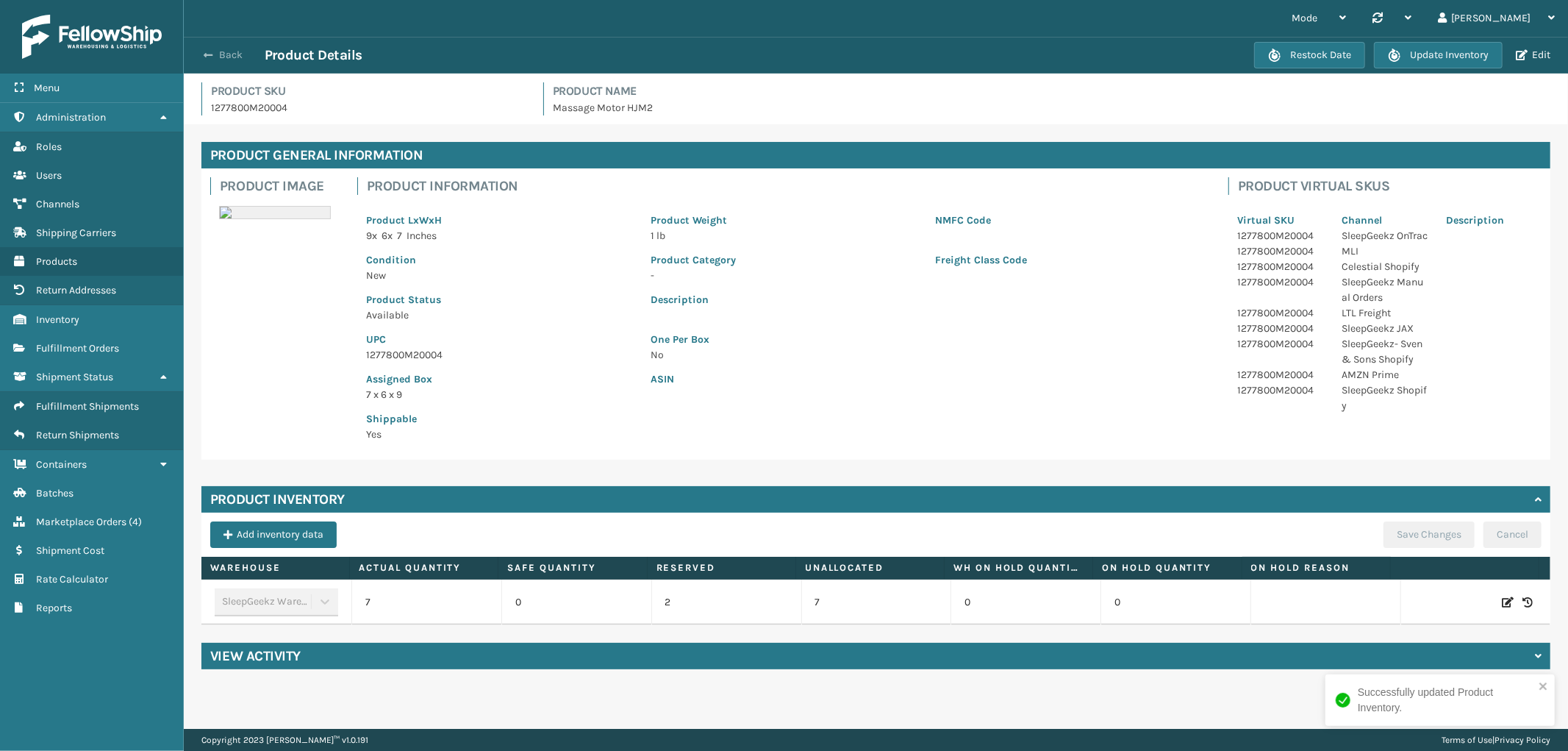
click at [223, 60] on button "Back" at bounding box center [230, 54] width 68 height 13
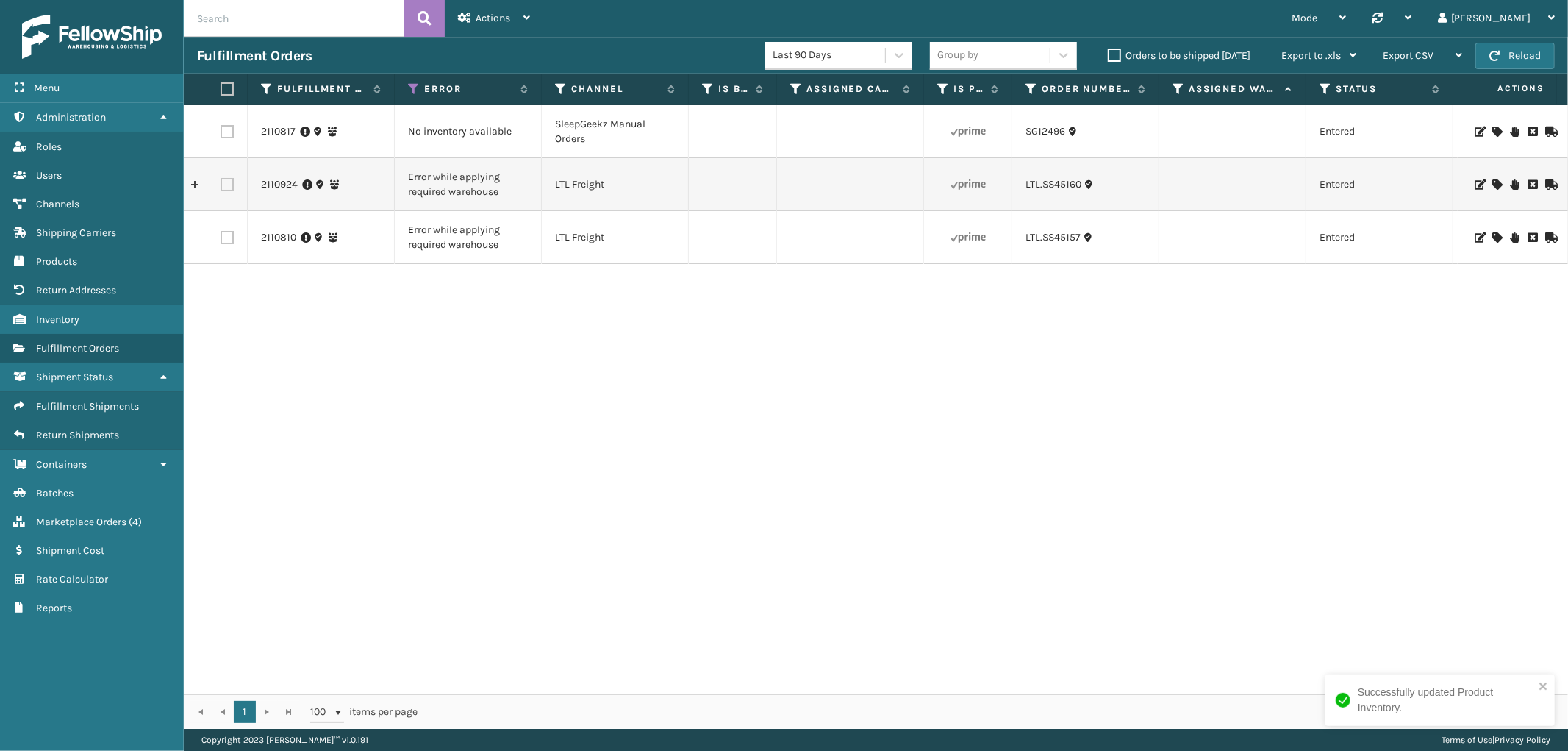
click at [1492, 237] on icon at bounding box center [1495, 237] width 9 height 10
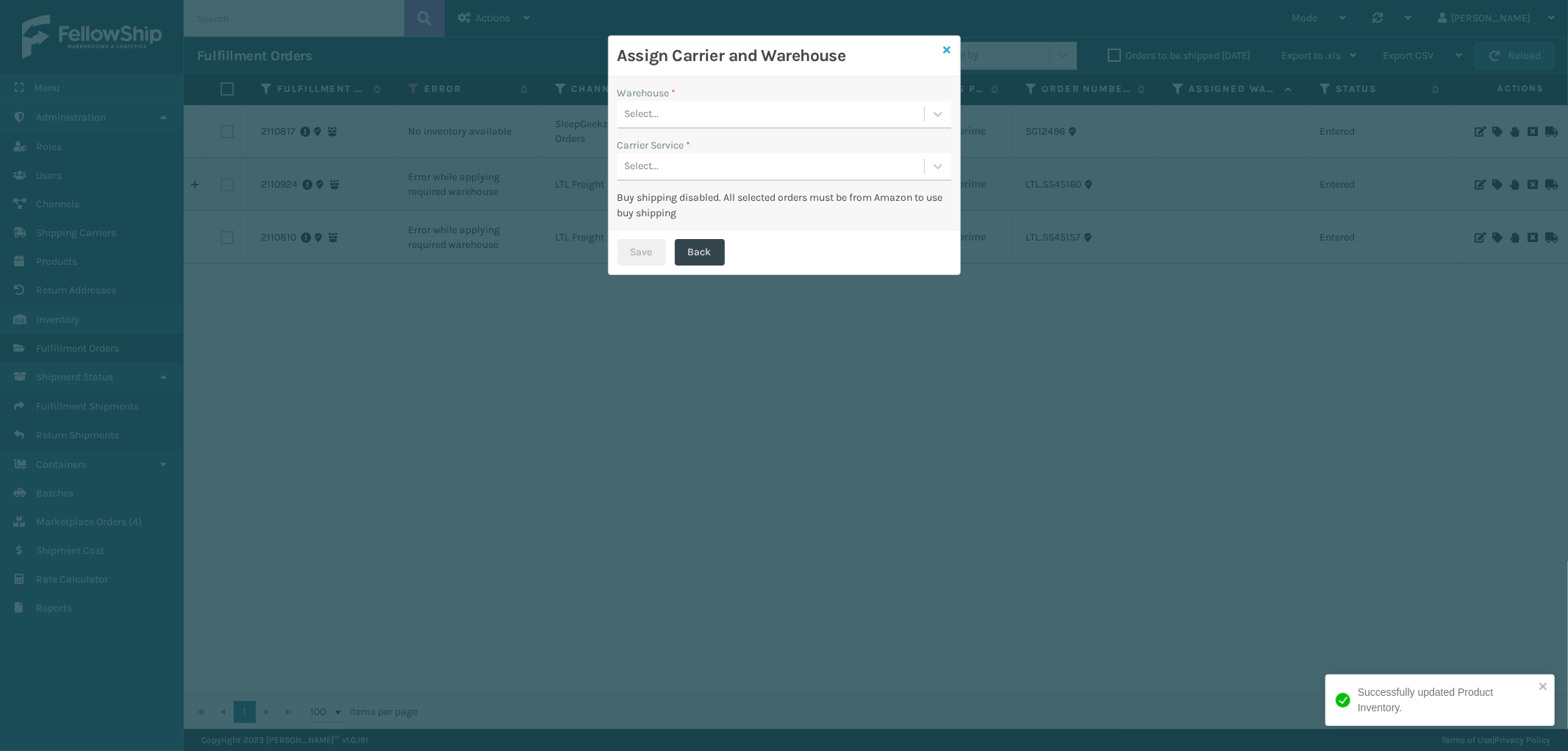
click at [951, 45] on icon at bounding box center [947, 50] width 7 height 10
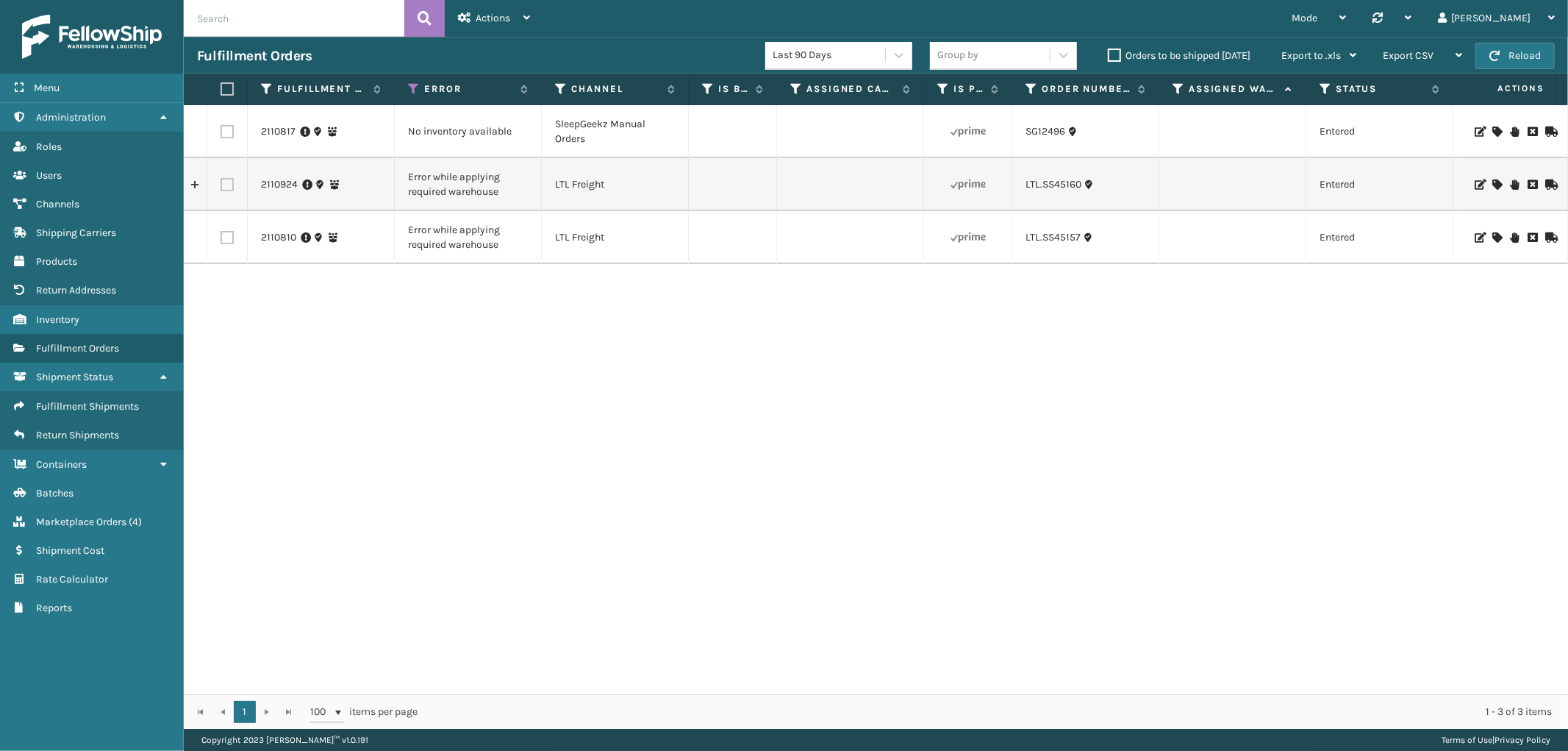
click at [1492, 130] on icon at bounding box center [1495, 131] width 9 height 10
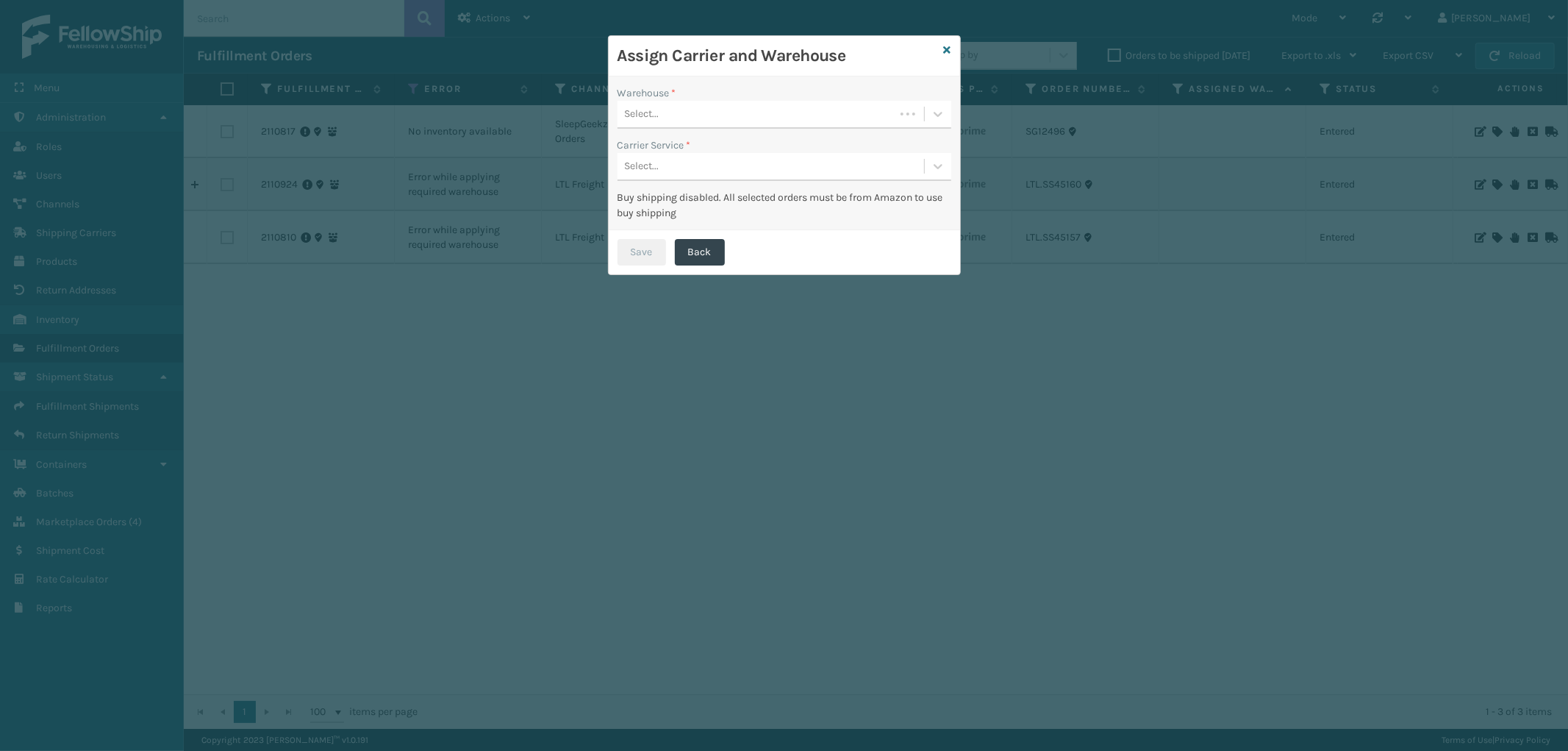
click at [717, 116] on div "Select..." at bounding box center [756, 114] width 277 height 25
click at [687, 144] on div "SleepGeekz Warehouse (required)" at bounding box center [784, 151] width 333 height 27
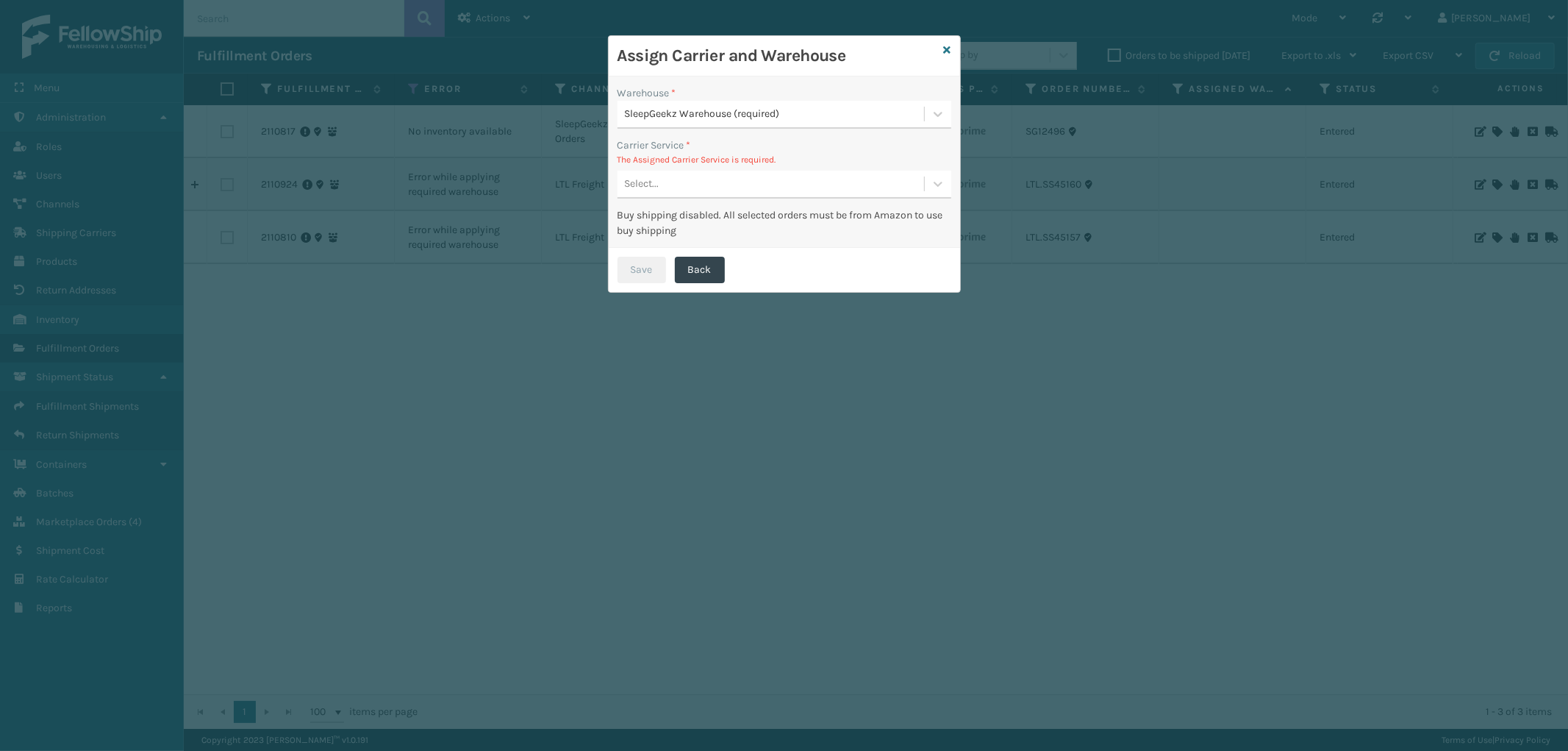
click at [714, 172] on div "Select..." at bounding box center [770, 183] width 307 height 25
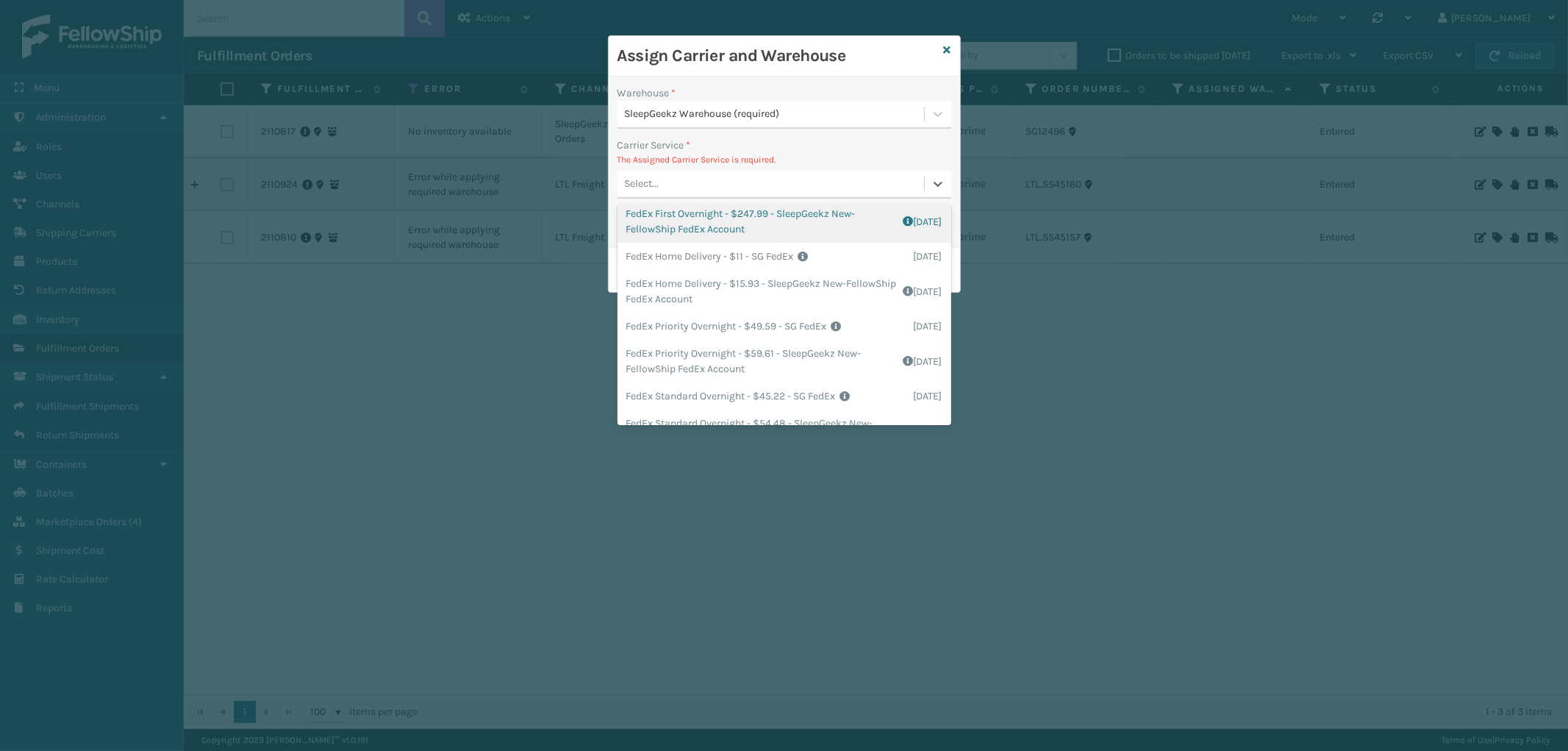
scroll to position [245, 0]
click at [781, 256] on div "FedEx Home Delivery - $11 - SG FedEx Shipping Cost $11 Surplus Cost $0 Total $1…" at bounding box center [784, 256] width 333 height 27
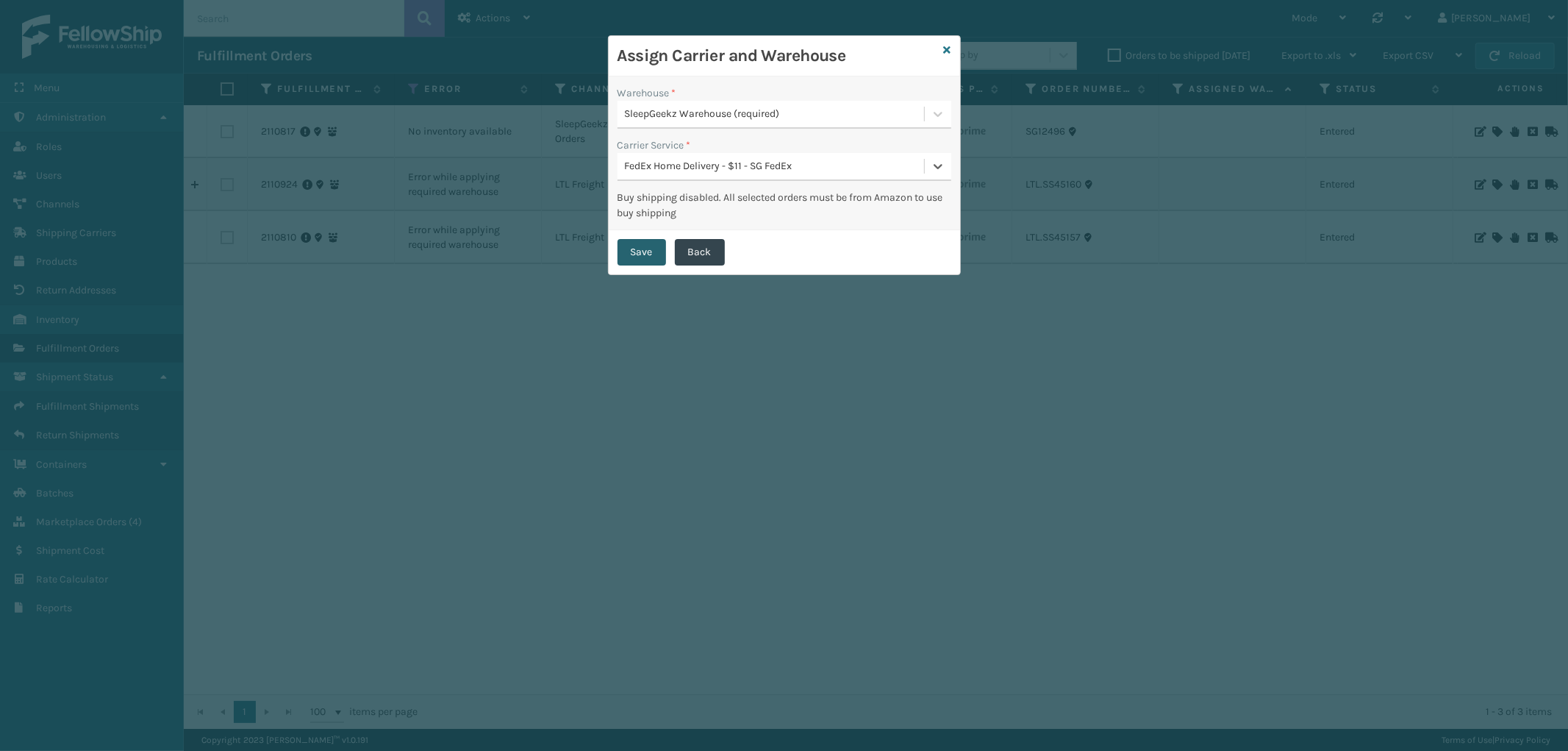
click at [652, 254] on button "Save" at bounding box center [641, 252] width 48 height 26
